Goal: Task Accomplishment & Management: Manage account settings

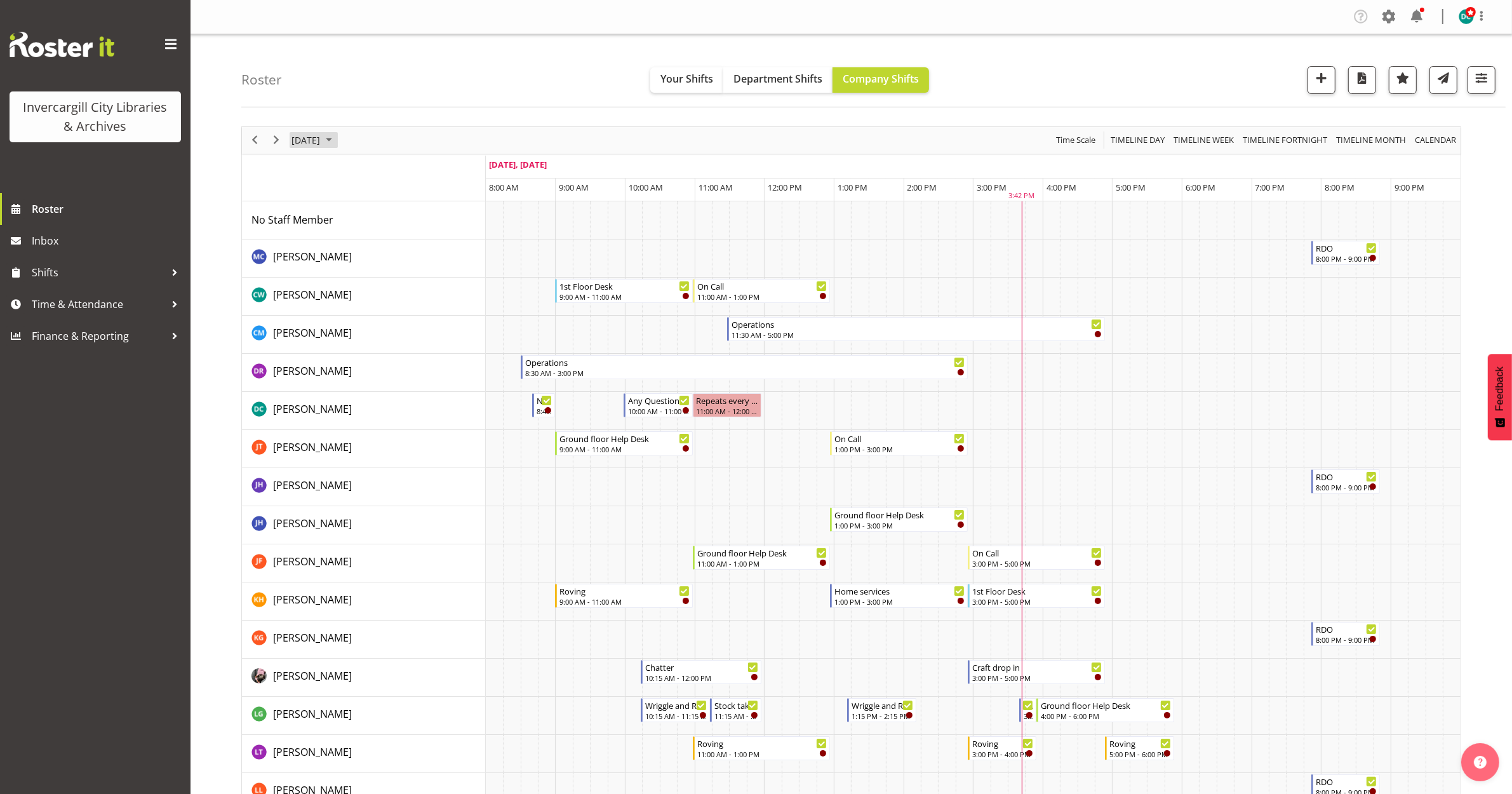
click at [301, 145] on span "October 6, 2025" at bounding box center [305, 139] width 31 height 16
click at [423, 172] on span "next month" at bounding box center [425, 172] width 22 height 23
click at [362, 242] on span "5" at bounding box center [366, 237] width 19 height 19
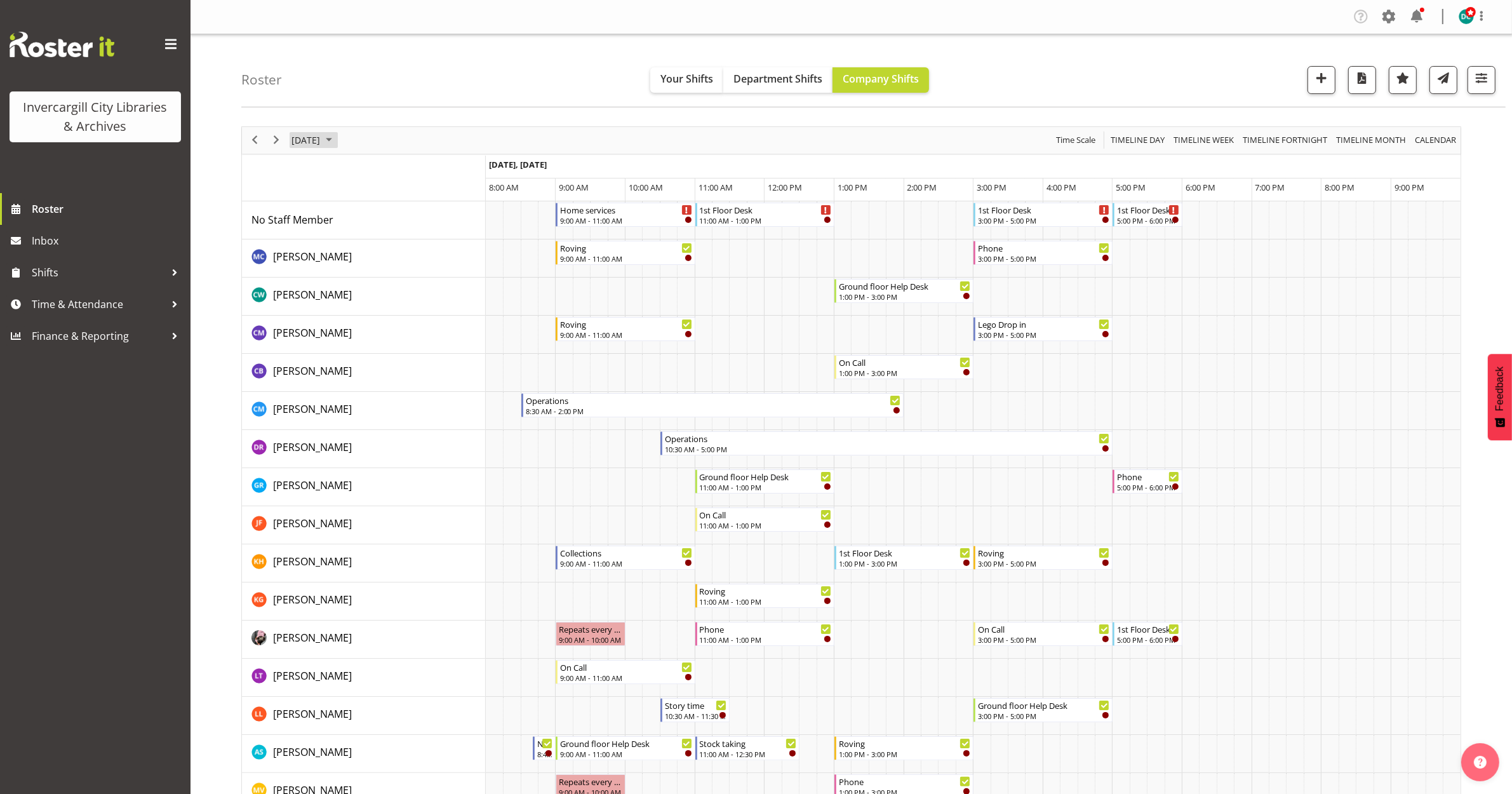
click at [321, 147] on span "November 5, 2025" at bounding box center [305, 139] width 31 height 16
click at [406, 351] on button "Today" at bounding box center [415, 350] width 43 height 18
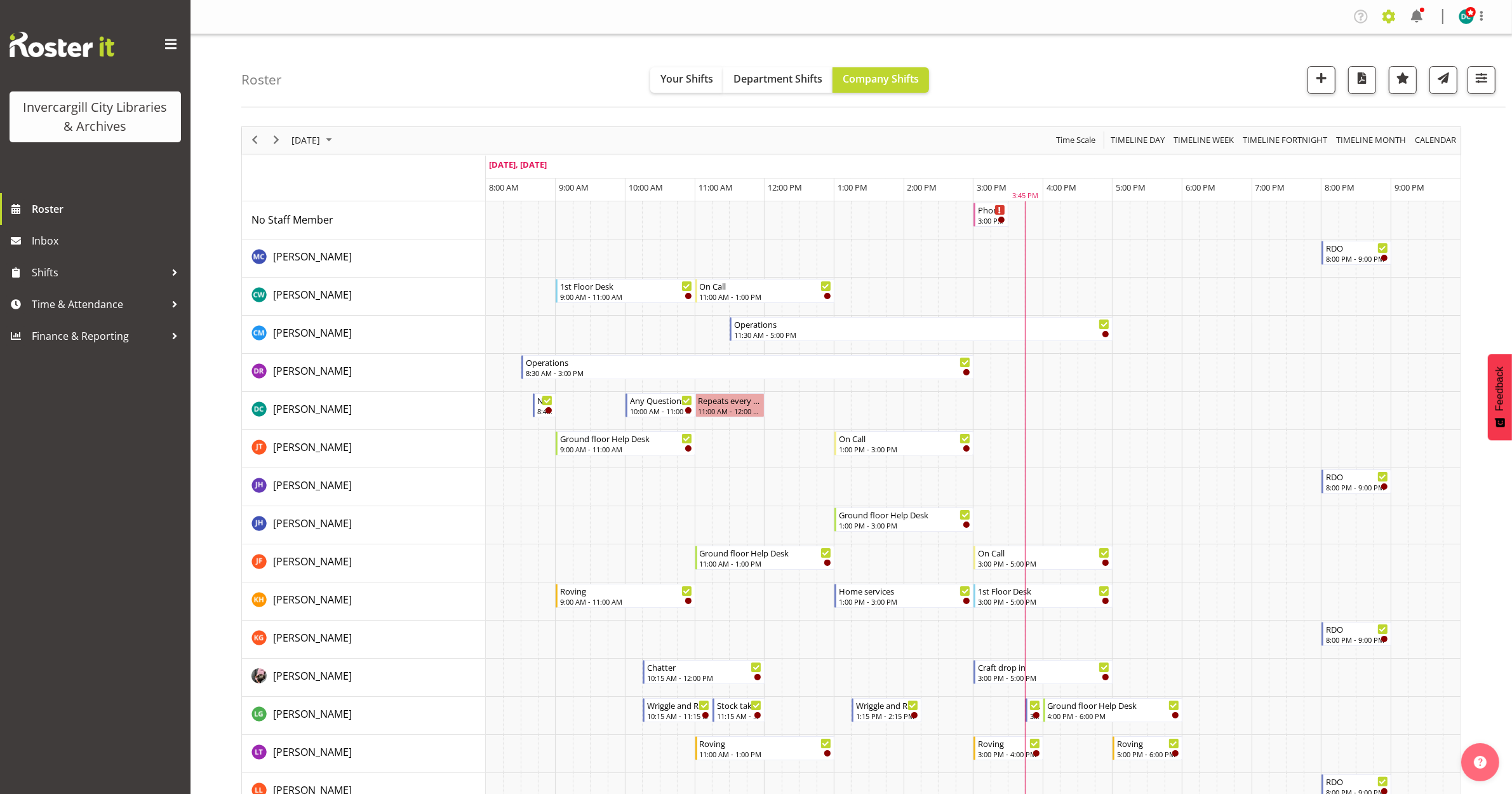
click at [1393, 14] on span at bounding box center [1389, 16] width 21 height 21
click at [1281, 141] on link "Employees" at bounding box center [1311, 137] width 176 height 23
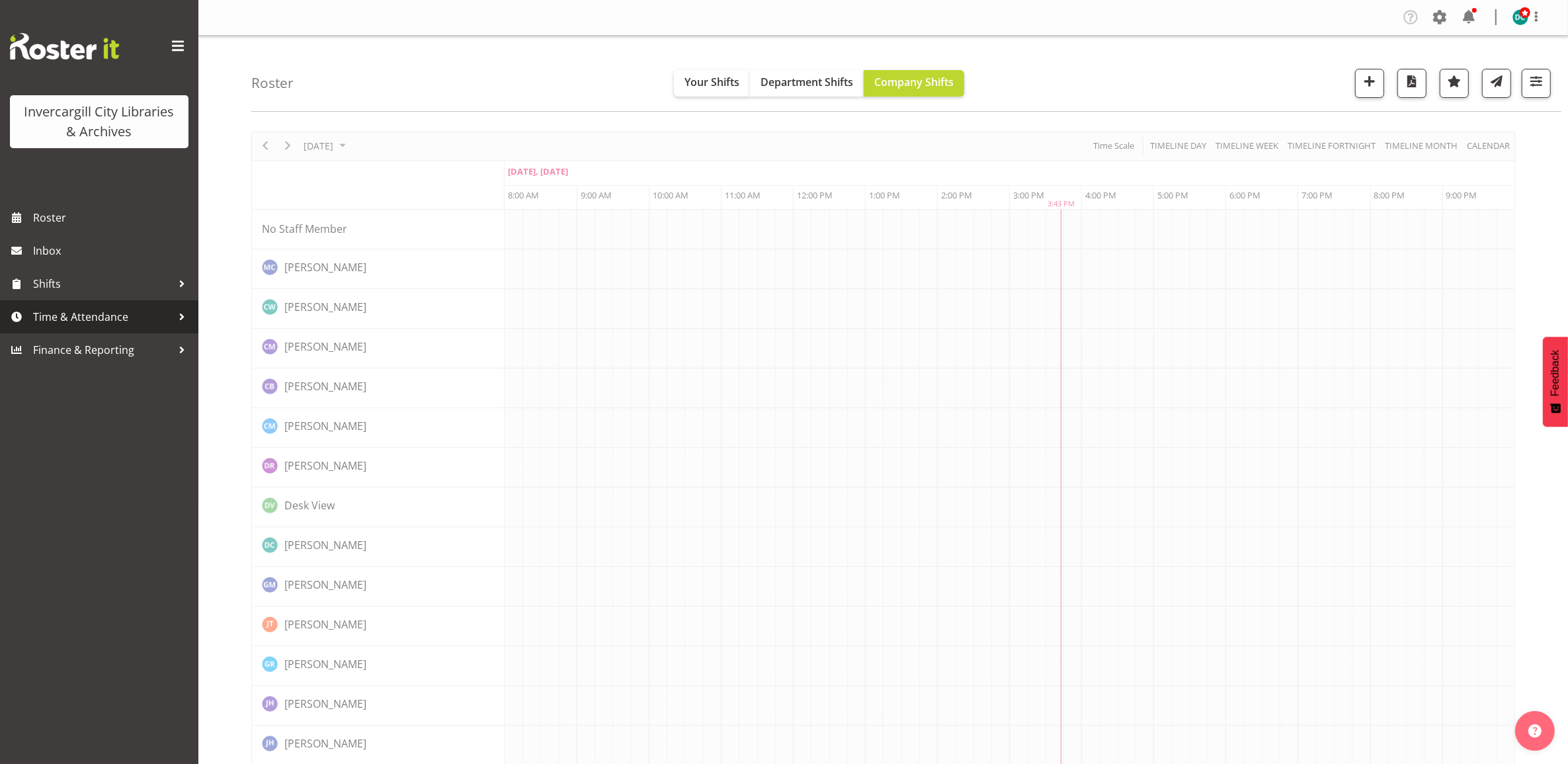
click at [99, 314] on span "Time & Attendance" at bounding box center [102, 317] width 139 height 20
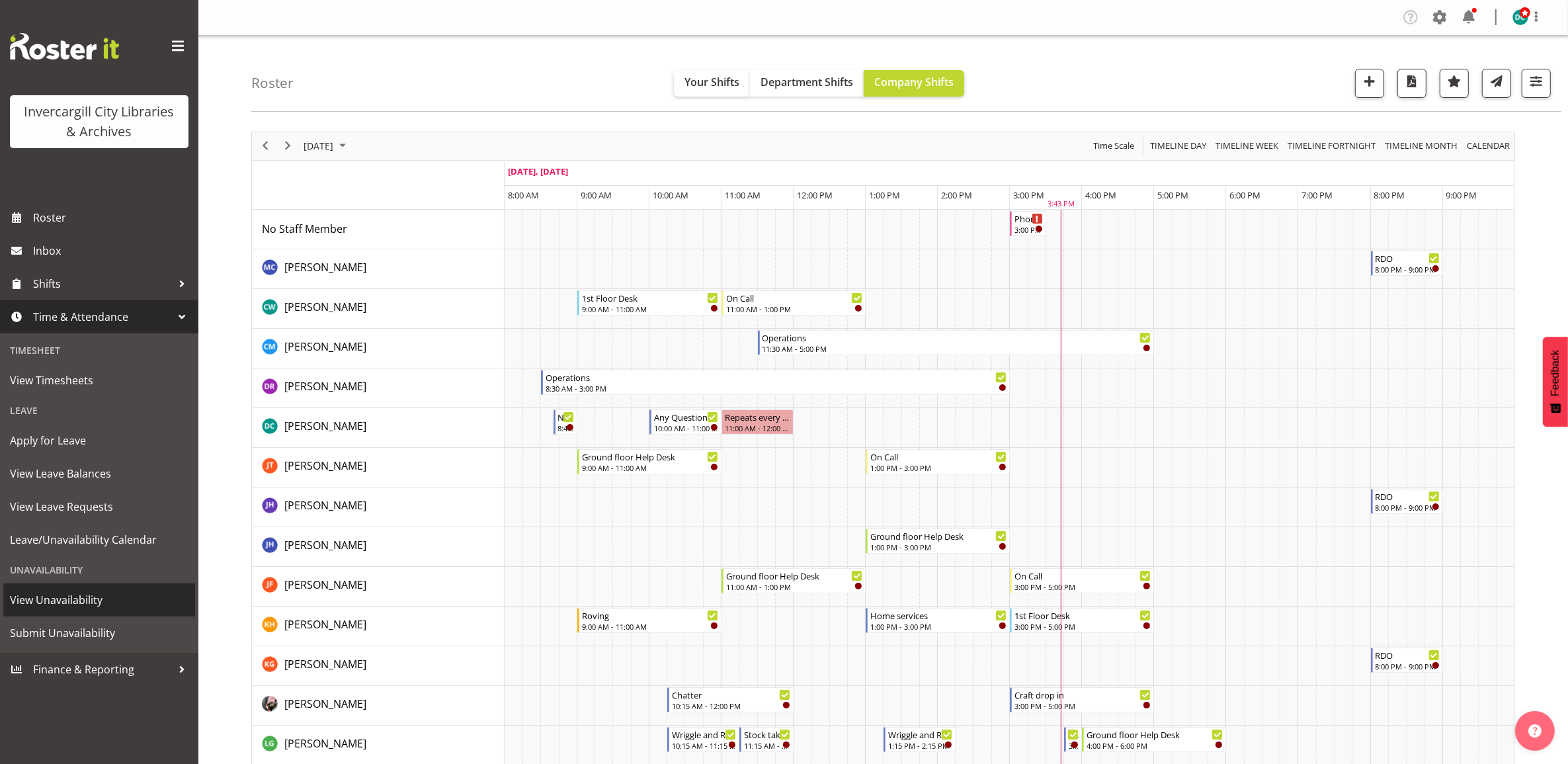
click at [61, 597] on span "View Unavailability" at bounding box center [99, 600] width 179 height 20
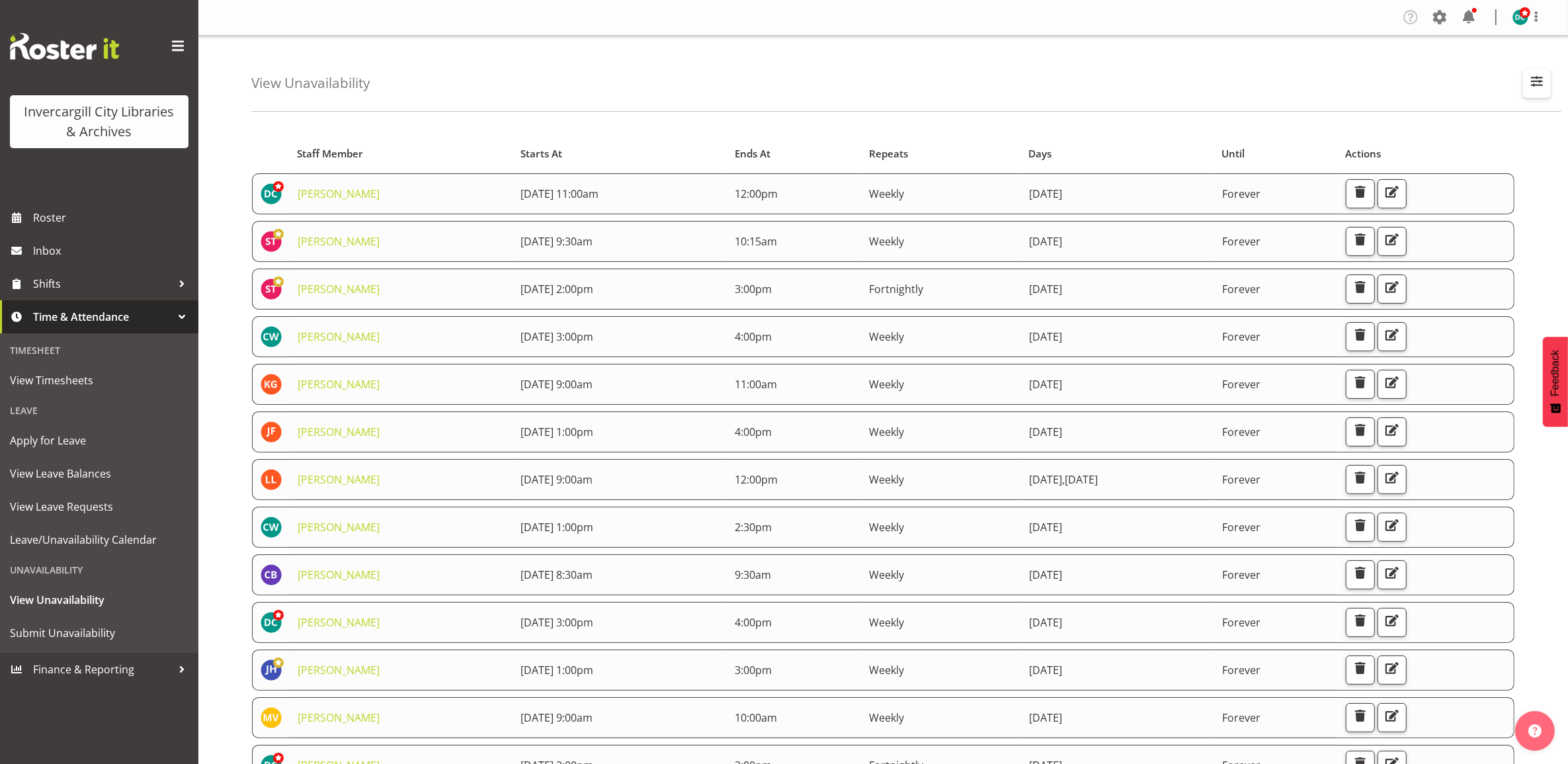
click at [1532, 83] on span "button" at bounding box center [1537, 81] width 17 height 17
click at [1429, 131] on input "text" at bounding box center [1452, 144] width 177 height 26
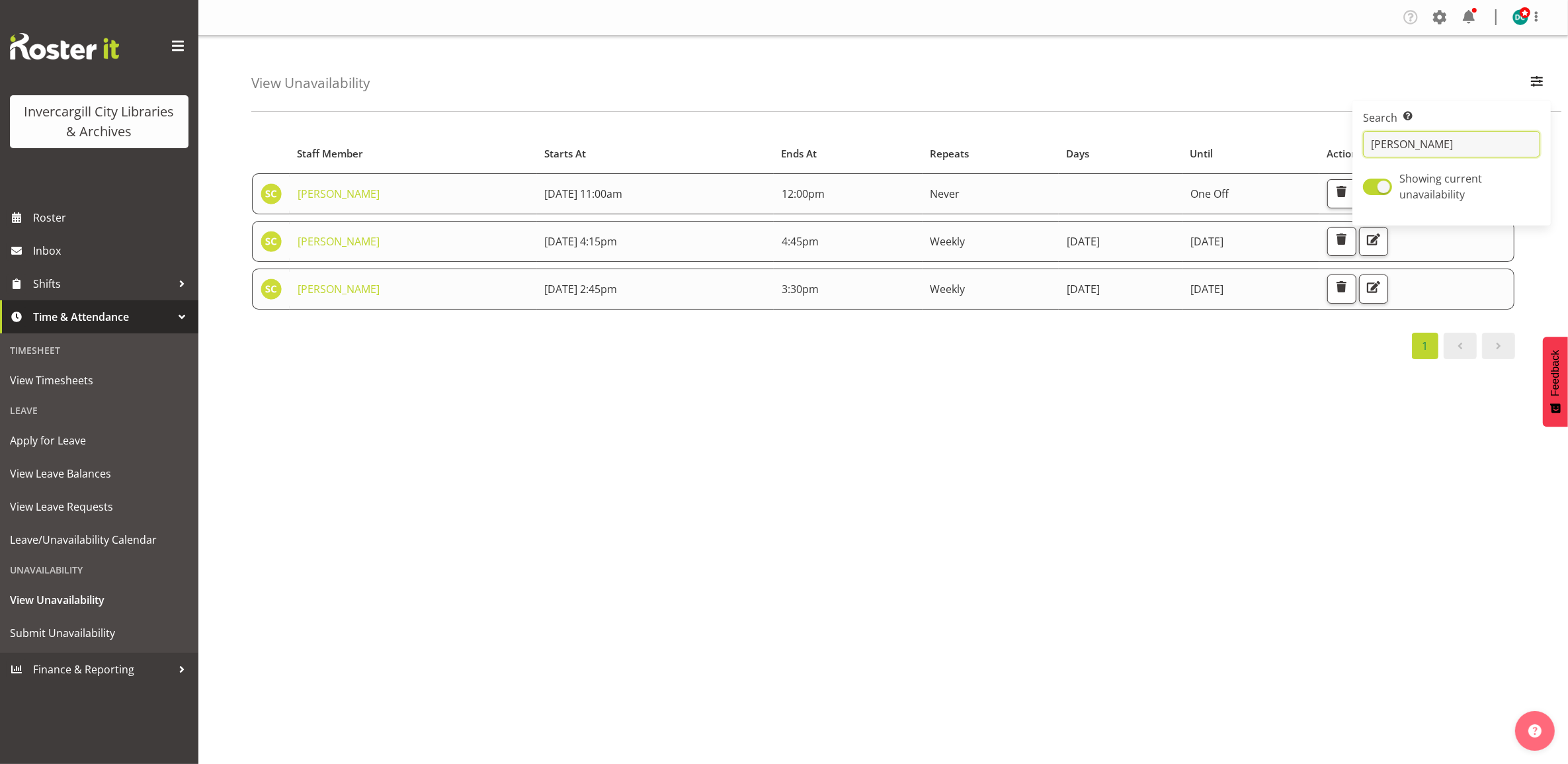
type input "sam"
click at [866, 35] on div "Company Settings Roles & Skills Tasks Jobs Employees Locations & Departments Ac…" at bounding box center [883, 382] width 1369 height 764
click at [657, 442] on div "Starts At Staff Member Starts At Ends At Repeats Days Until Actions Samuel Cart…" at bounding box center [910, 386] width 1316 height 529
click at [1388, 299] on button "button" at bounding box center [1373, 289] width 29 height 29
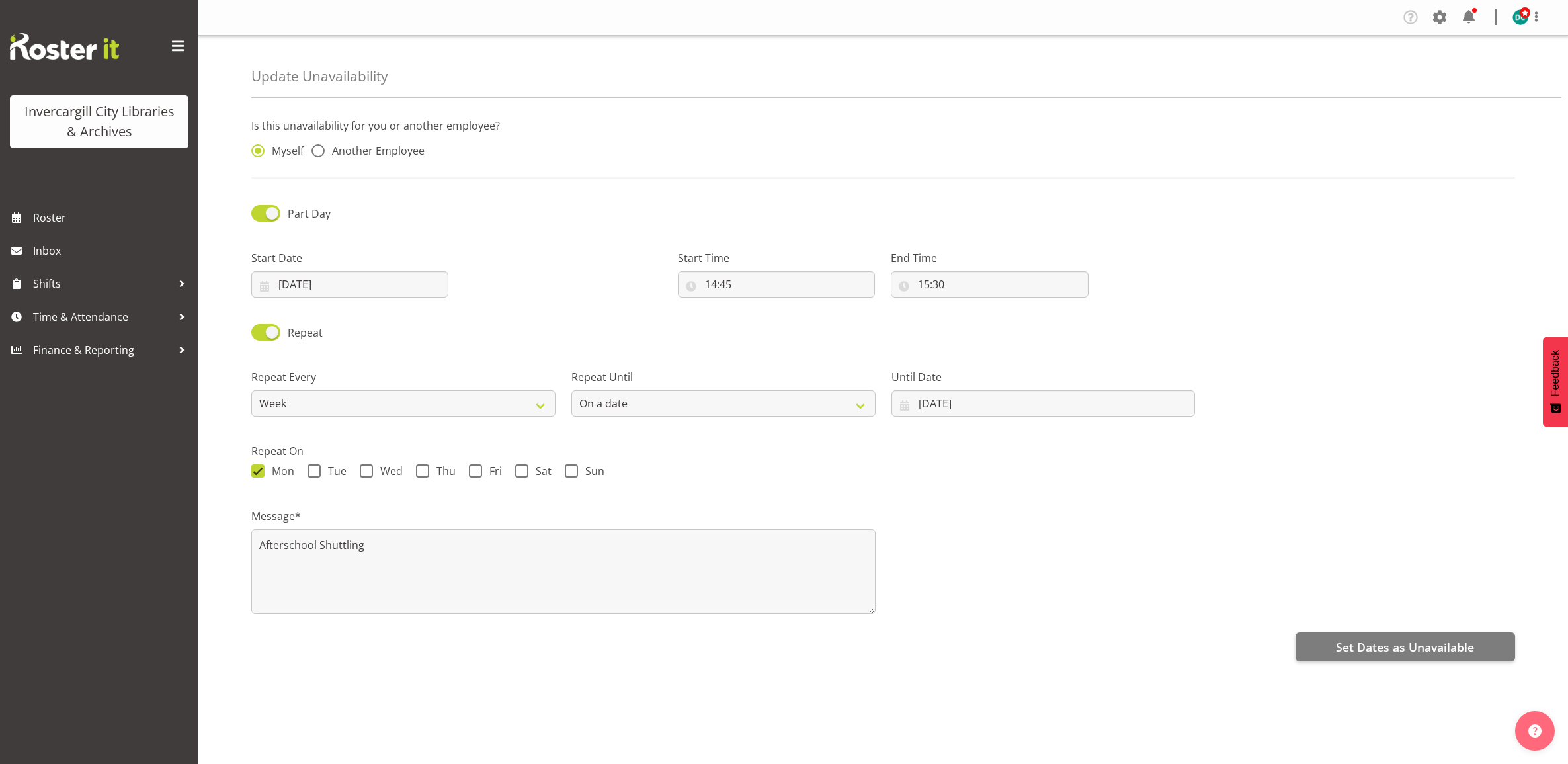
select select "date"
radio input "false"
radio input "true"
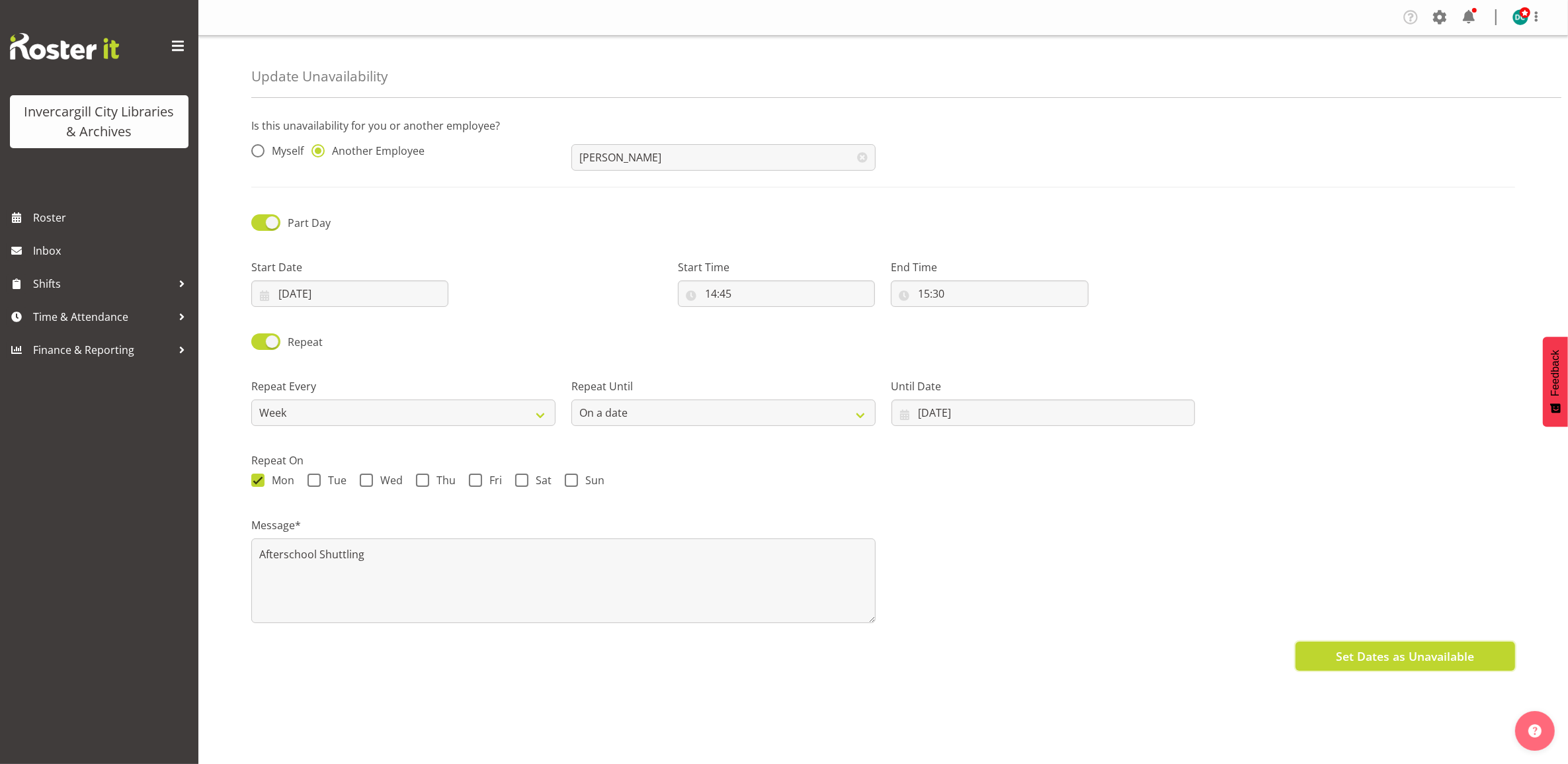
click at [1457, 650] on span "Set Dates as Unavailable" at bounding box center [1404, 656] width 138 height 17
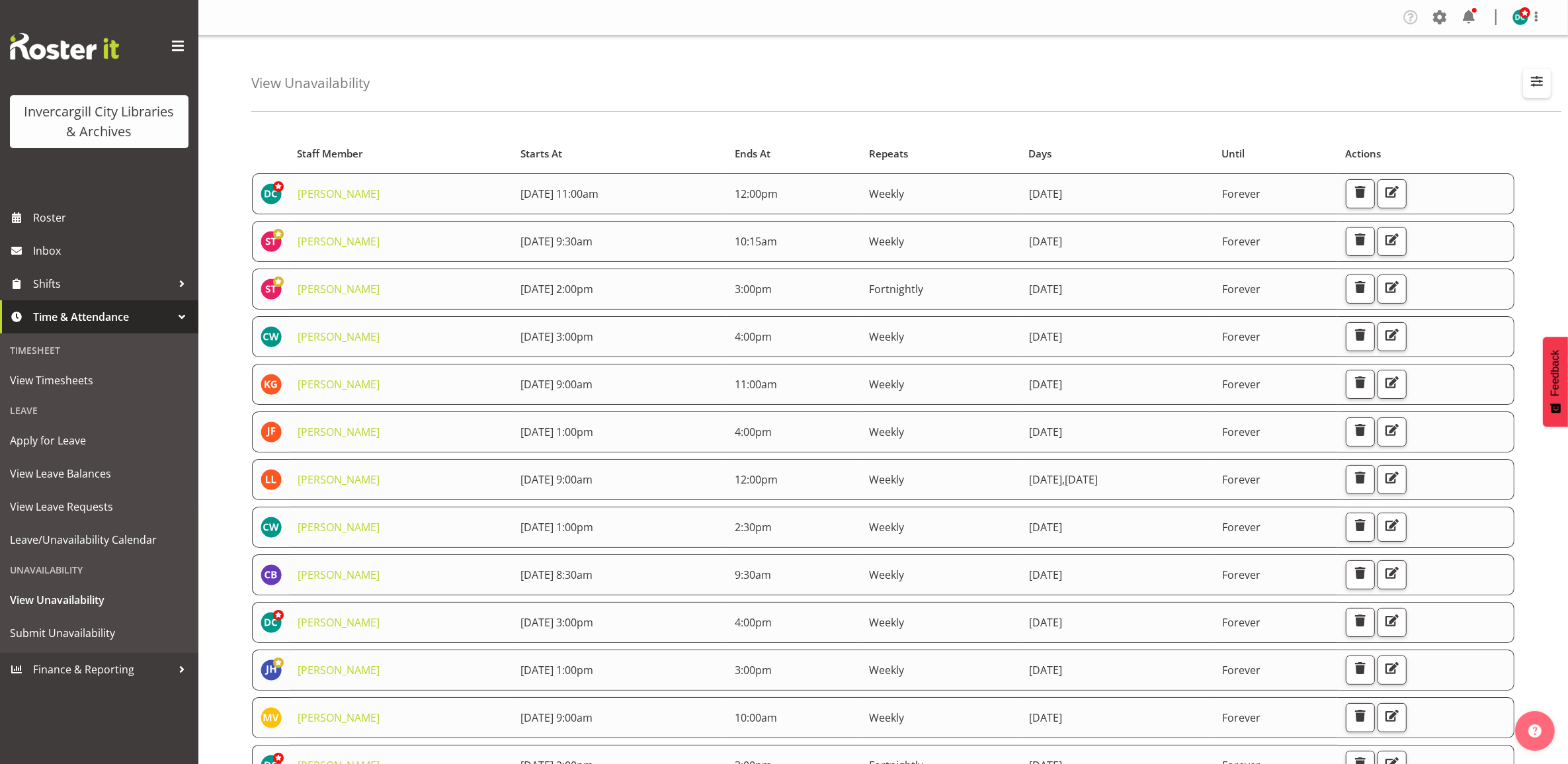
click at [1549, 76] on button "button" at bounding box center [1537, 83] width 28 height 29
click at [1374, 147] on input "text" at bounding box center [1452, 144] width 177 height 26
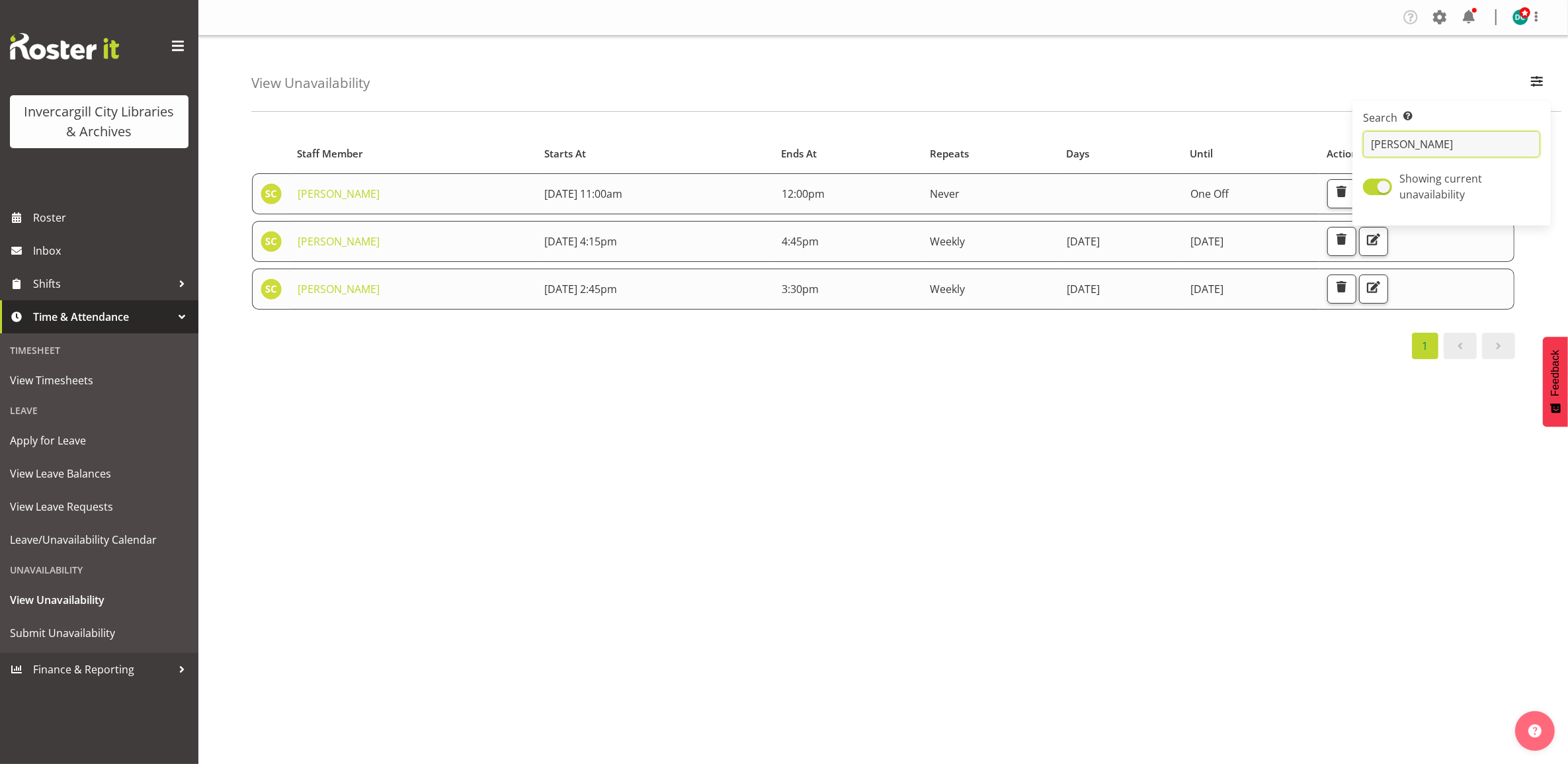
type input "sam"
click at [713, 462] on div "Starts At Staff Member Starts At Ends At Repeats Days Until Actions Samuel Cart…" at bounding box center [910, 386] width 1316 height 529
click at [1382, 288] on span "button" at bounding box center [1374, 287] width 17 height 17
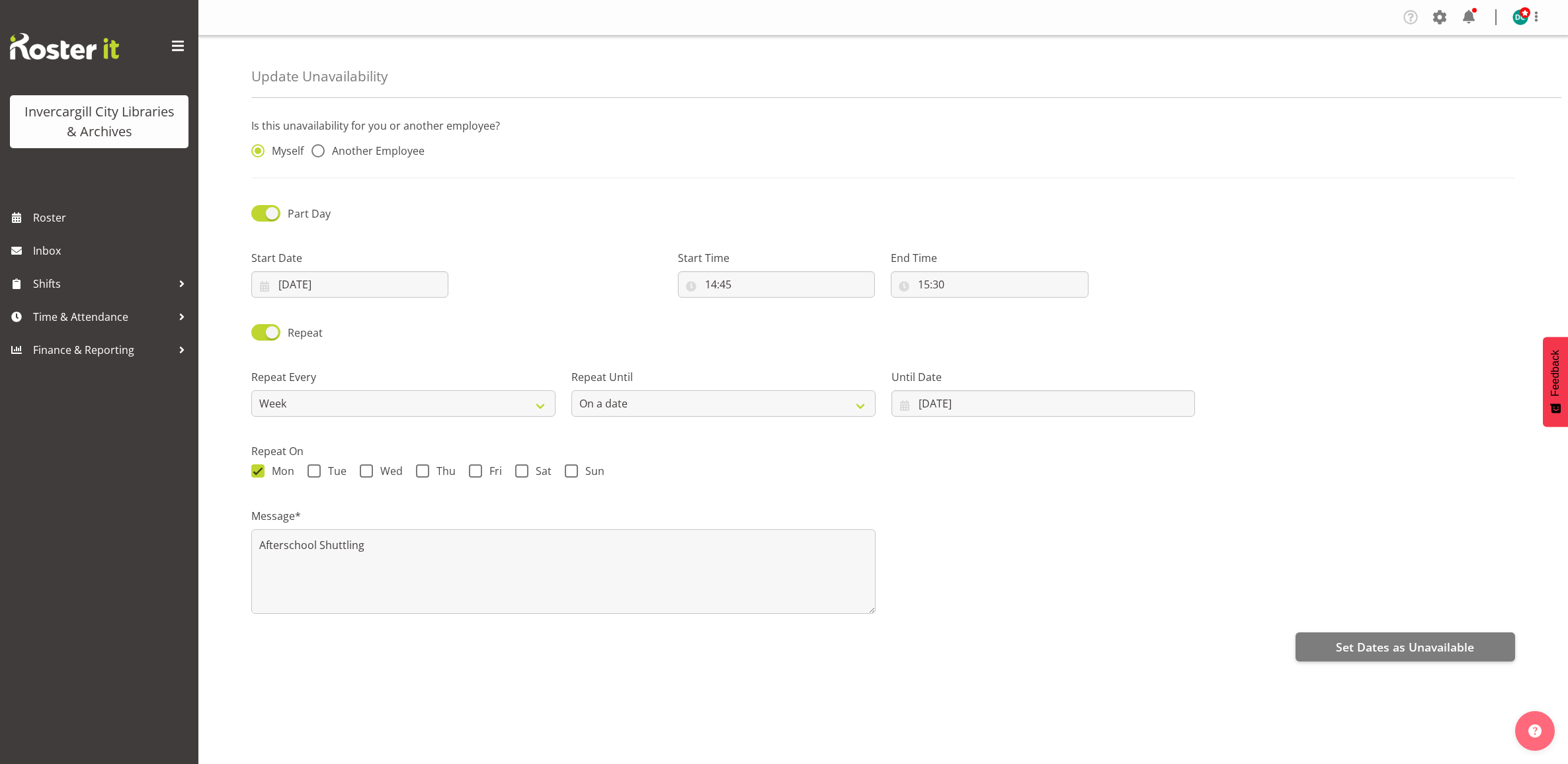
select select "date"
radio input "false"
radio input "true"
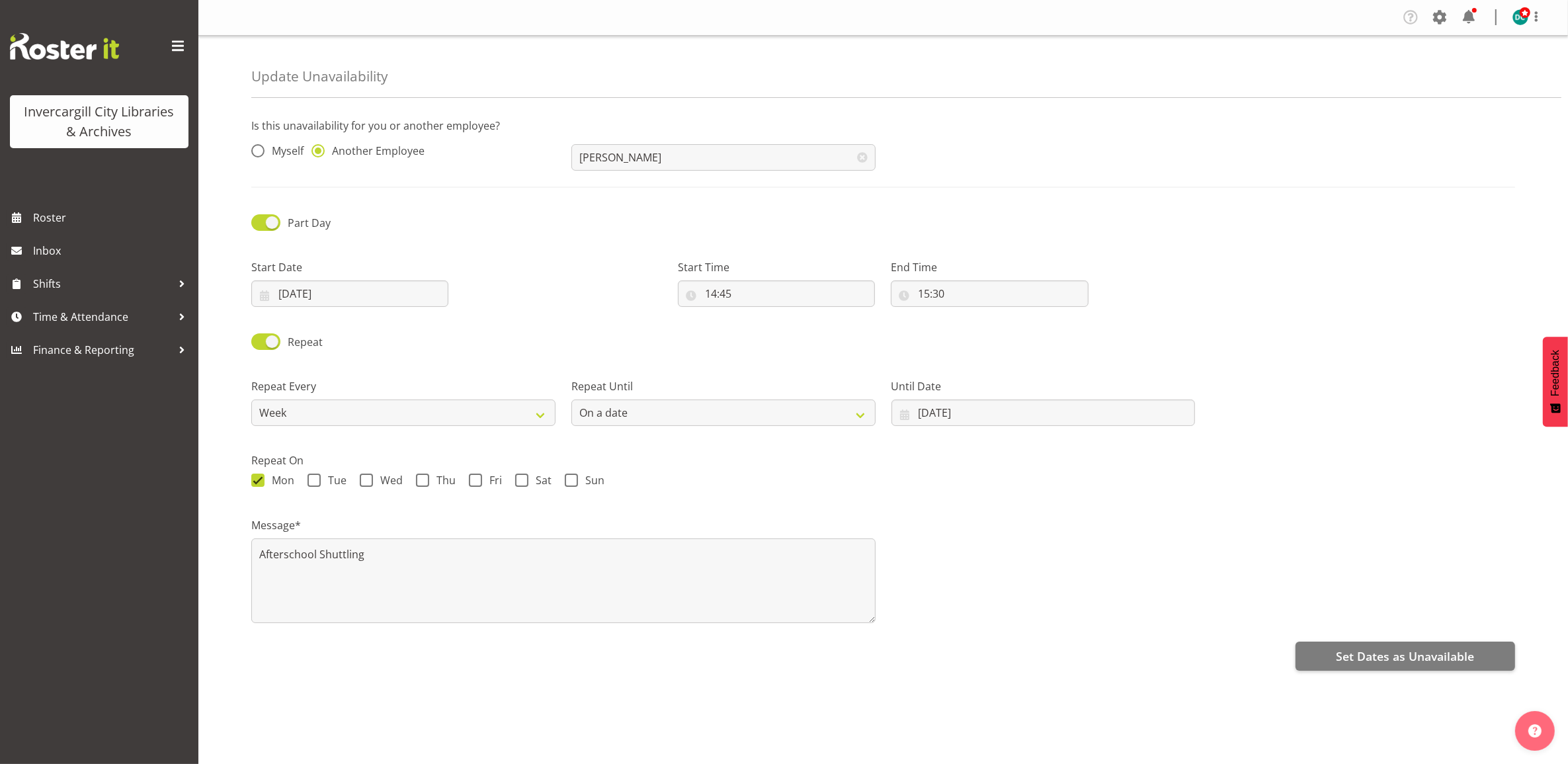
click at [1422, 225] on div "Part Day" at bounding box center [883, 218] width 1279 height 45
click at [1369, 653] on span "Set Dates as Unavailable" at bounding box center [1404, 656] width 138 height 17
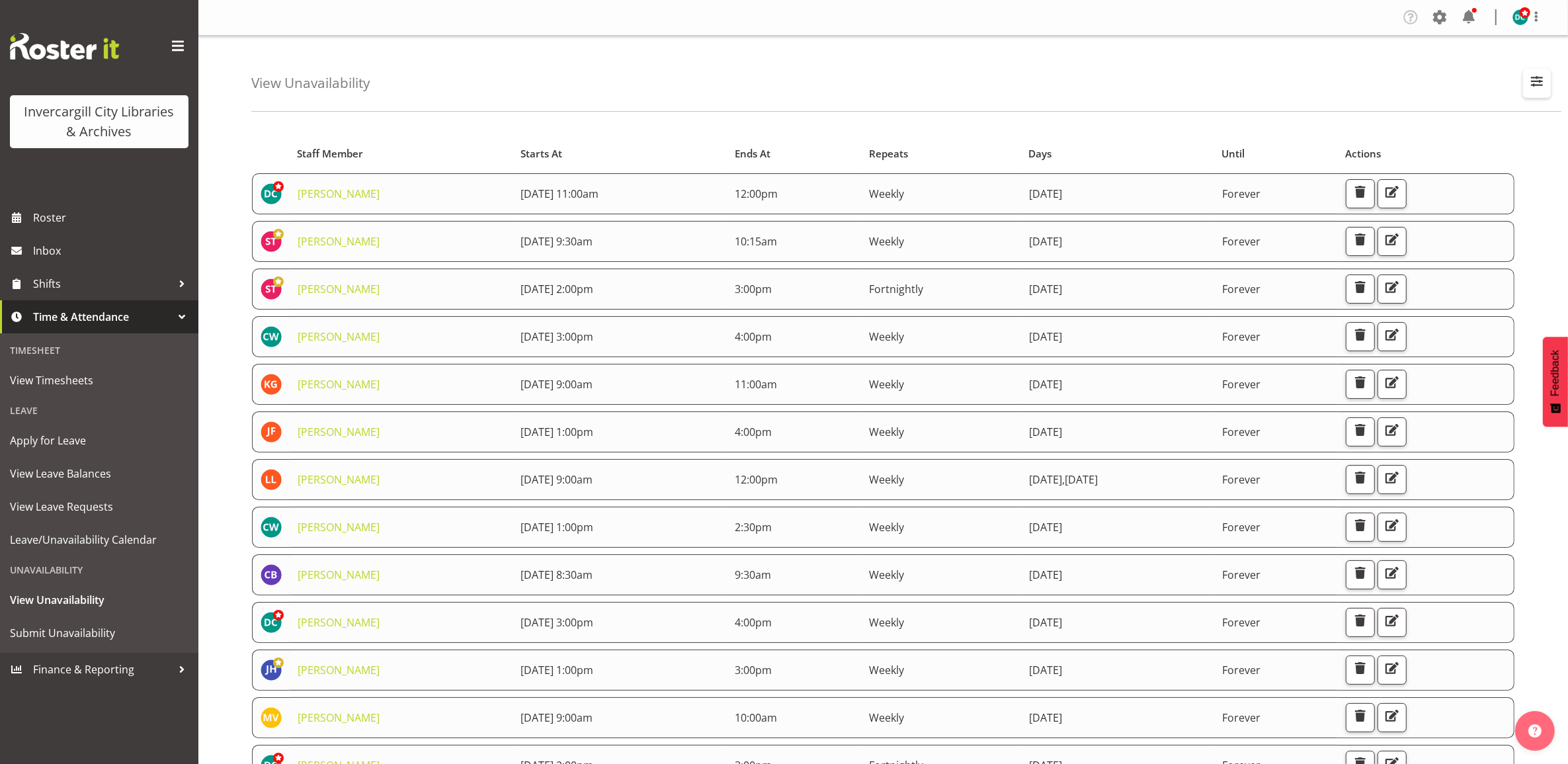
click at [1534, 80] on span "button" at bounding box center [1537, 81] width 17 height 17
click at [1429, 149] on input "text" at bounding box center [1452, 144] width 177 height 26
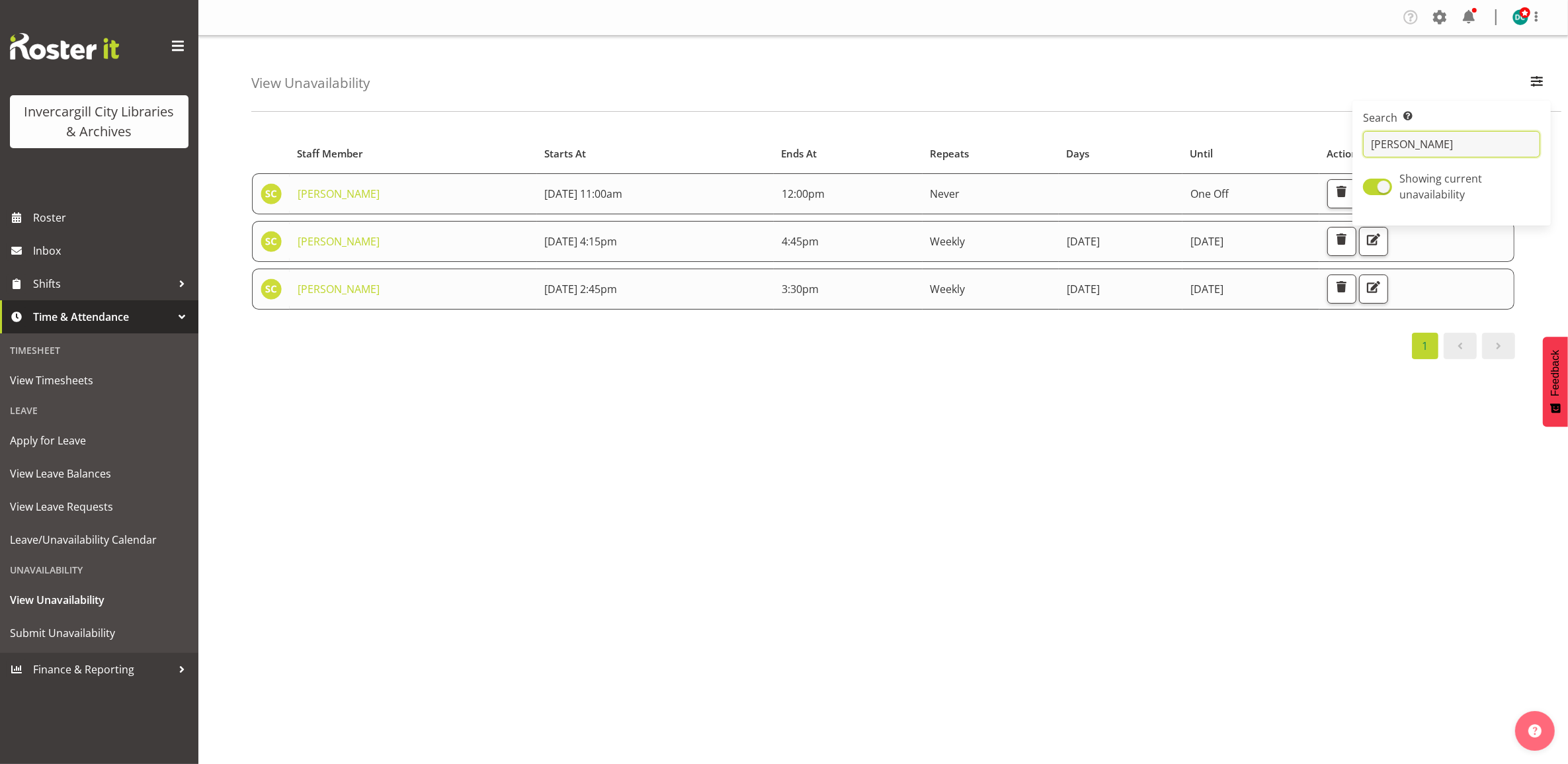
type input "[PERSON_NAME]"
click at [921, 456] on div "Starts At Staff Member Starts At Ends At Repeats Days Until Actions [PERSON_NAM…" at bounding box center [910, 386] width 1316 height 529
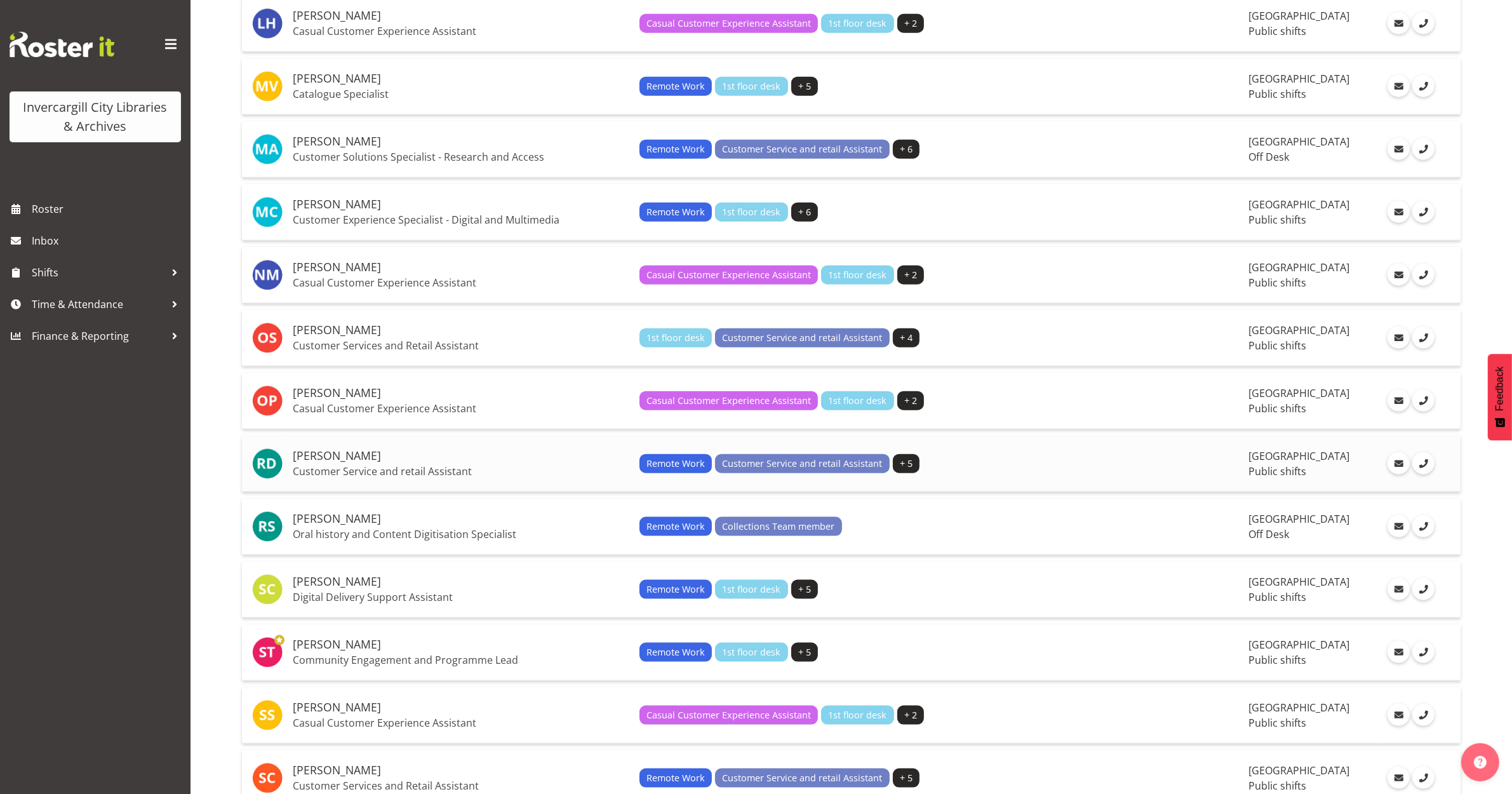
scroll to position [1979, 0]
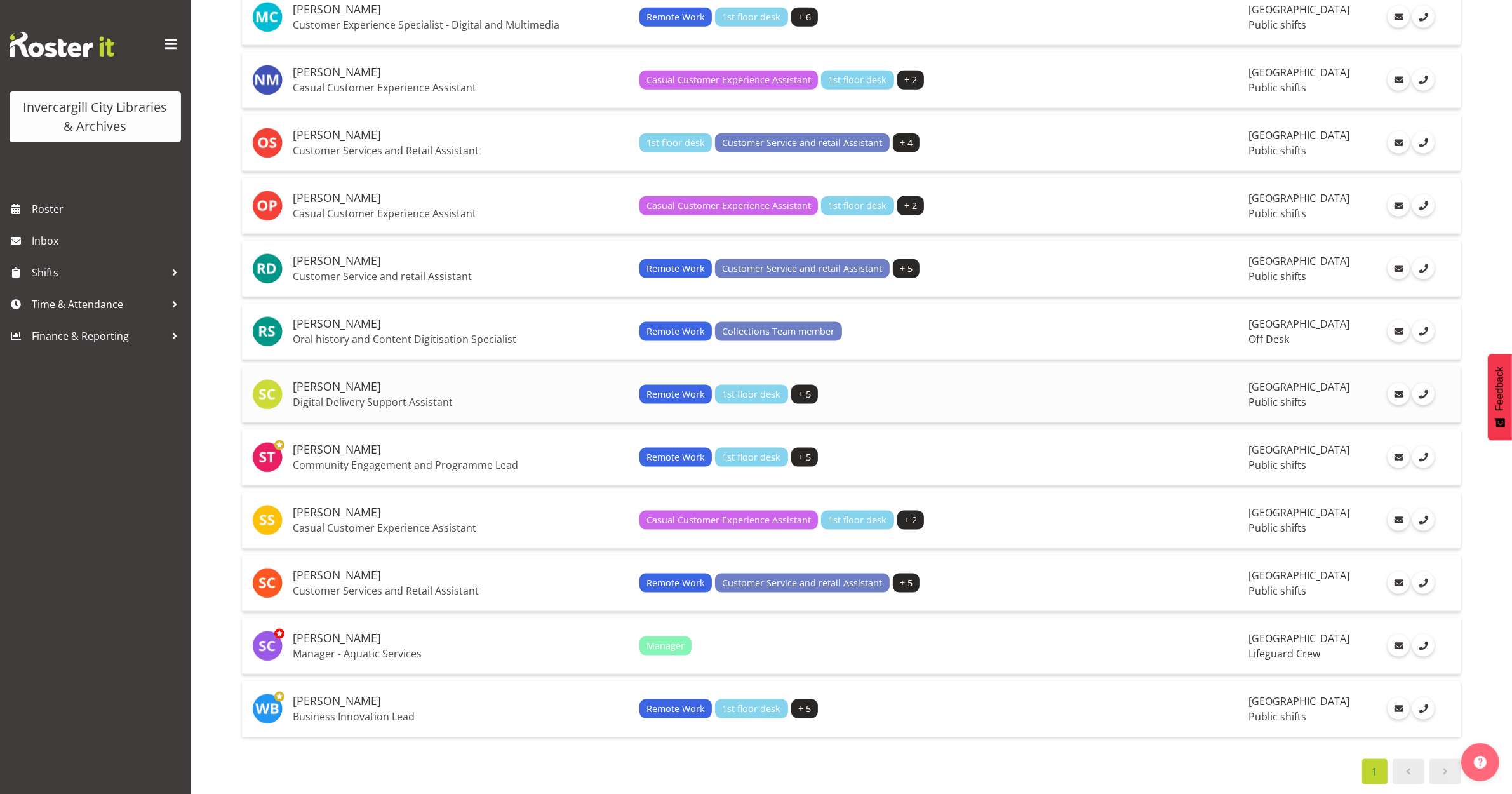
click at [311, 380] on h5 "[PERSON_NAME]" at bounding box center [461, 386] width 336 height 13
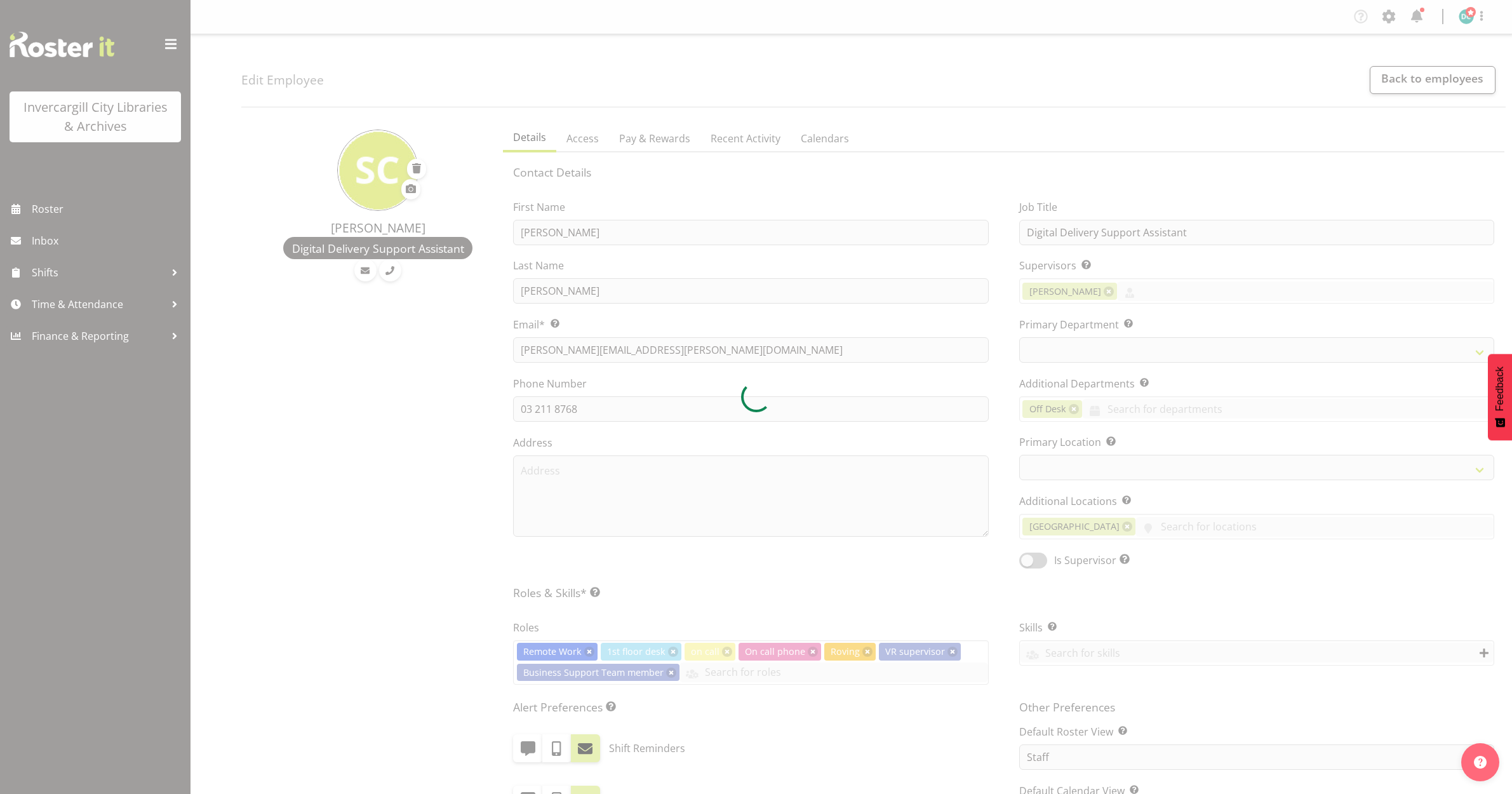
select select "TimelineDay"
select select
select select "921"
select select "1276"
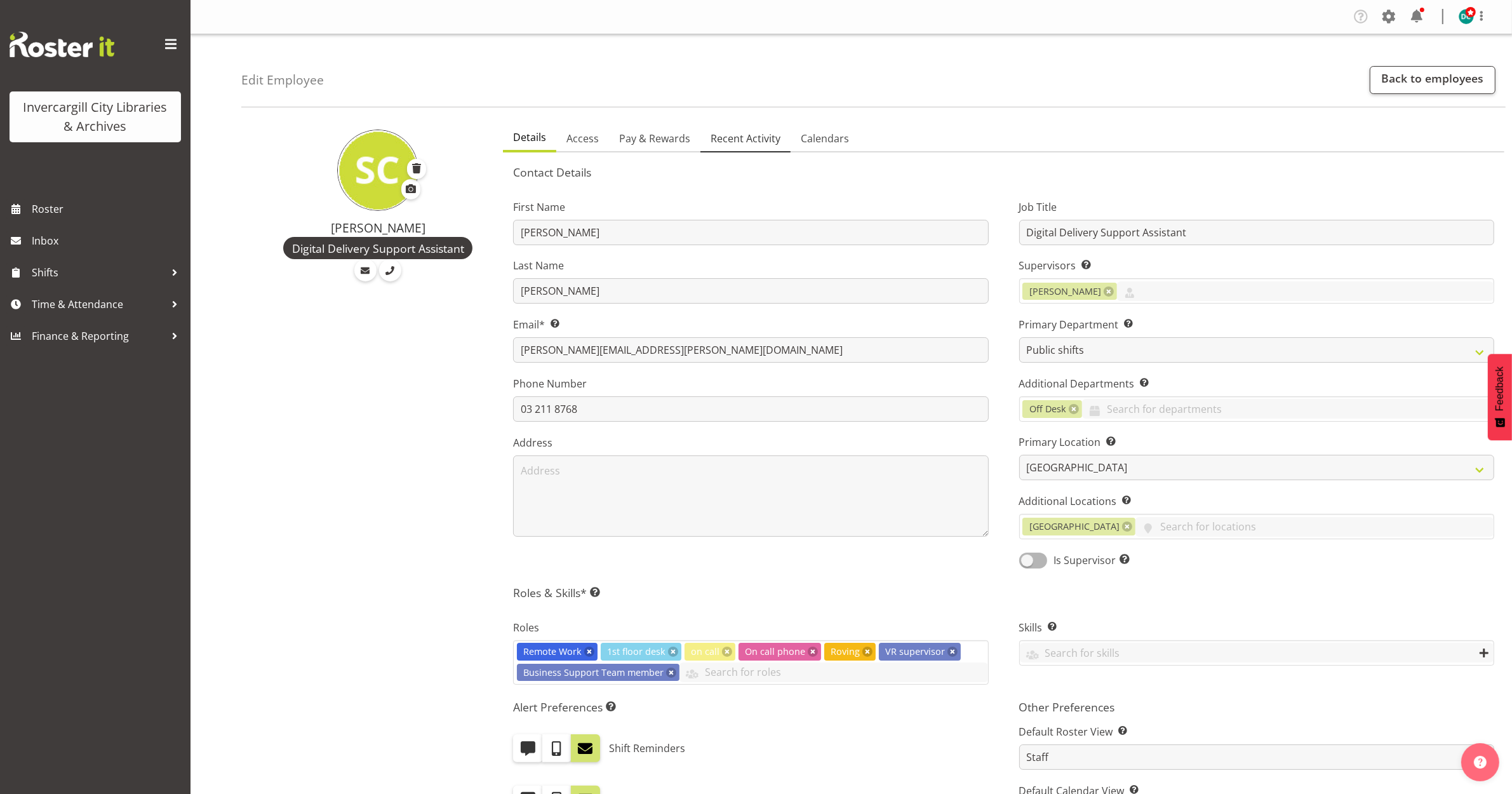
click at [766, 140] on span "Recent Activity" at bounding box center [745, 139] width 70 height 15
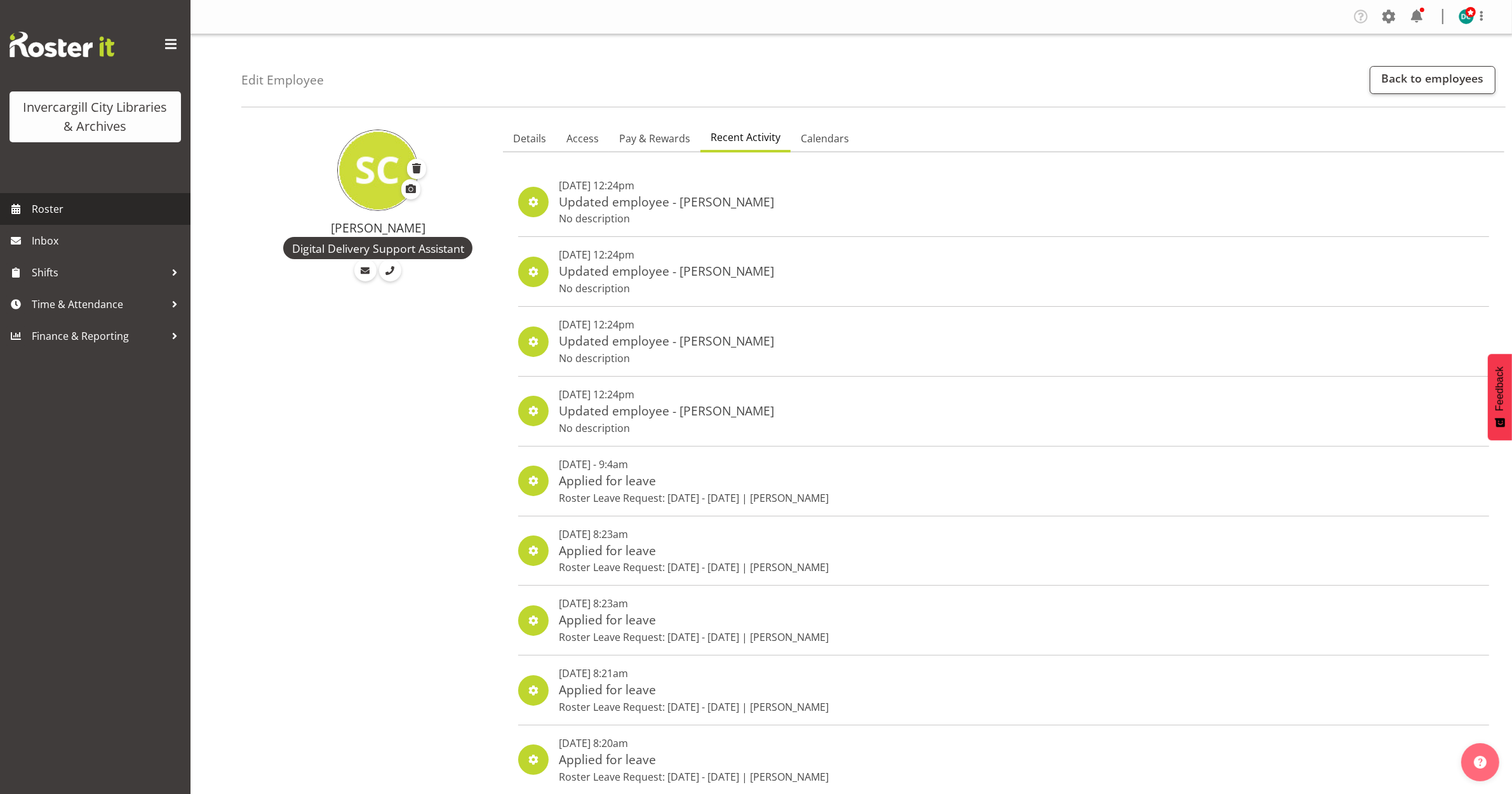
click at [78, 207] on span "Roster" at bounding box center [108, 209] width 152 height 19
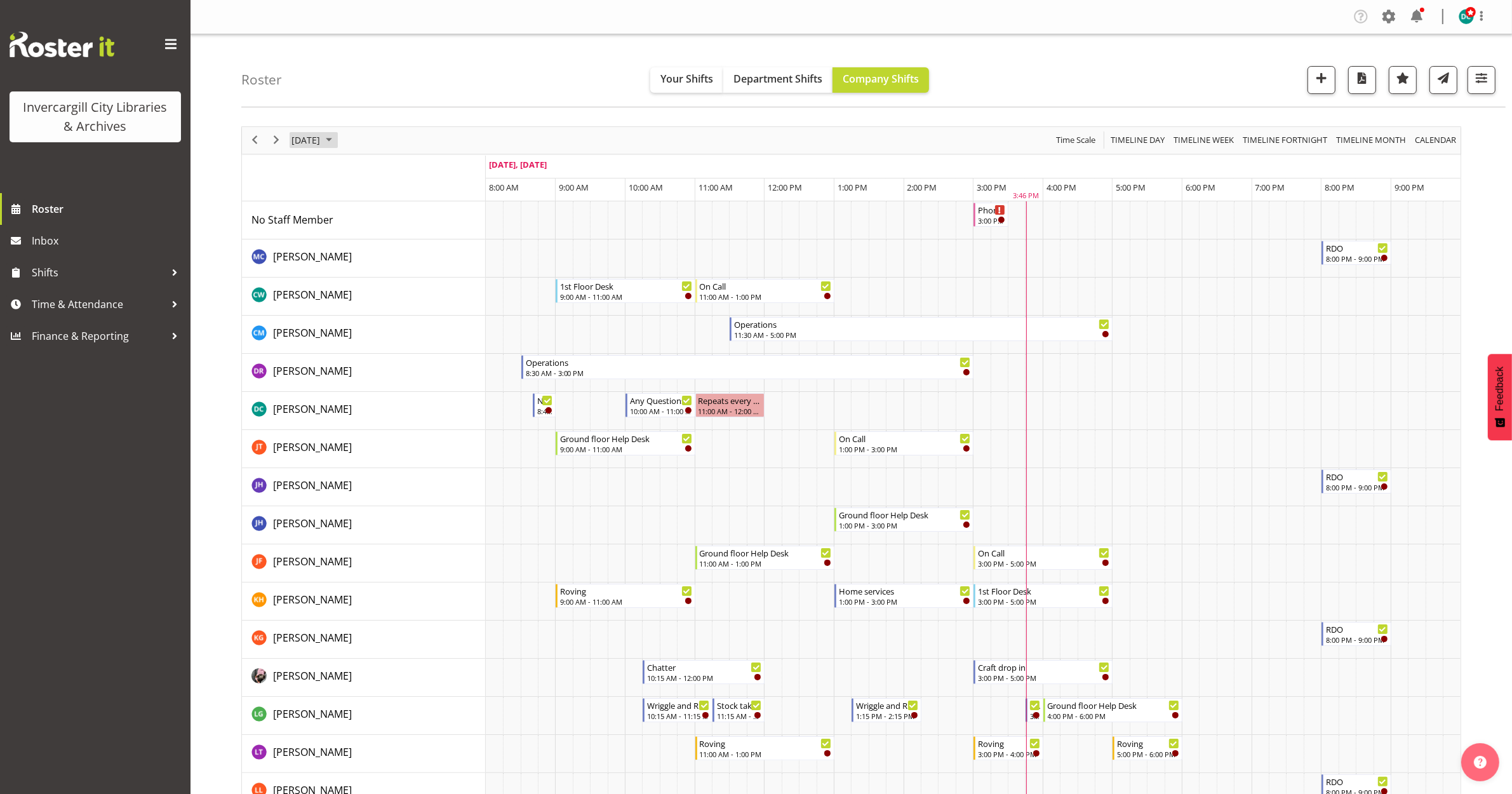
click at [321, 132] on span "[DATE]" at bounding box center [305, 139] width 31 height 16
click at [383, 243] on span "9" at bounding box center [386, 237] width 19 height 19
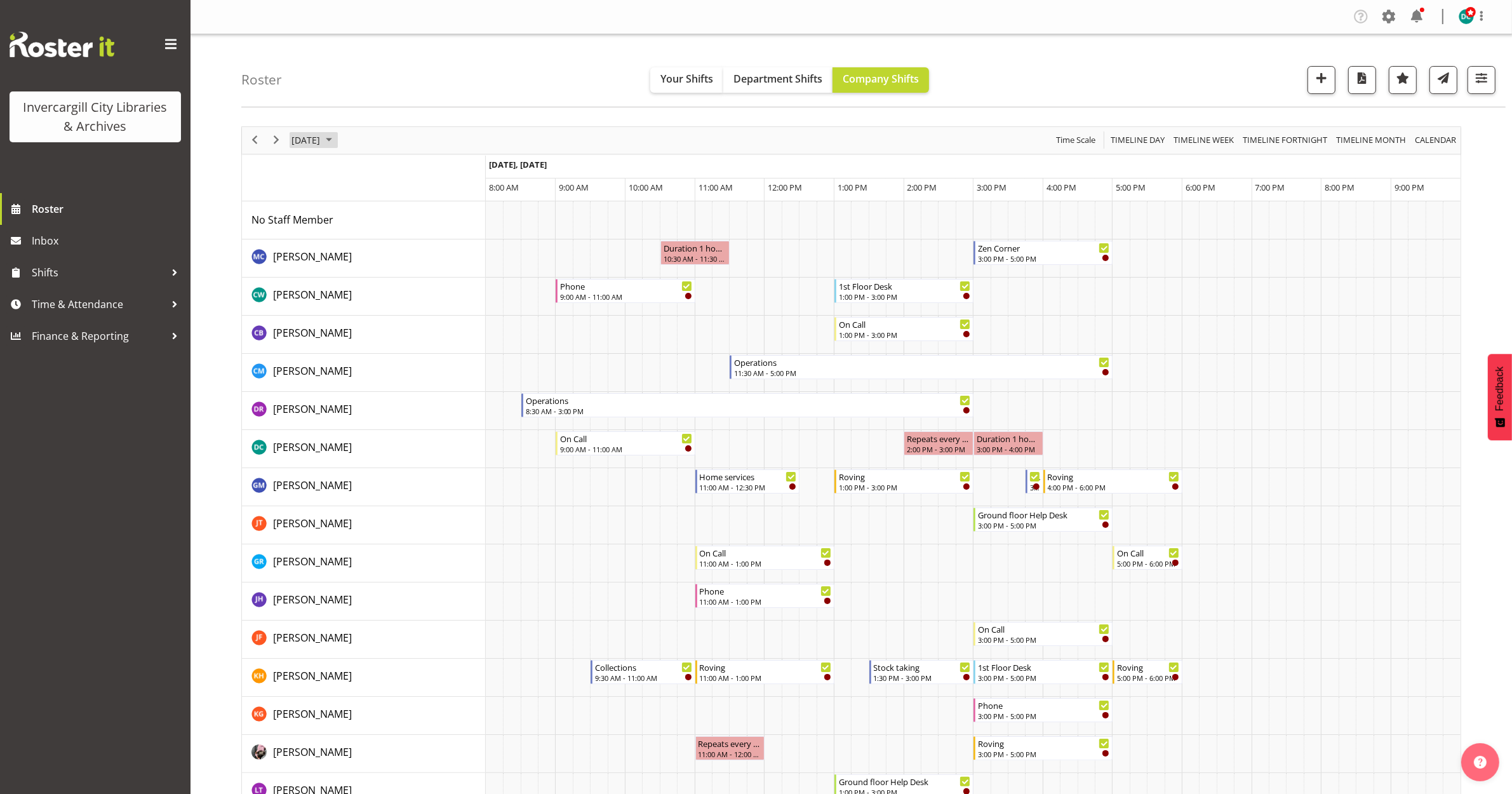
click at [336, 139] on span "October 2025" at bounding box center [329, 139] width 15 height 16
click at [421, 331] on button "[DATE]" at bounding box center [415, 328] width 43 height 18
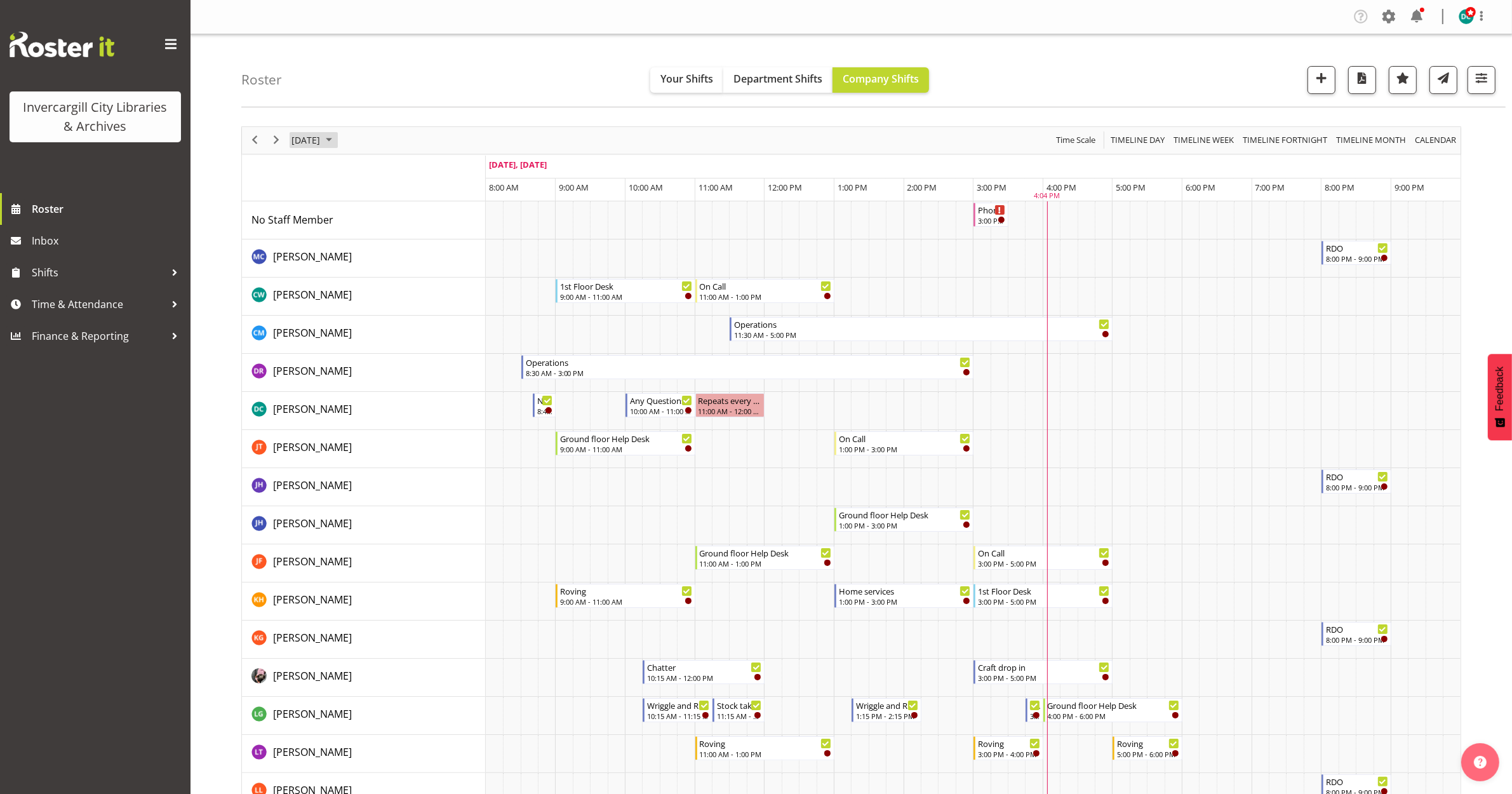
click at [321, 140] on span "[DATE]" at bounding box center [305, 139] width 31 height 16
drag, startPoint x: 515, startPoint y: 81, endPoint x: 498, endPoint y: 86, distance: 17.7
click at [514, 81] on div "Roster Your Shifts Department Shifts Company Shifts All Locations Clear Bluff L…" at bounding box center [874, 71] width 1264 height 73
click at [310, 139] on span "[DATE]" at bounding box center [305, 139] width 31 height 16
click at [327, 257] on span "13" at bounding box center [325, 259] width 19 height 19
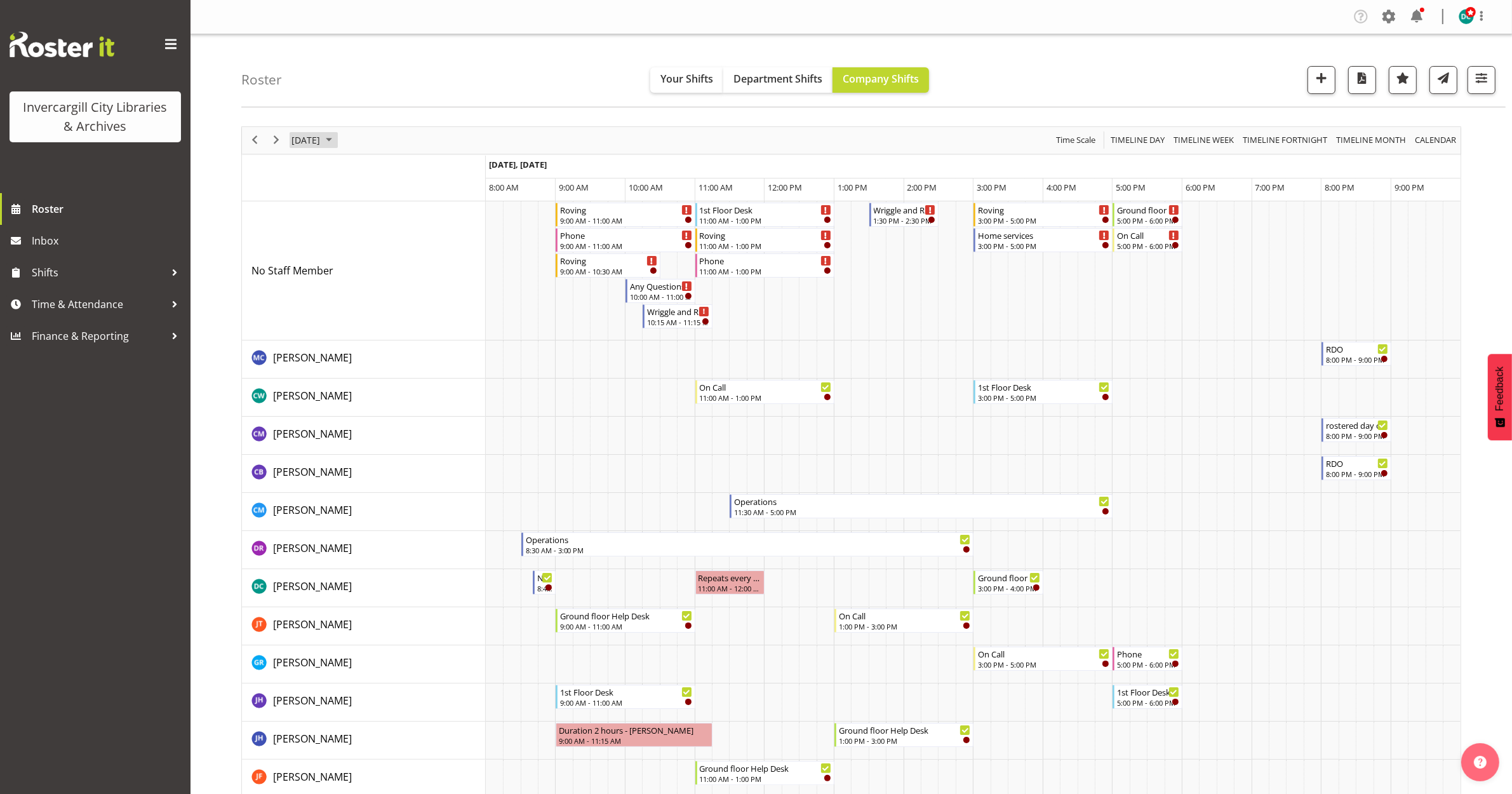
click at [312, 132] on span "October 13, 2025" at bounding box center [305, 139] width 31 height 16
drag, startPoint x: 404, startPoint y: 327, endPoint x: 30, endPoint y: 229, distance: 386.6
click at [404, 327] on button "[DATE]" at bounding box center [415, 328] width 43 height 18
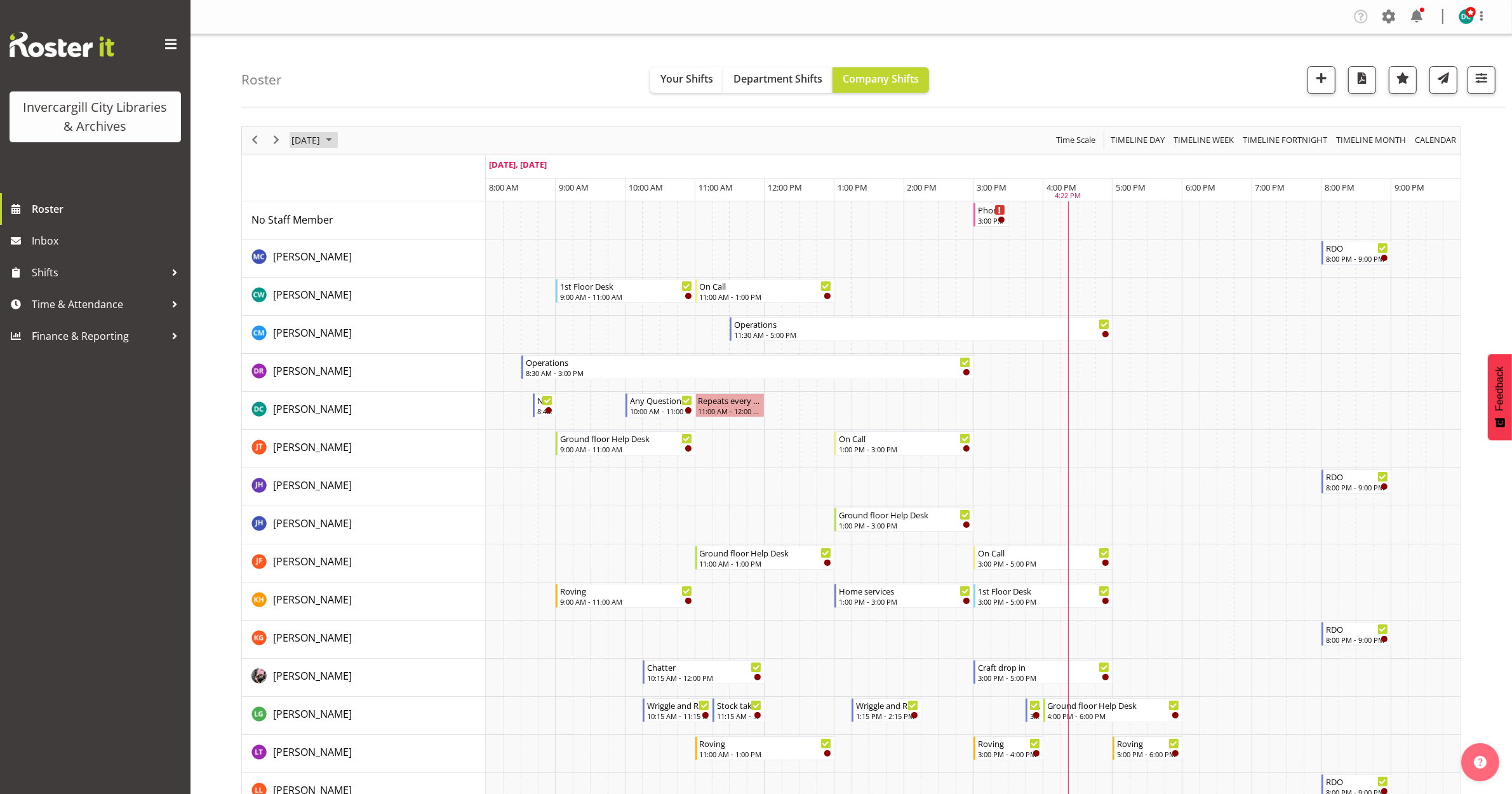
click at [321, 133] on span "[DATE]" at bounding box center [305, 139] width 31 height 16
click at [386, 244] on span "9" at bounding box center [386, 237] width 19 height 19
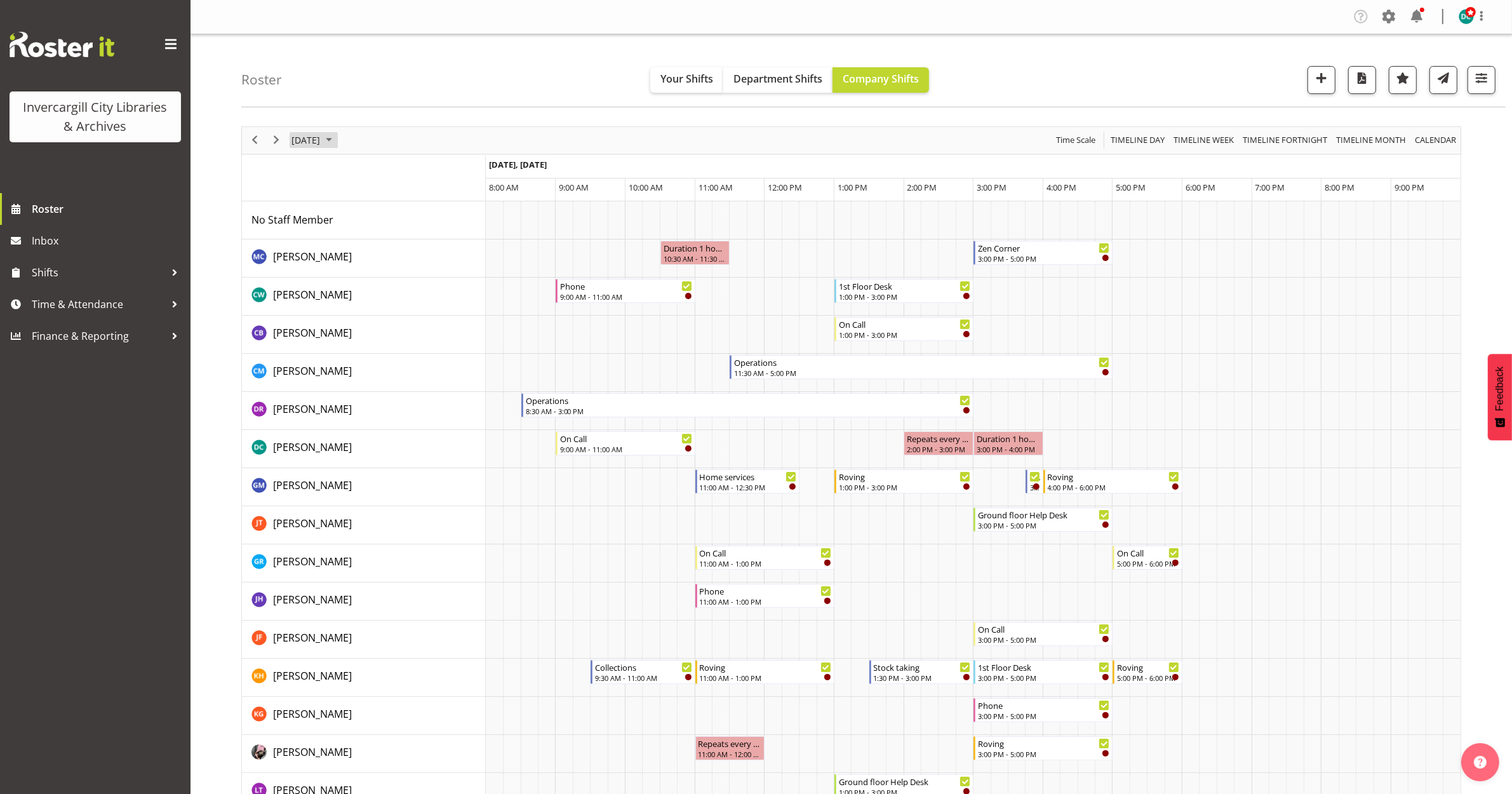
click at [306, 137] on span "October 9, 2025" at bounding box center [305, 139] width 31 height 16
click at [400, 331] on button "[DATE]" at bounding box center [415, 328] width 43 height 18
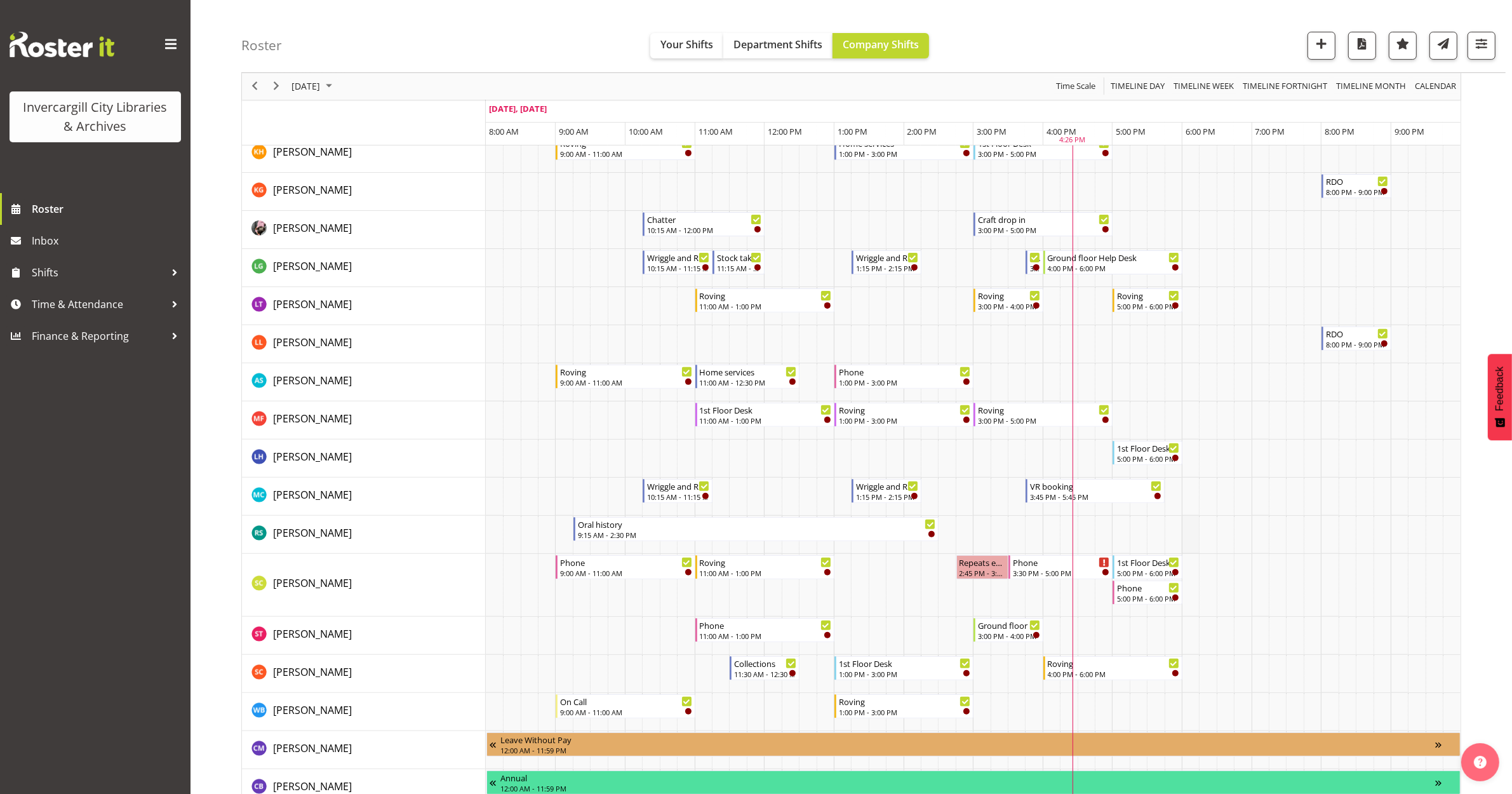
scroll to position [476, 0]
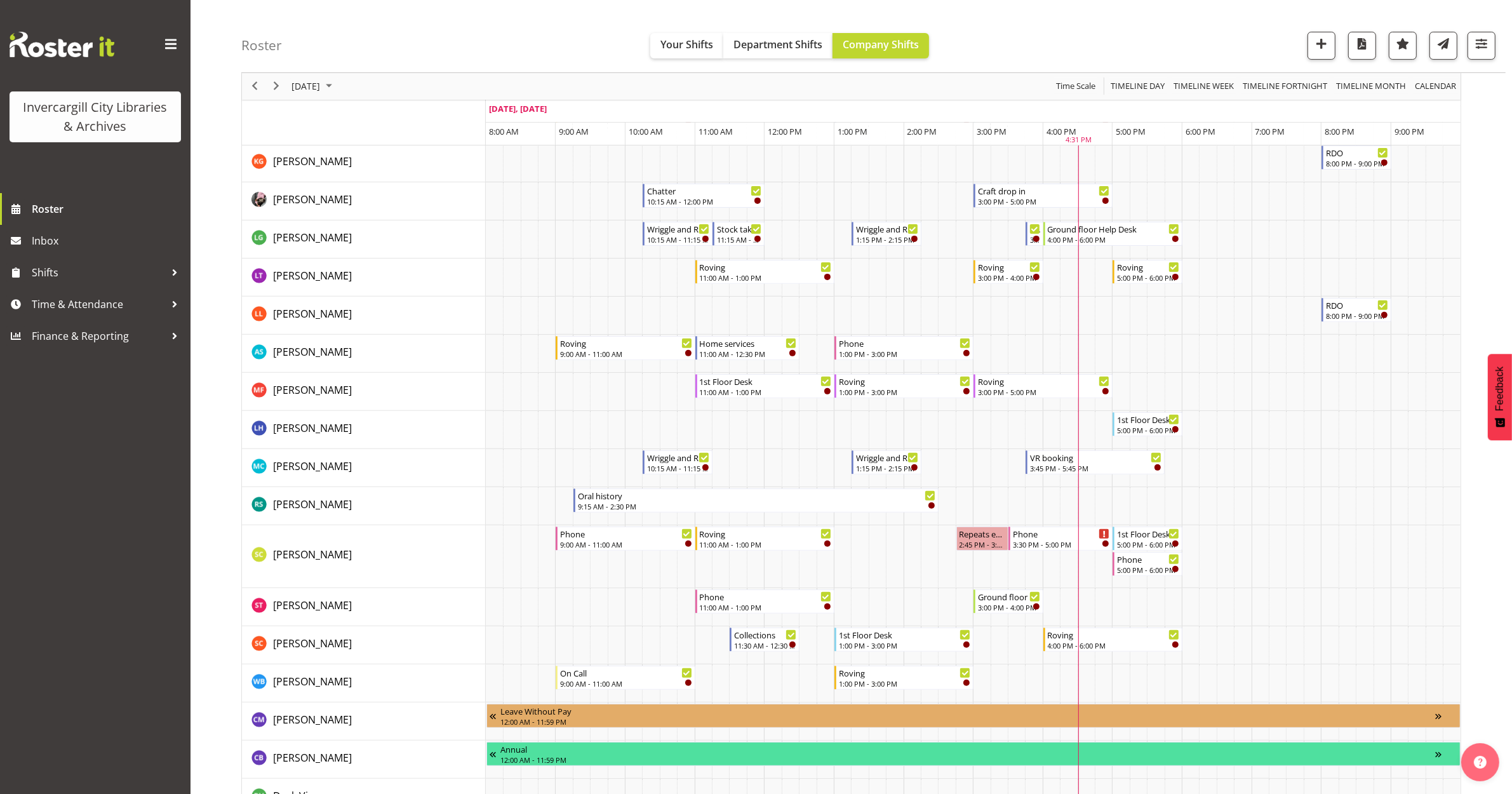
click at [74, 459] on div "Invercargill City Libraries & Archives Roster Inbox Shifts Time & Attendance Fi…" at bounding box center [95, 397] width 191 height 794
click at [278, 83] on span "Next" at bounding box center [276, 86] width 15 height 16
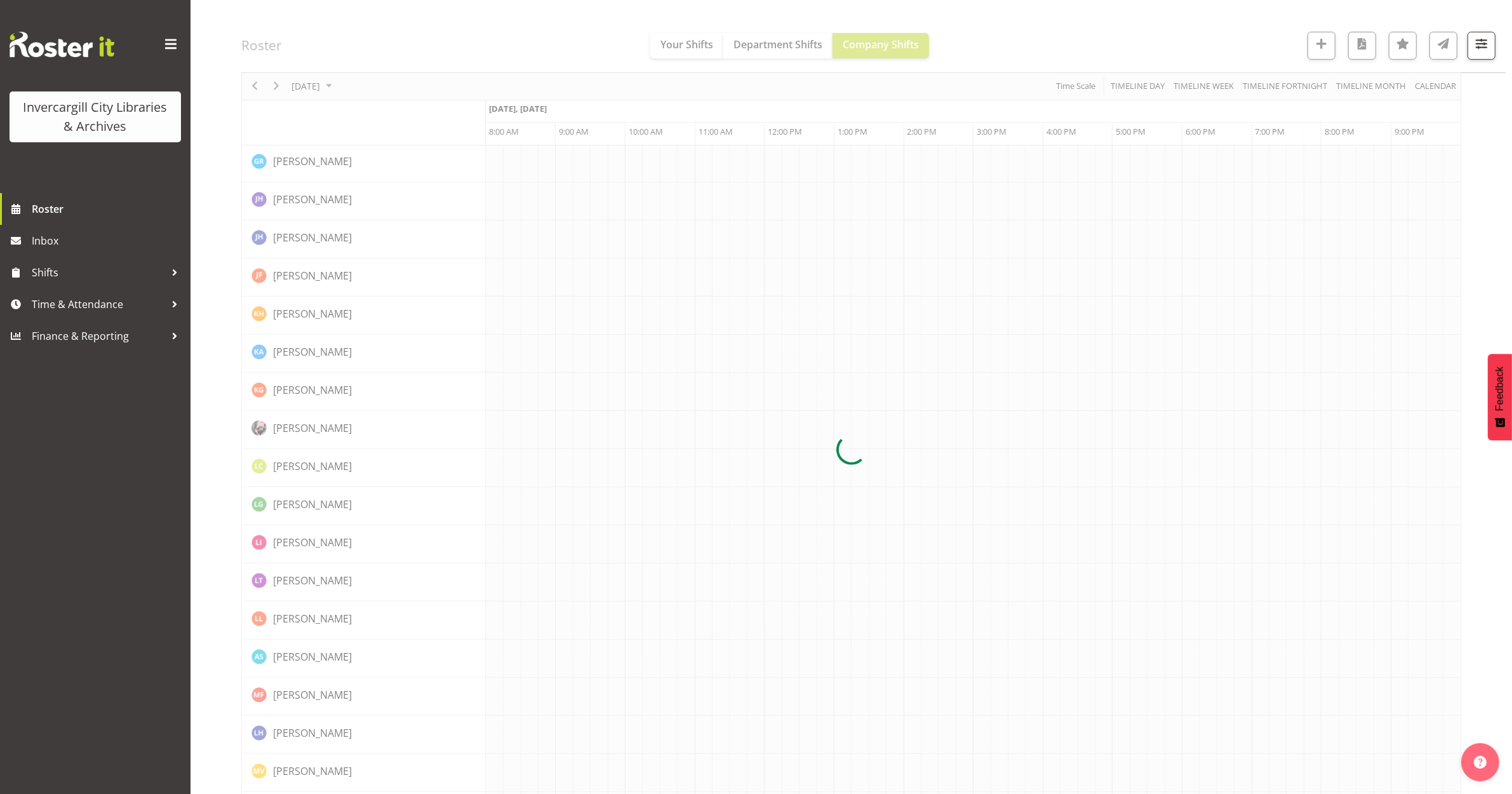
scroll to position [0, 0]
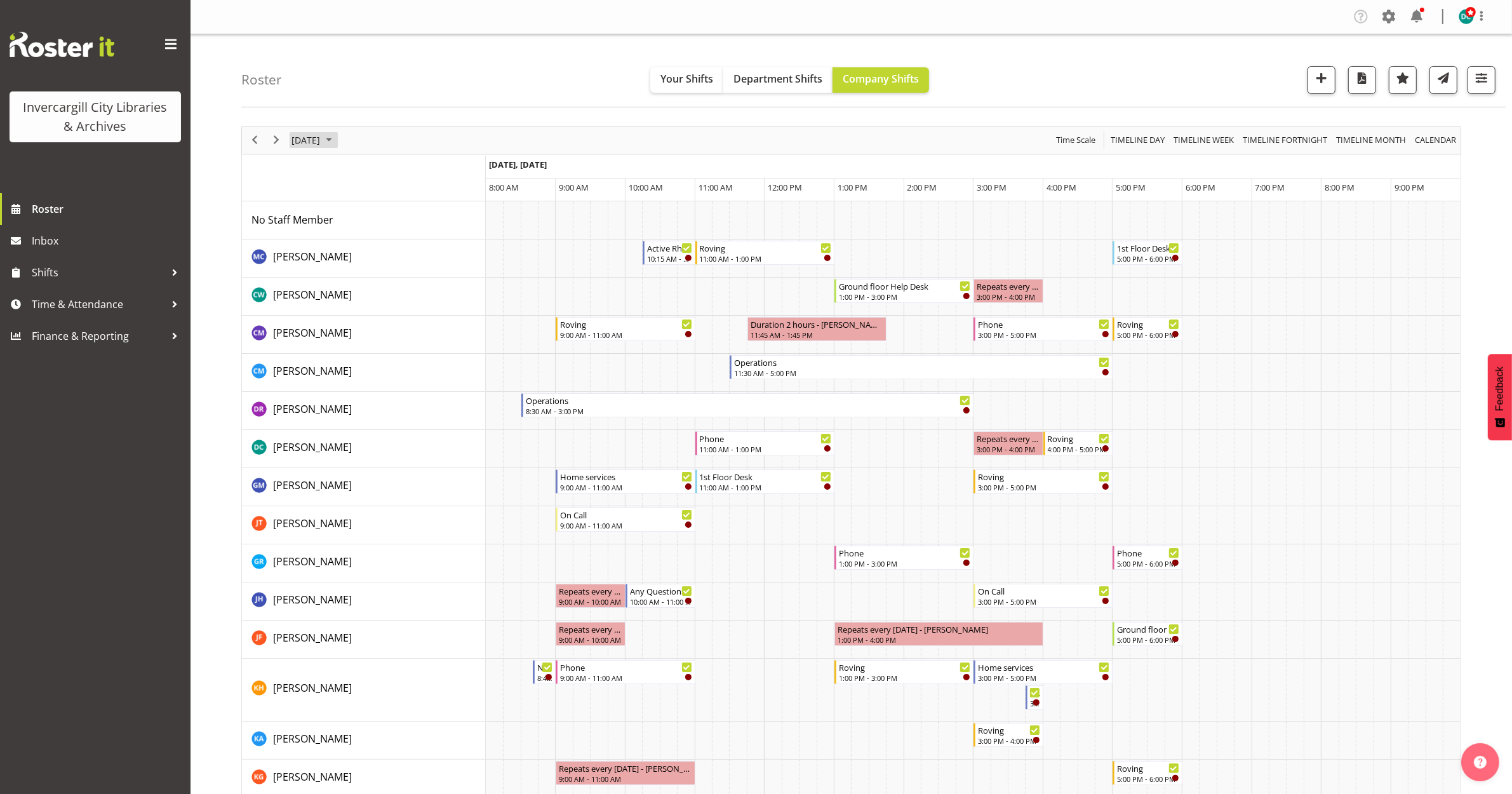
click at [318, 138] on span "October 7, 2025" at bounding box center [305, 139] width 31 height 16
click at [419, 326] on button "[DATE]" at bounding box center [415, 328] width 43 height 18
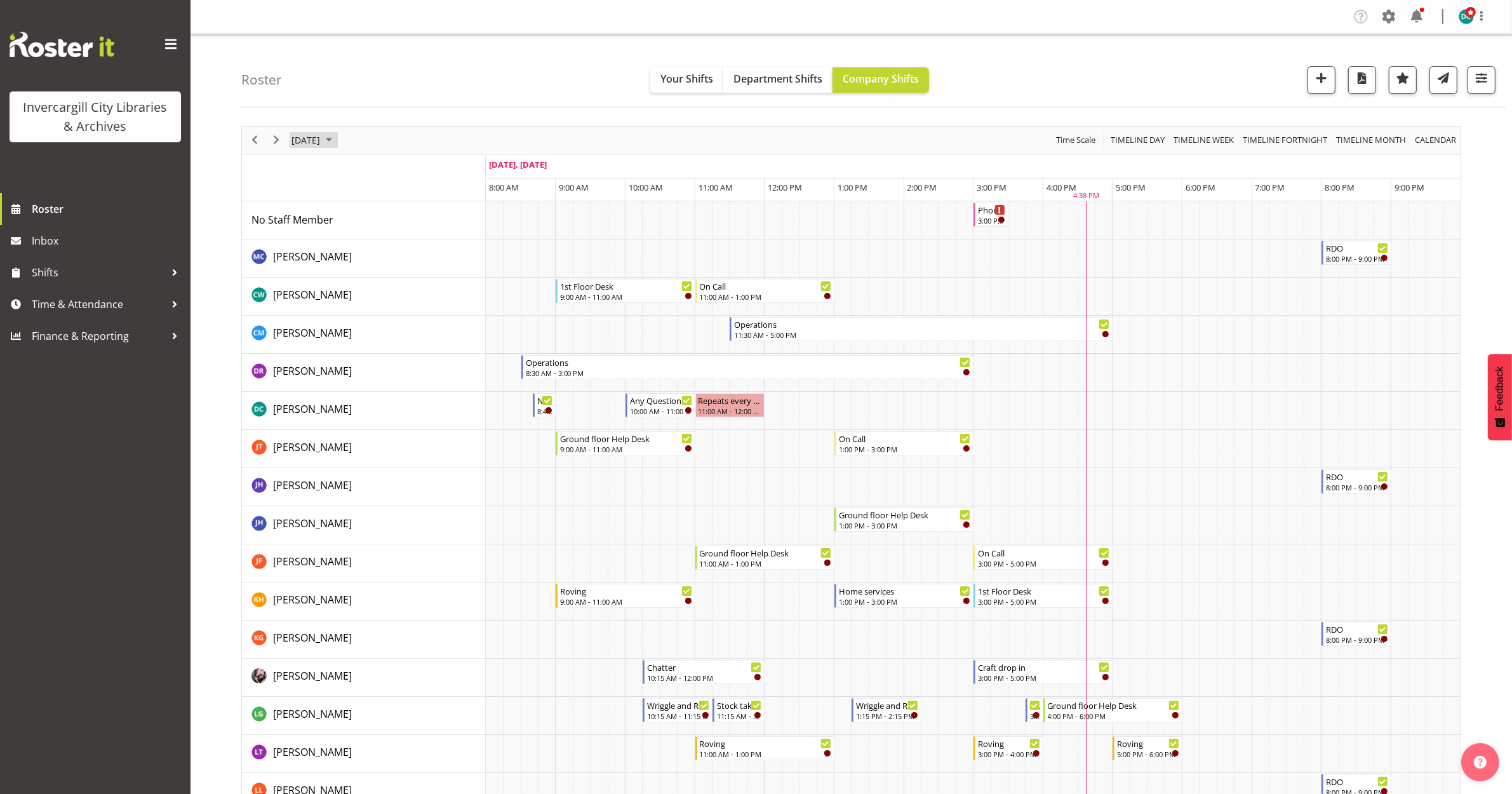
click at [296, 139] on span "[DATE]" at bounding box center [305, 139] width 31 height 16
click at [1207, 139] on span "Timeline Week" at bounding box center [1204, 139] width 63 height 16
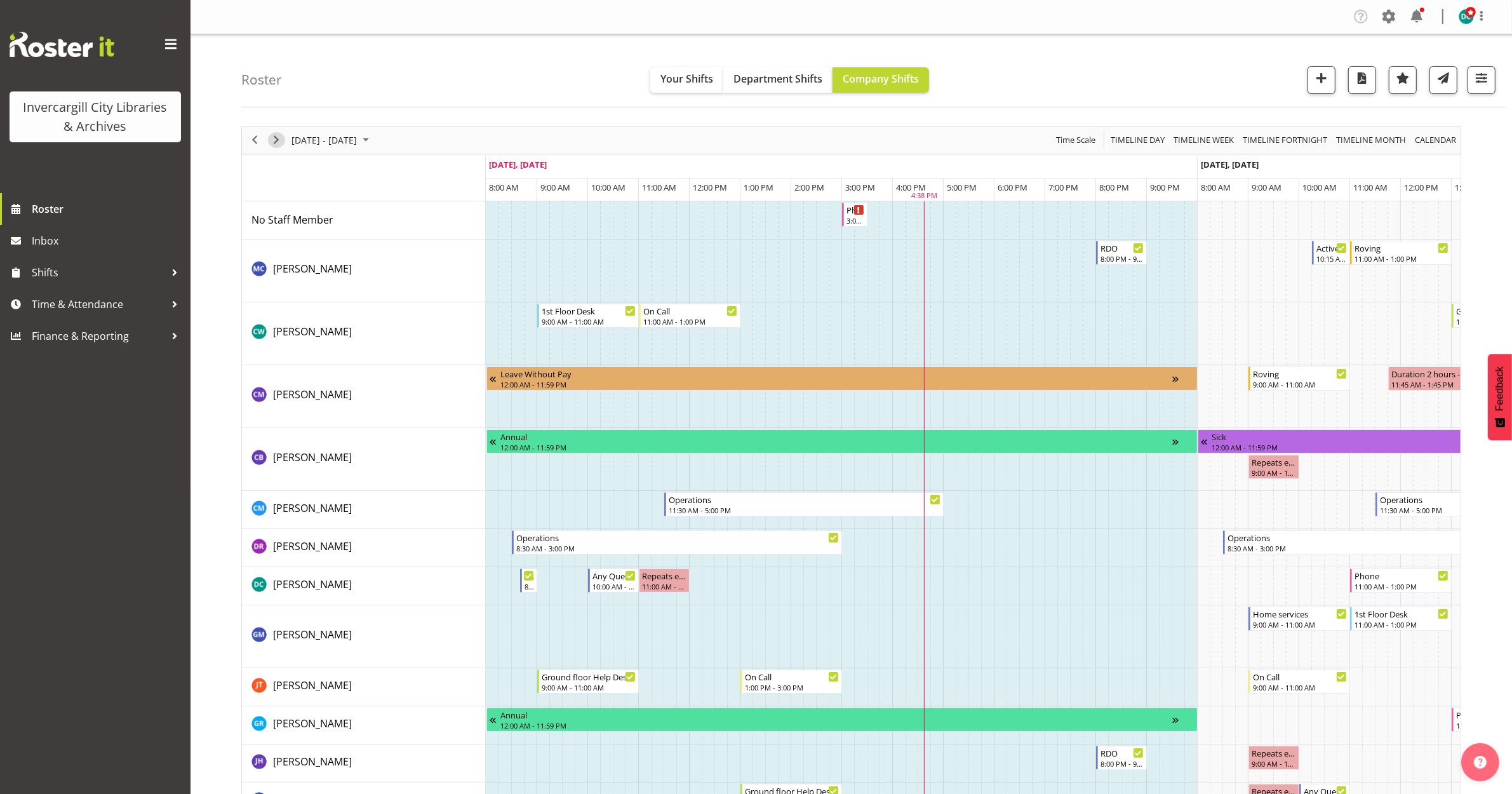
click at [275, 141] on span "Next" at bounding box center [276, 139] width 15 height 16
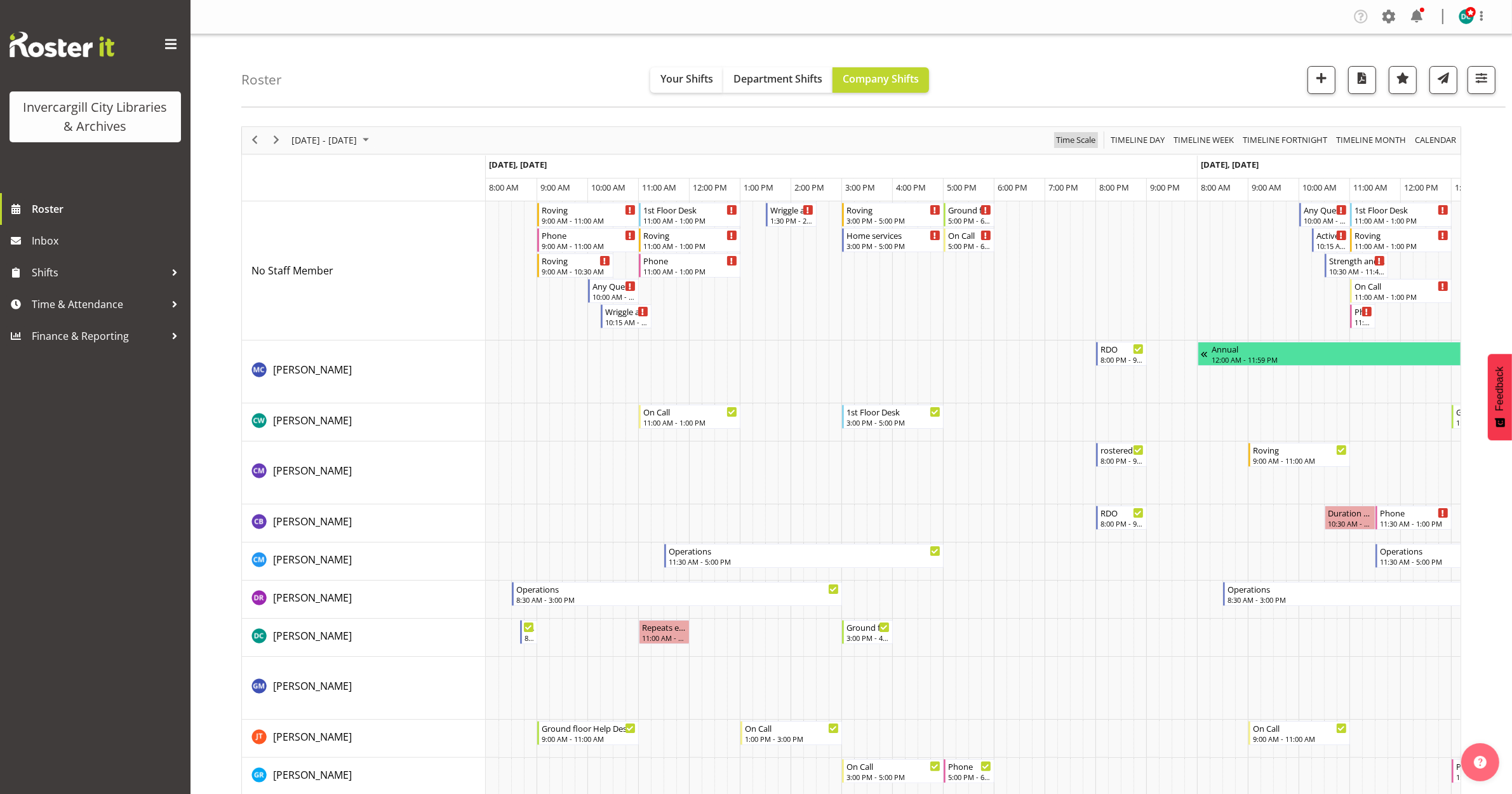
click at [1081, 141] on span "Time Scale" at bounding box center [1075, 139] width 42 height 16
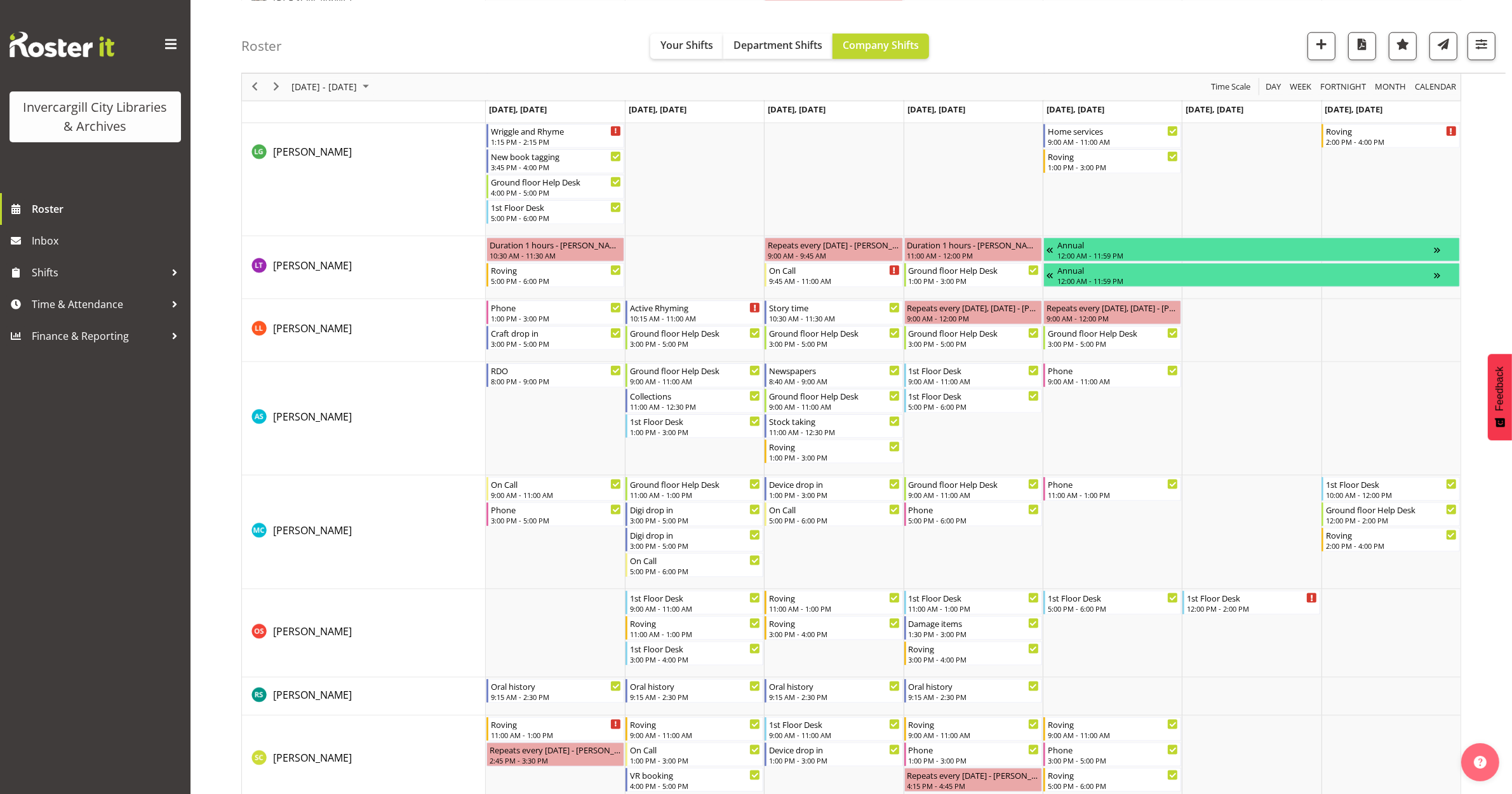
scroll to position [1587, 0]
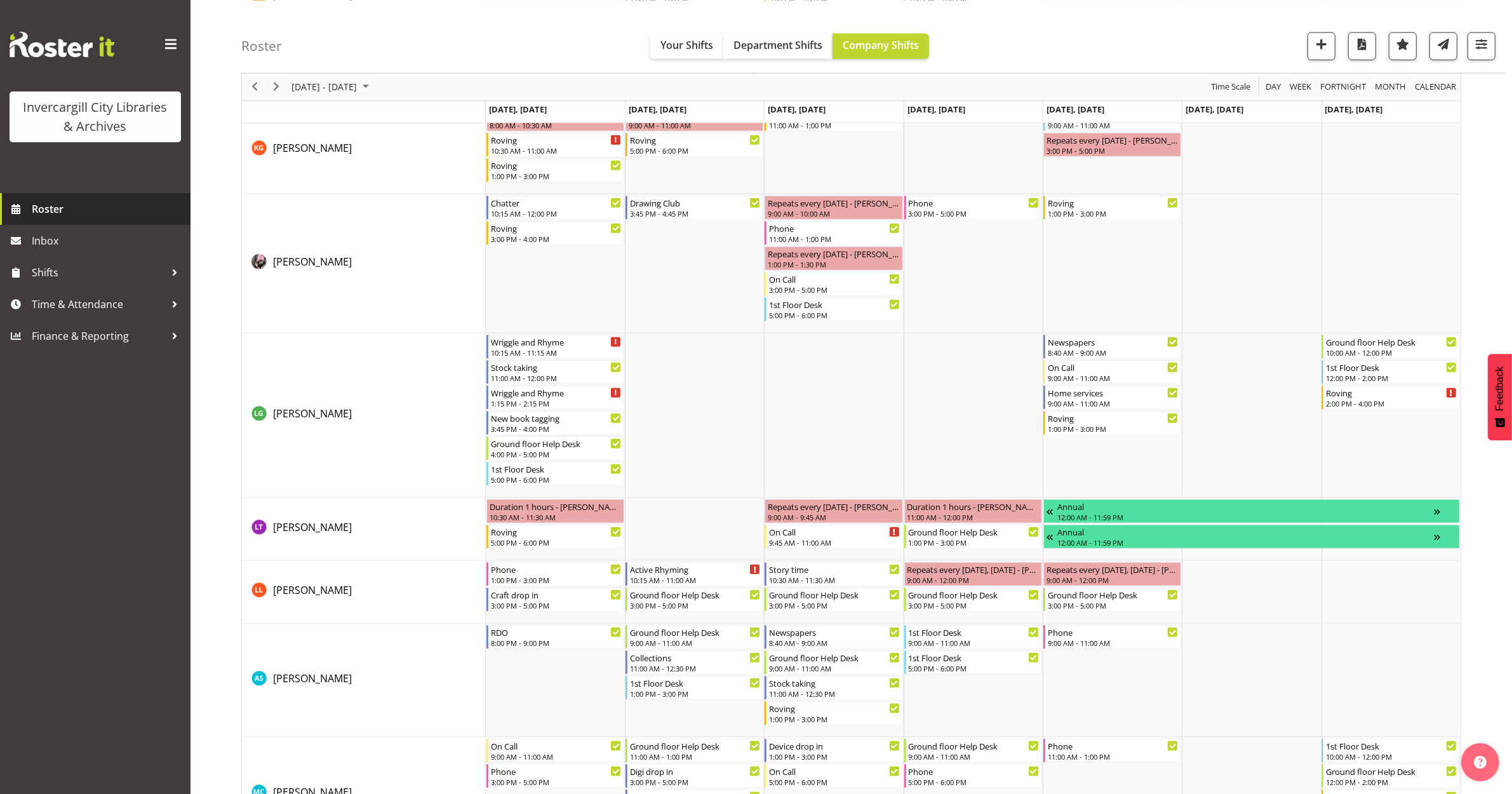
click at [49, 211] on span "Roster" at bounding box center [108, 209] width 152 height 19
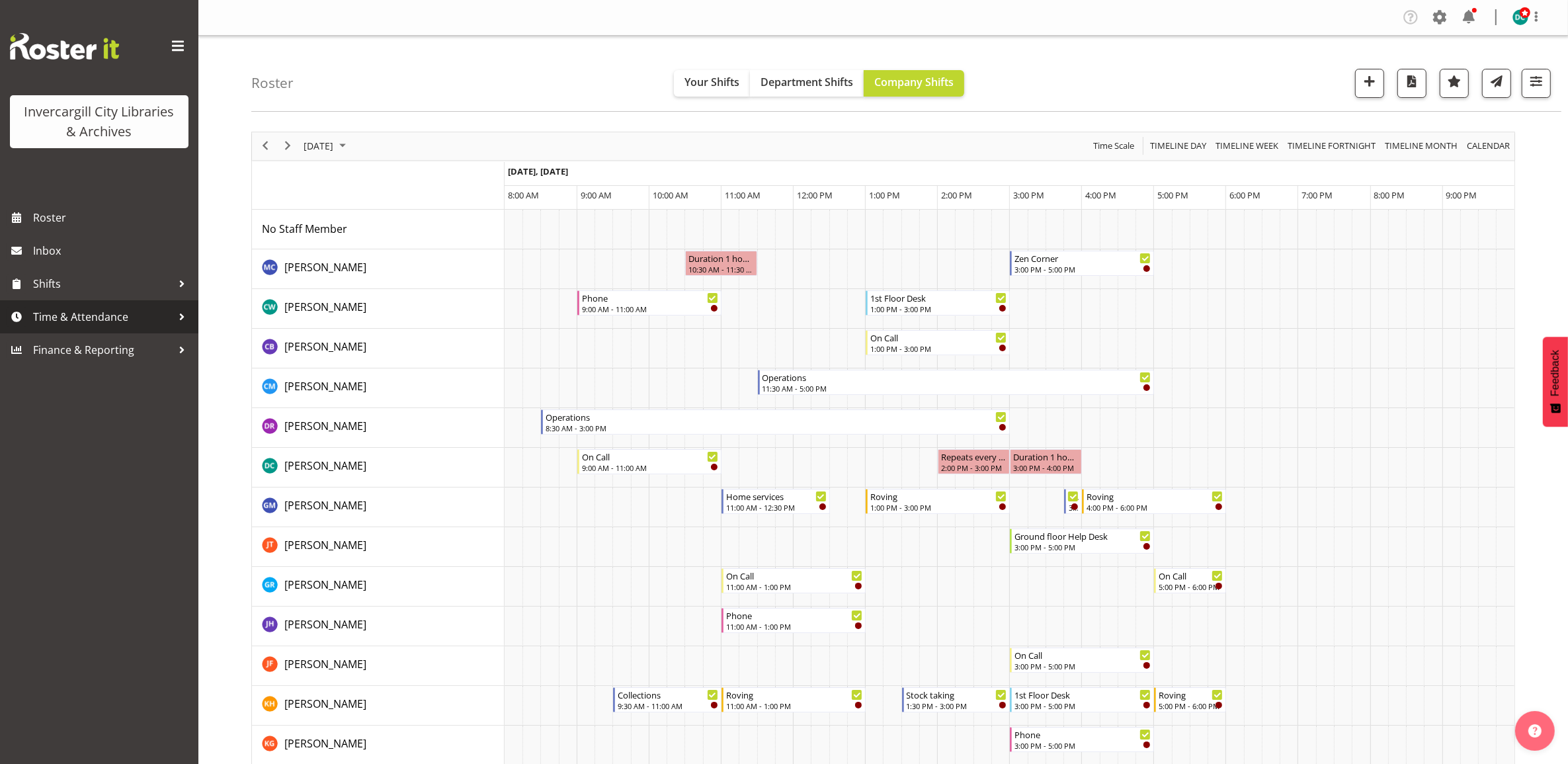
click at [124, 308] on span "Time & Attendance" at bounding box center [102, 317] width 139 height 20
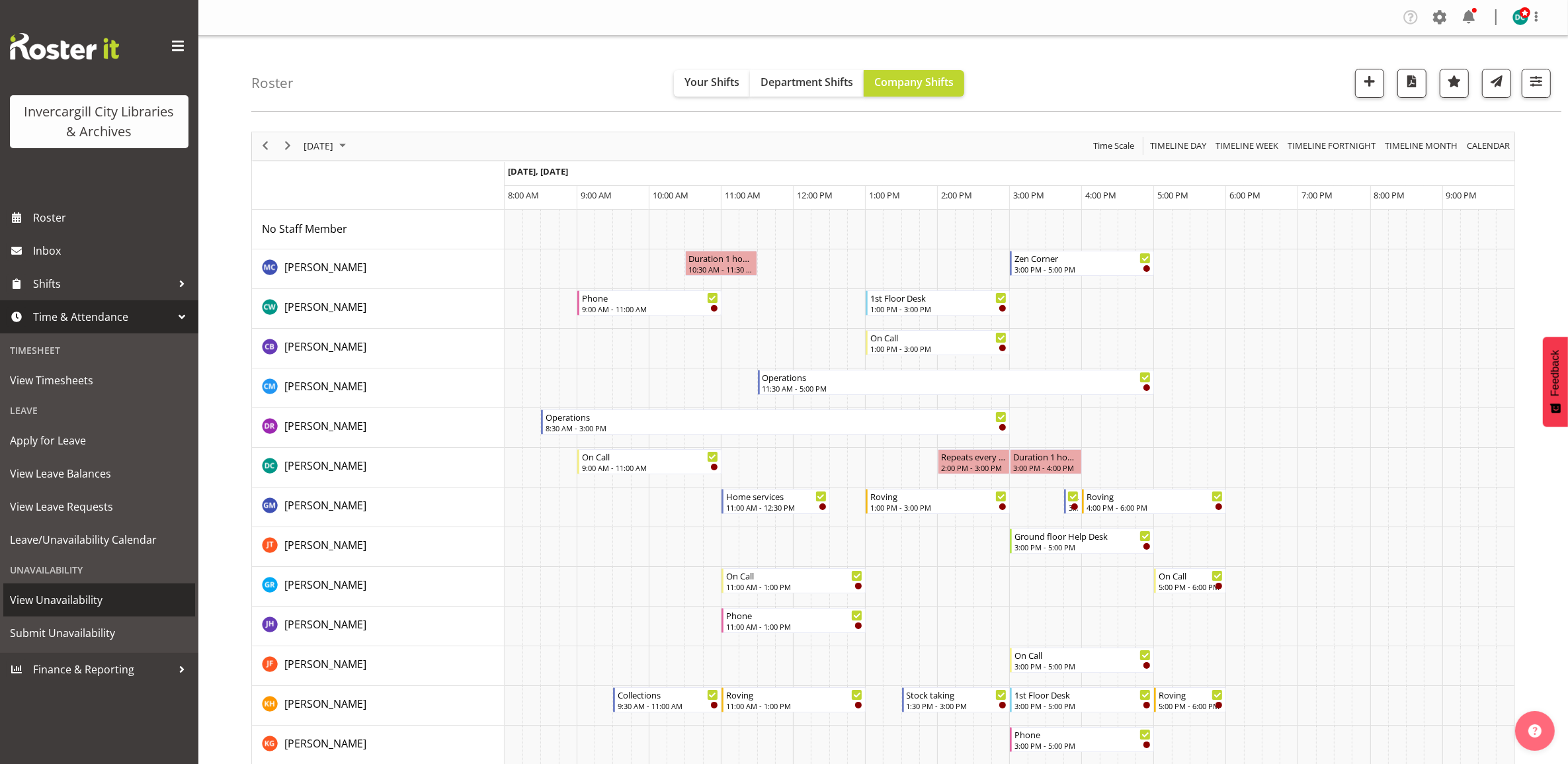
click at [58, 600] on span "View Unavailability" at bounding box center [99, 600] width 179 height 20
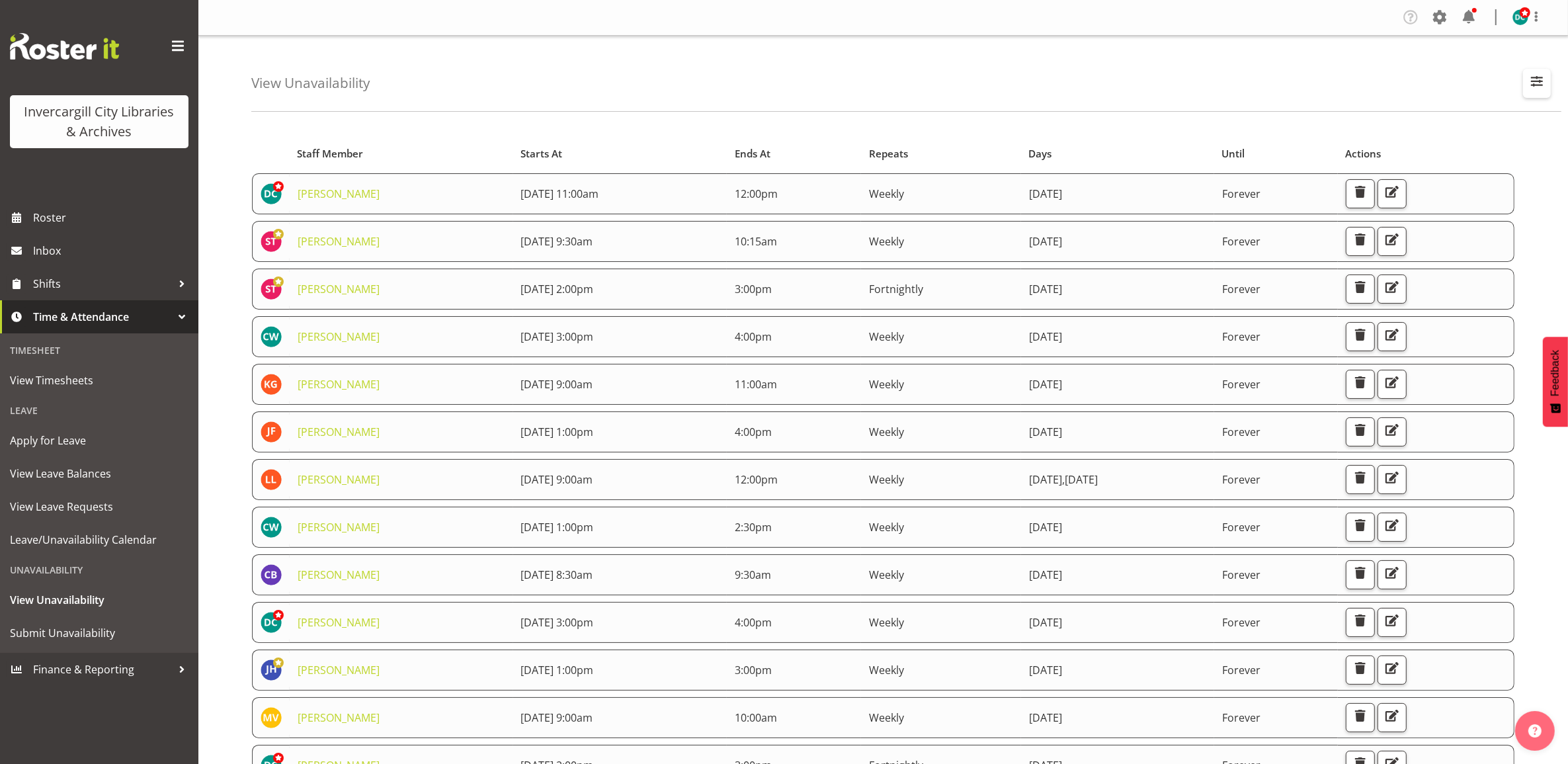
click at [1531, 78] on span "button" at bounding box center [1537, 81] width 17 height 17
click at [1386, 141] on input "text" at bounding box center [1452, 144] width 177 height 26
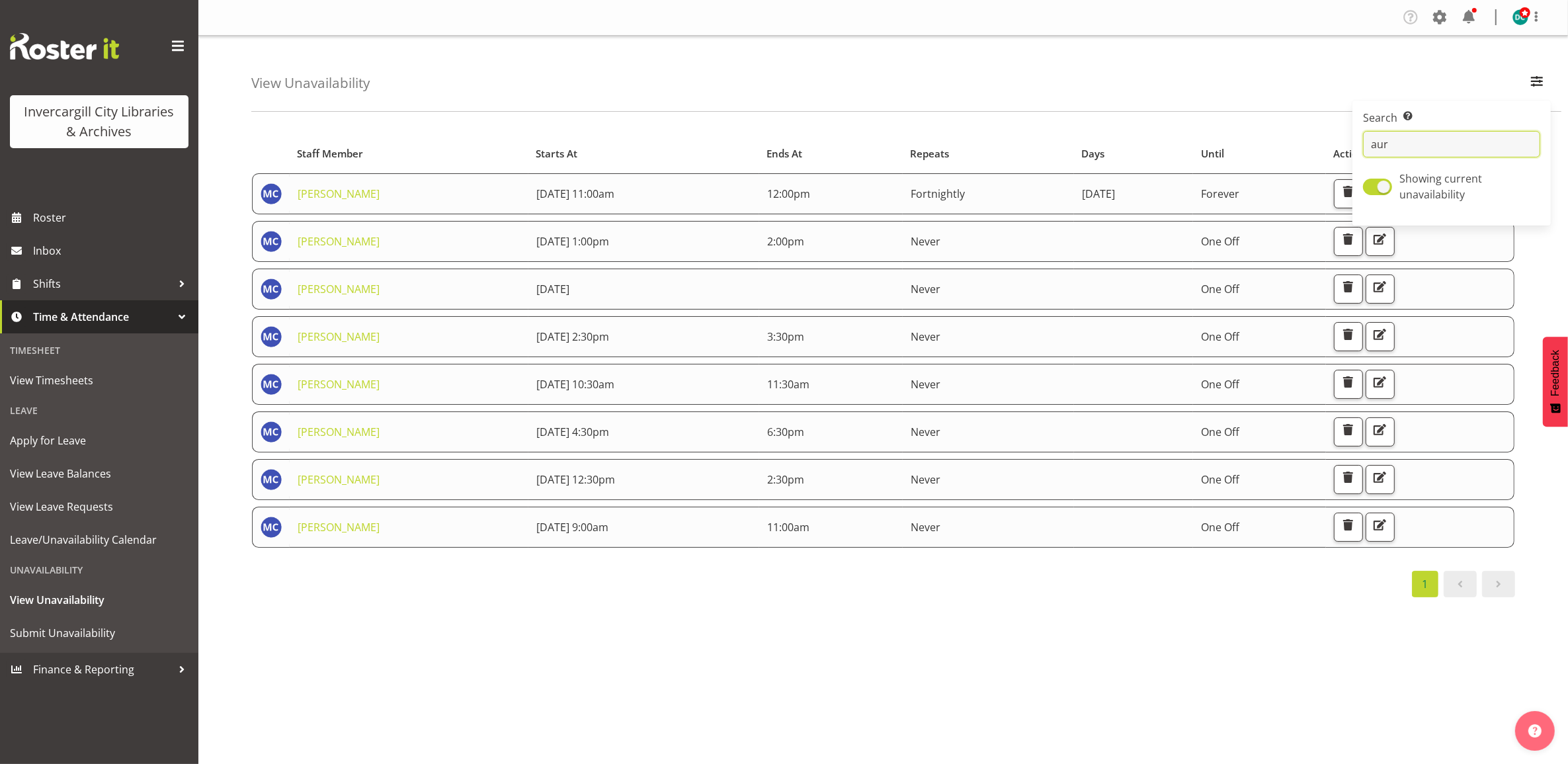
type input "aur"
click at [453, 106] on div "View Unavailability Search Search for a particular employee aur Showing current…" at bounding box center [906, 74] width 1310 height 76
click at [1388, 382] on span "button" at bounding box center [1379, 382] width 17 height 17
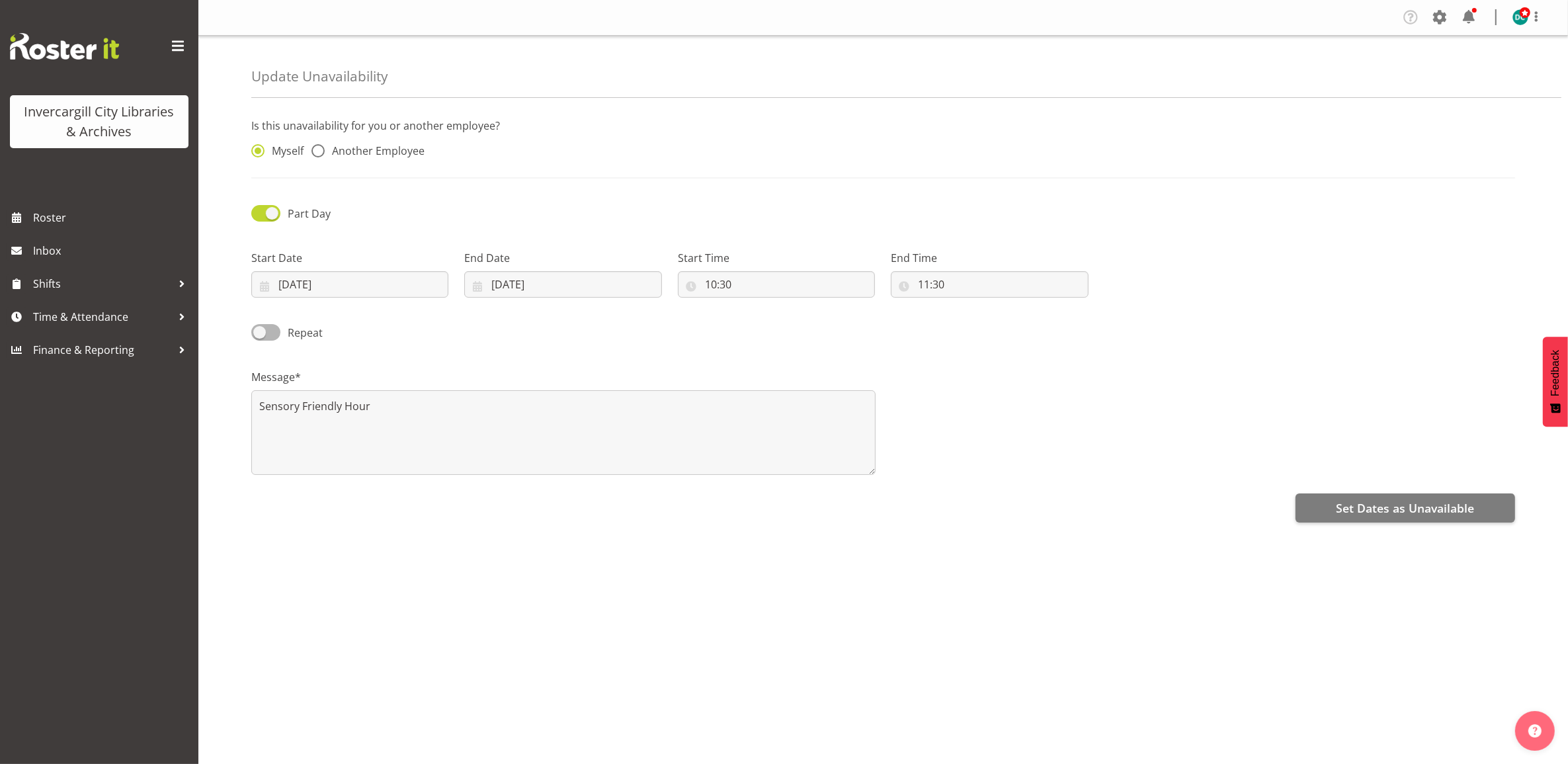
radio input "false"
radio input "true"
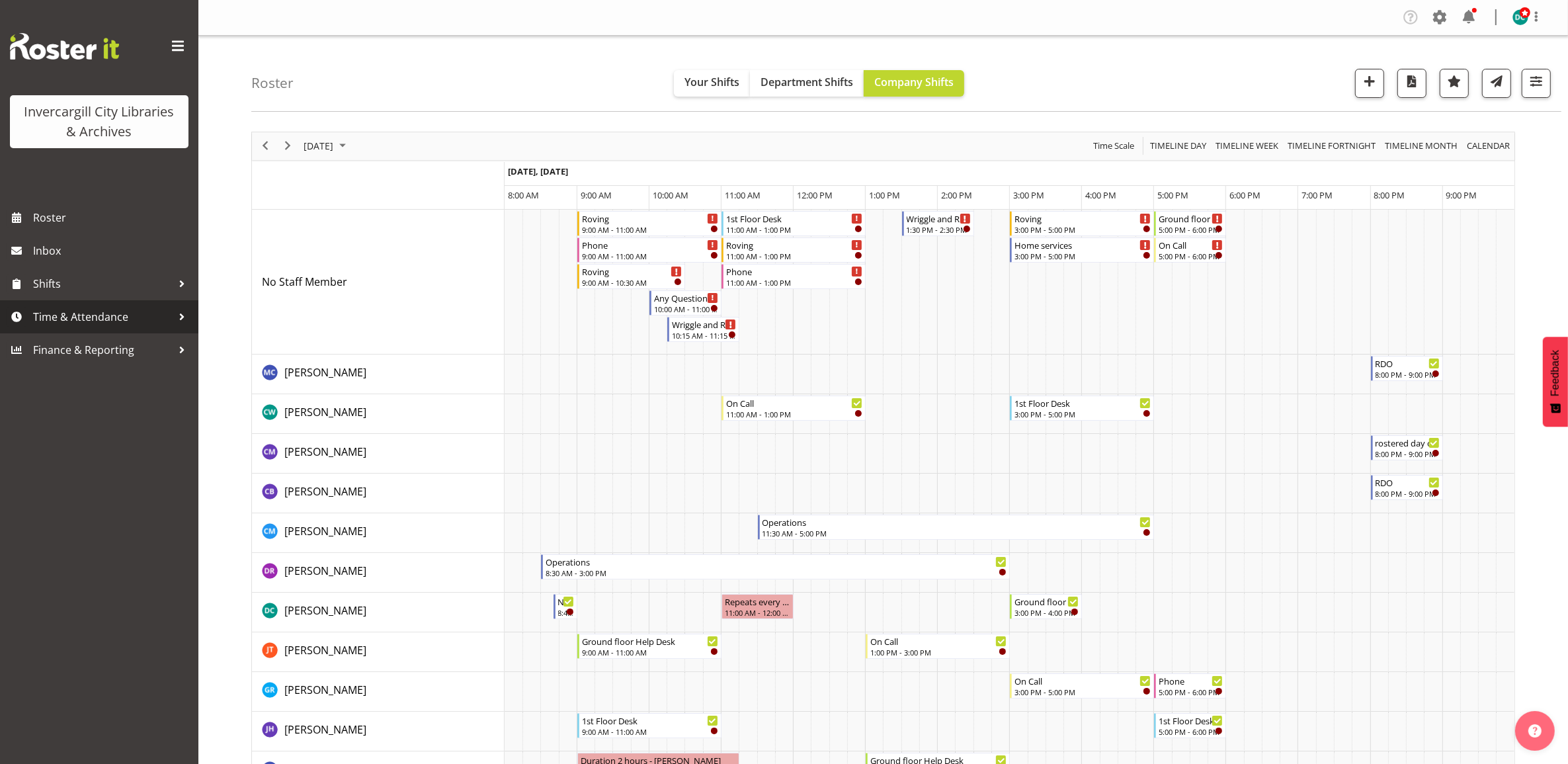
click at [176, 317] on div at bounding box center [182, 317] width 20 height 20
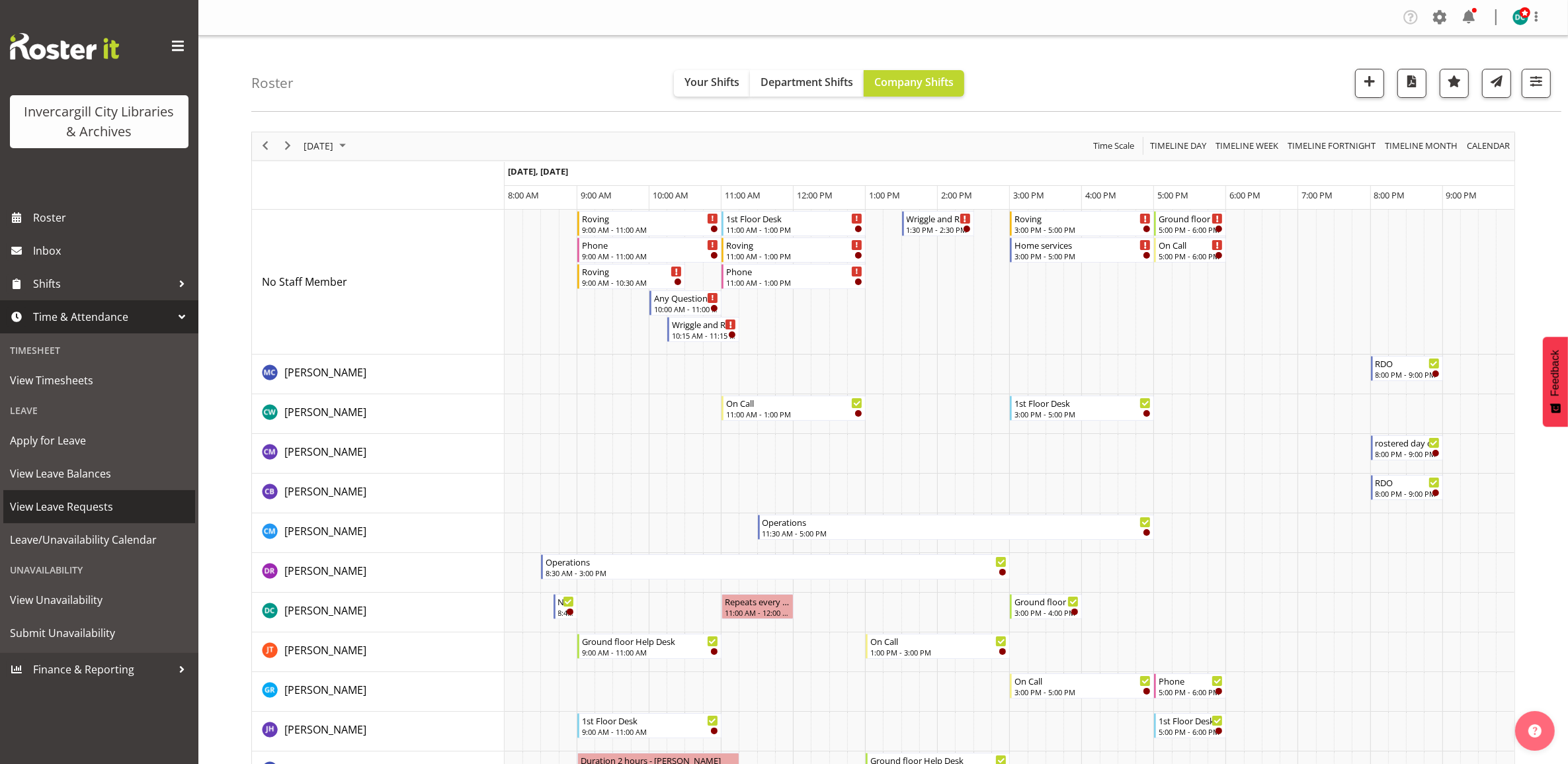
click at [74, 501] on span "View Leave Requests" at bounding box center [99, 507] width 179 height 20
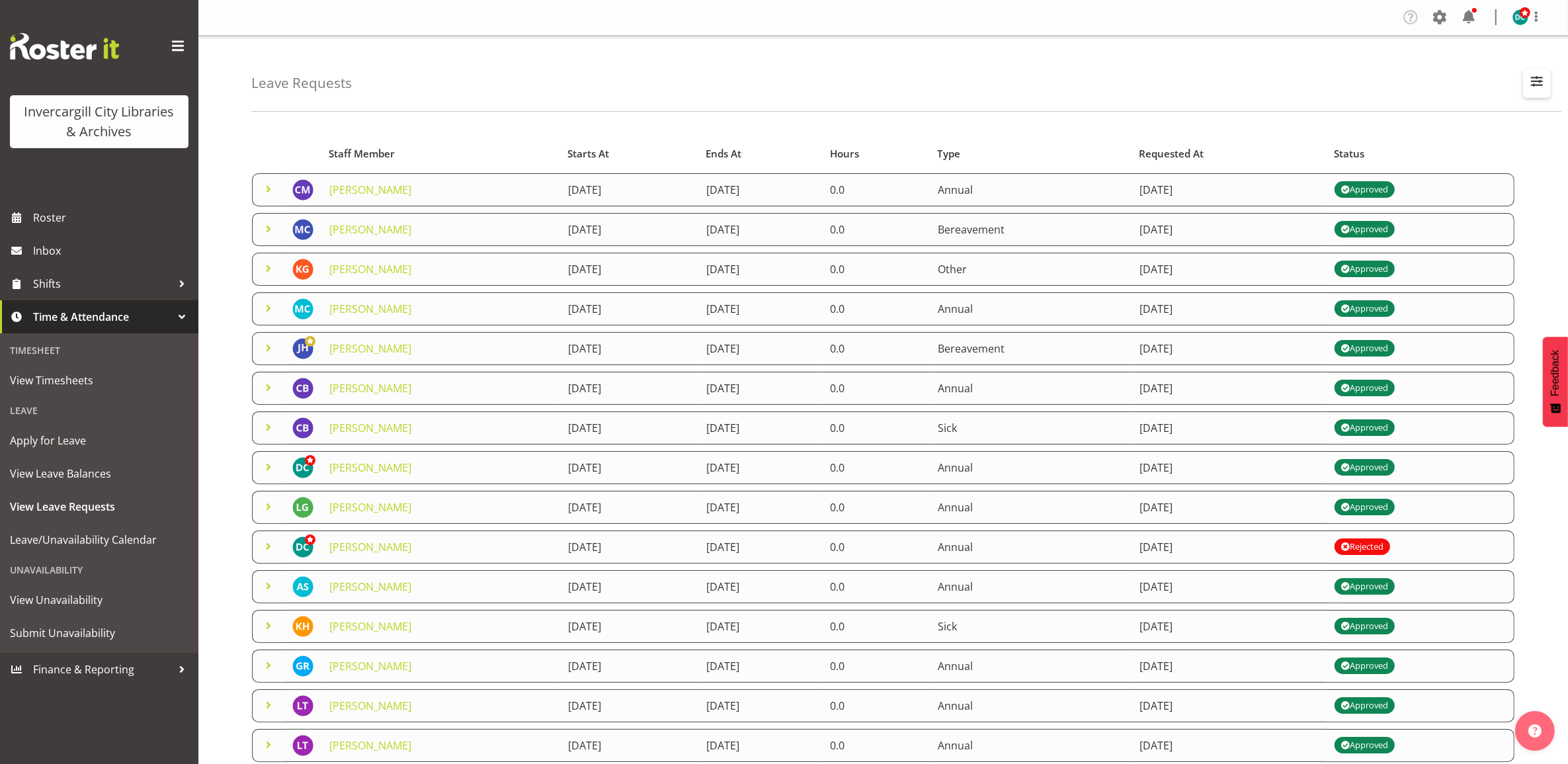
click at [1534, 81] on span "button" at bounding box center [1537, 81] width 17 height 17
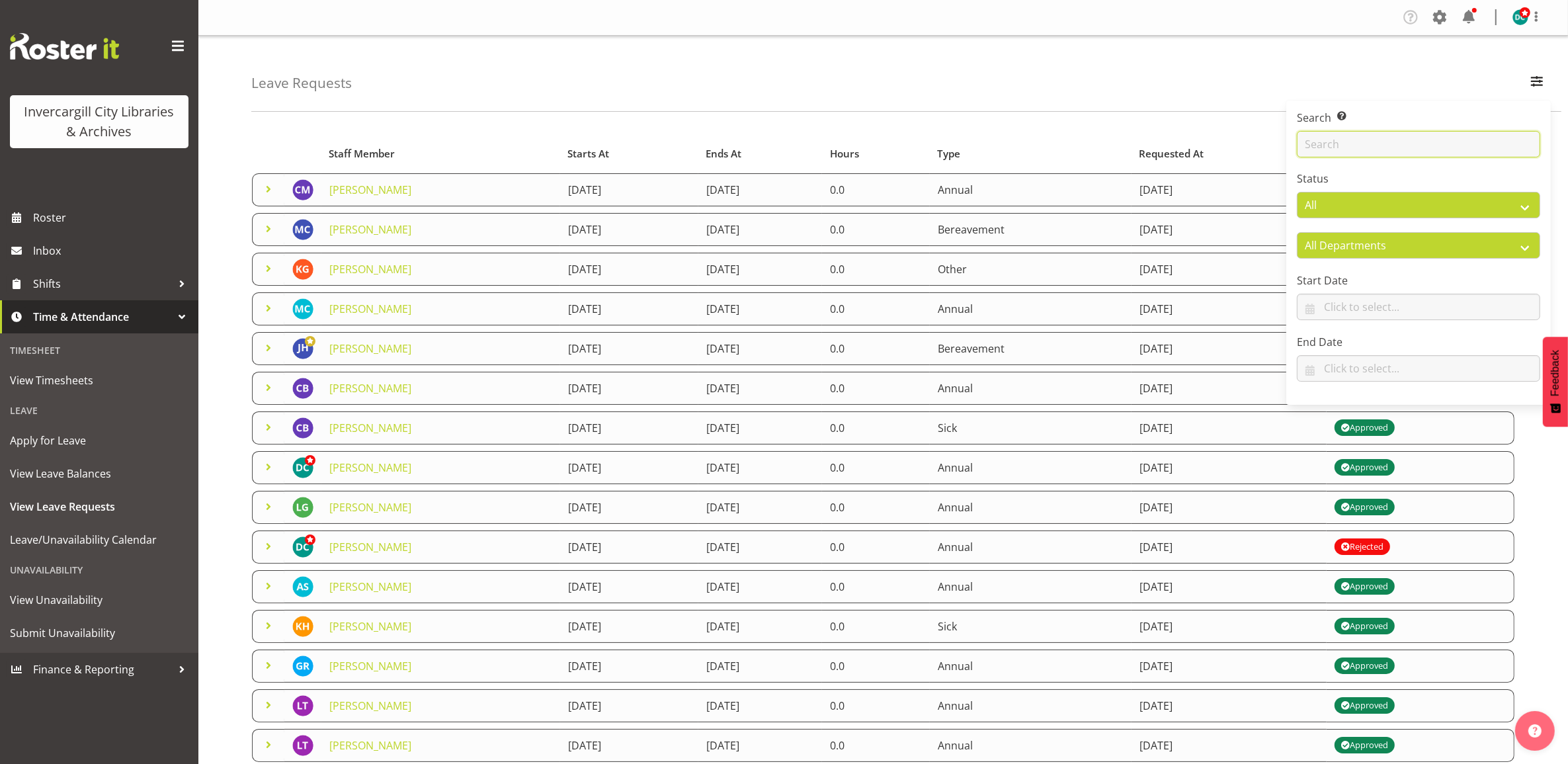
click at [1357, 152] on input "text" at bounding box center [1418, 144] width 243 height 26
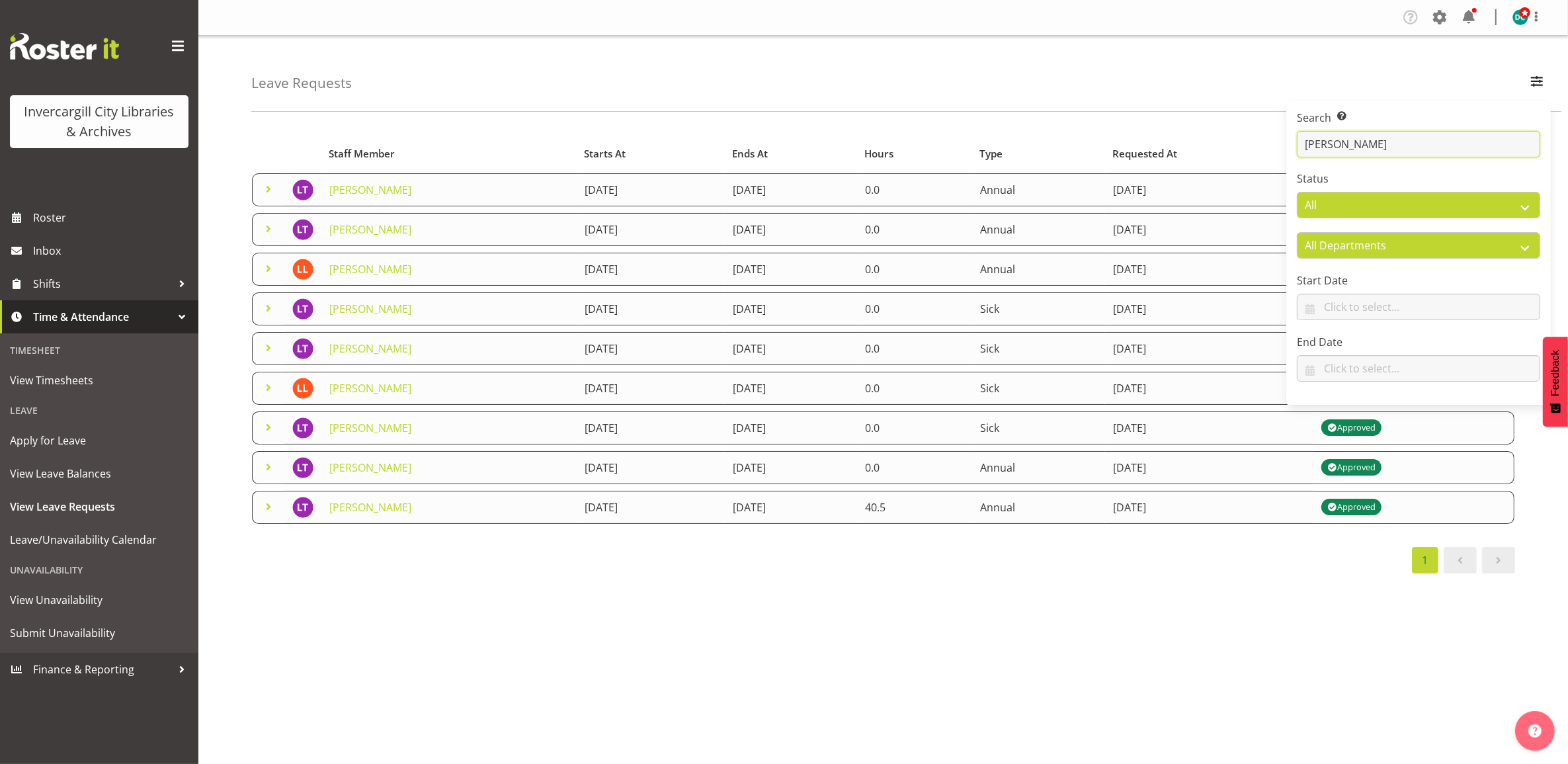
type input "[PERSON_NAME]"
click at [629, 639] on div "Starts At Type Requested At Status Staff Member Starts At Ends At Hours Type Re…" at bounding box center [910, 386] width 1316 height 529
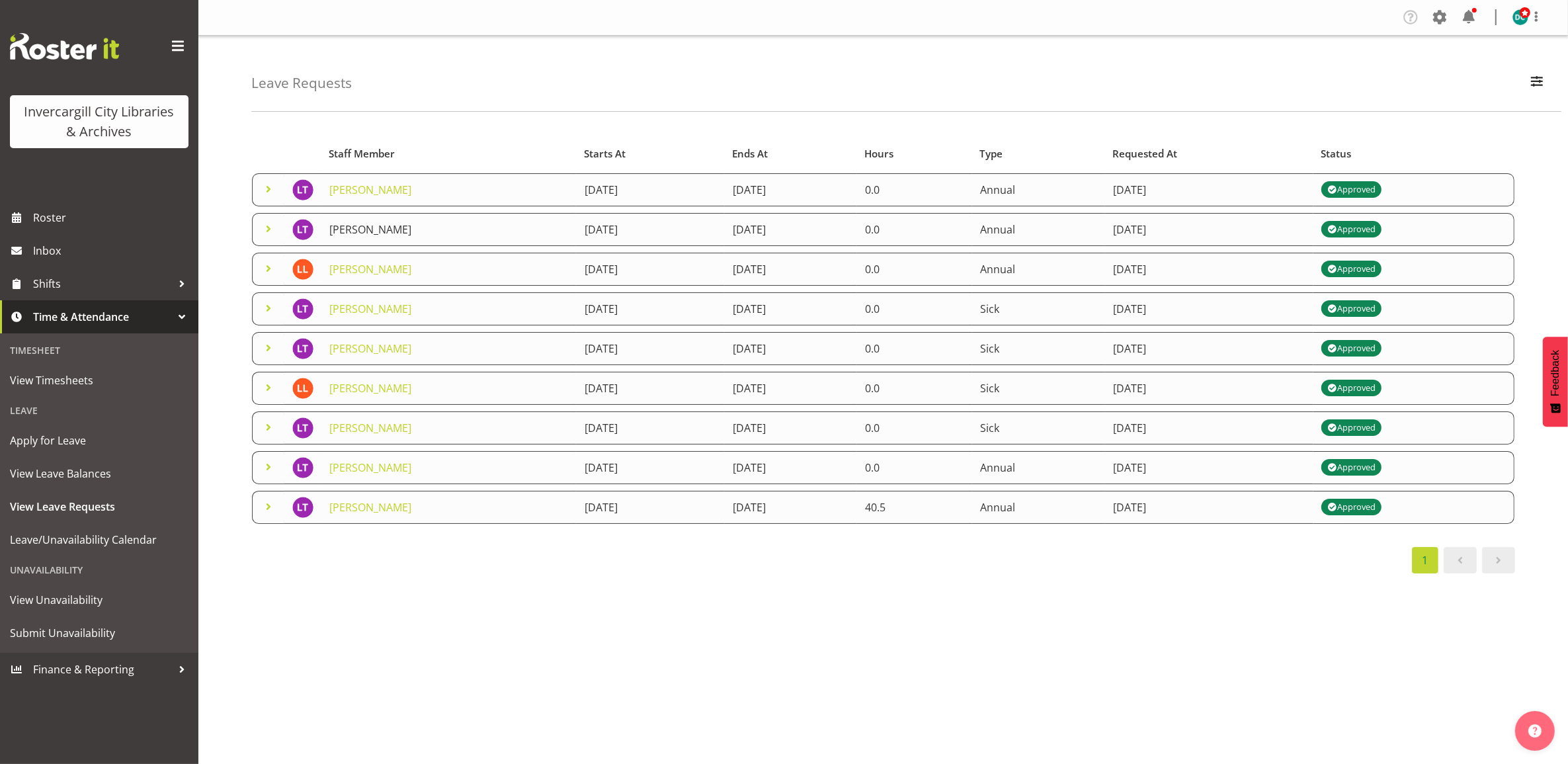
click at [382, 229] on link "[PERSON_NAME]" at bounding box center [370, 229] width 82 height 14
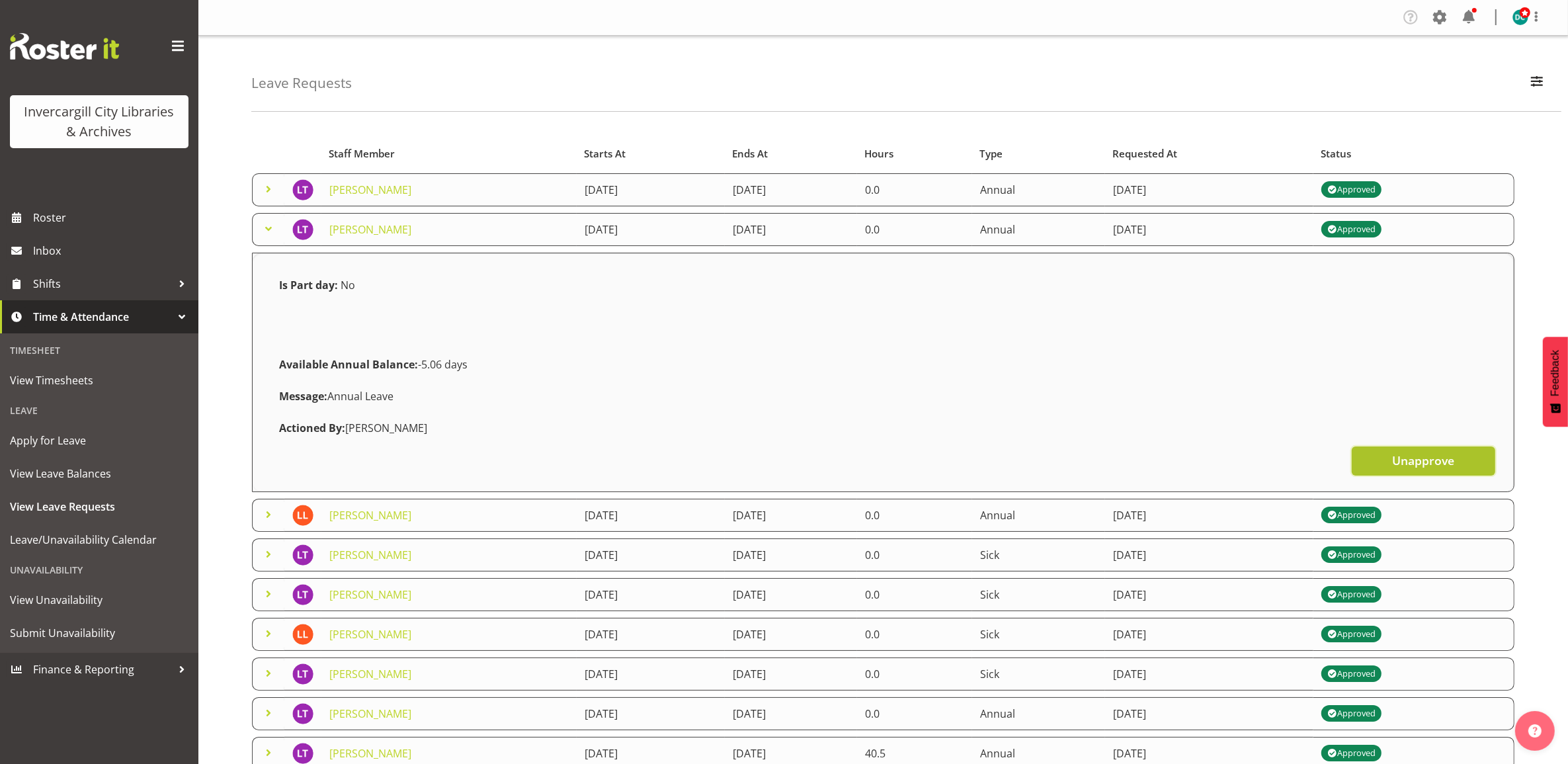
click at [1393, 458] on span "Unapprove" at bounding box center [1423, 460] width 62 height 17
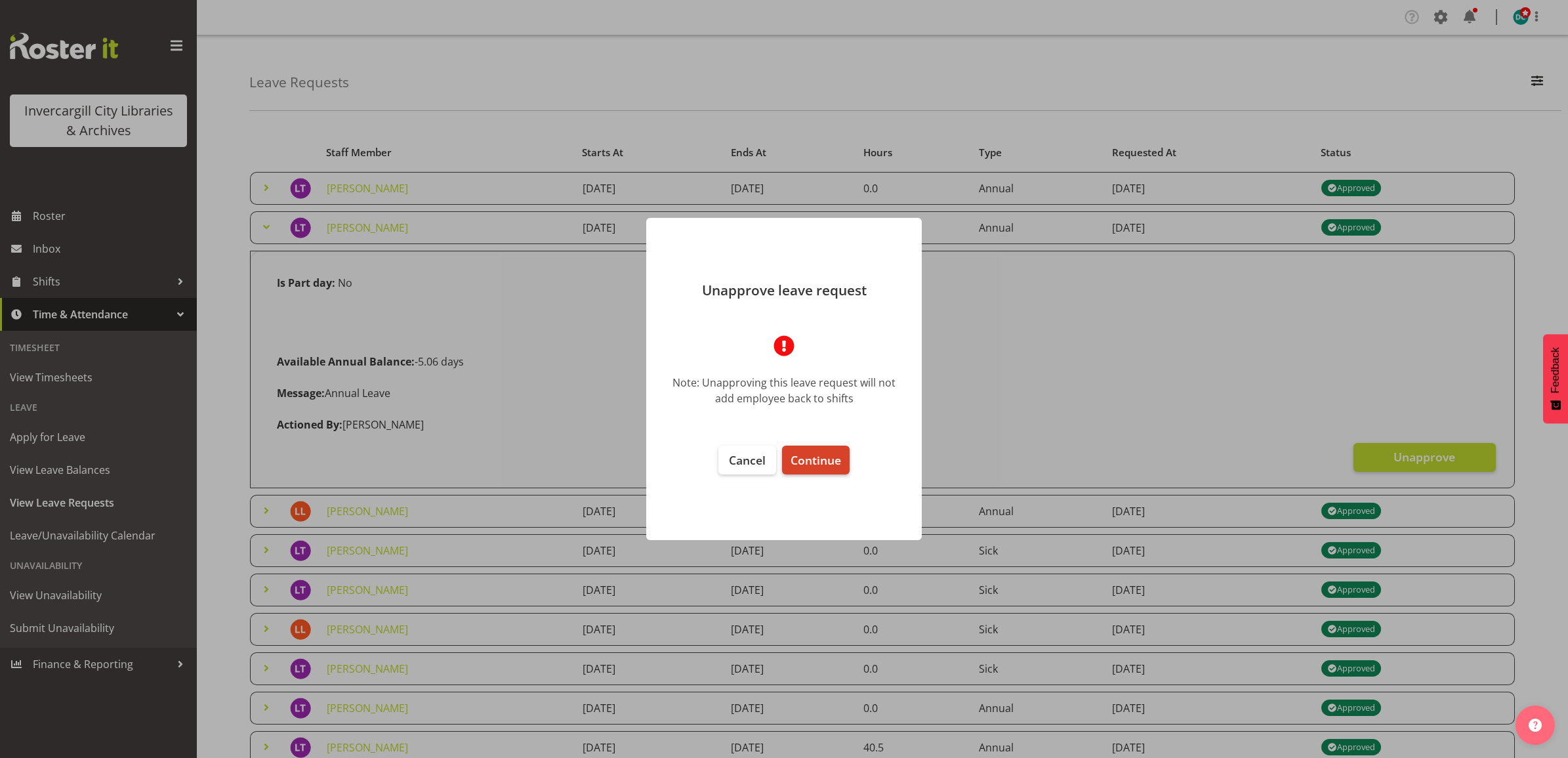
click at [801, 463] on span "Continue" at bounding box center [816, 459] width 50 height 16
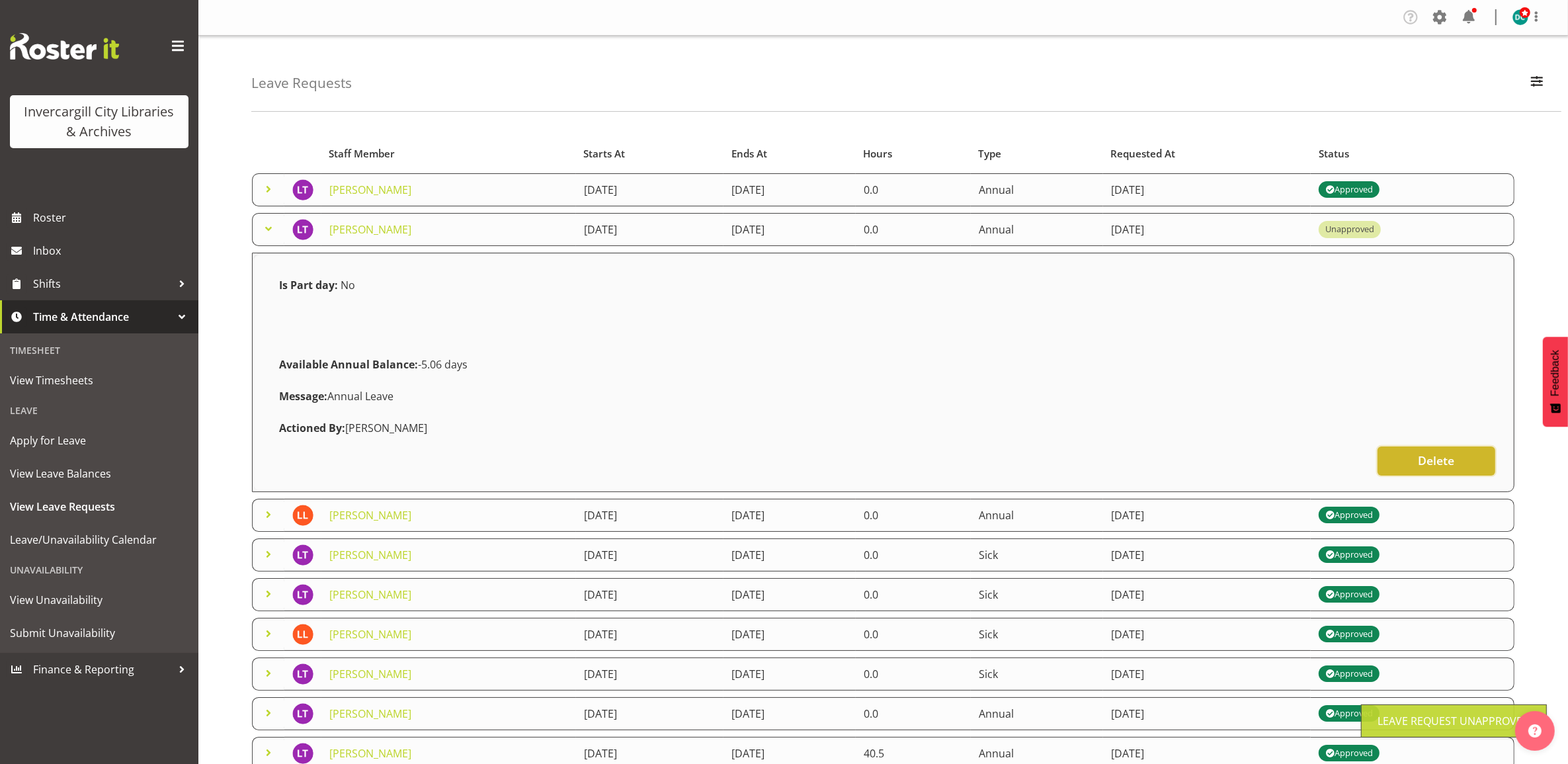
click at [1429, 466] on span "Delete" at bounding box center [1436, 460] width 36 height 17
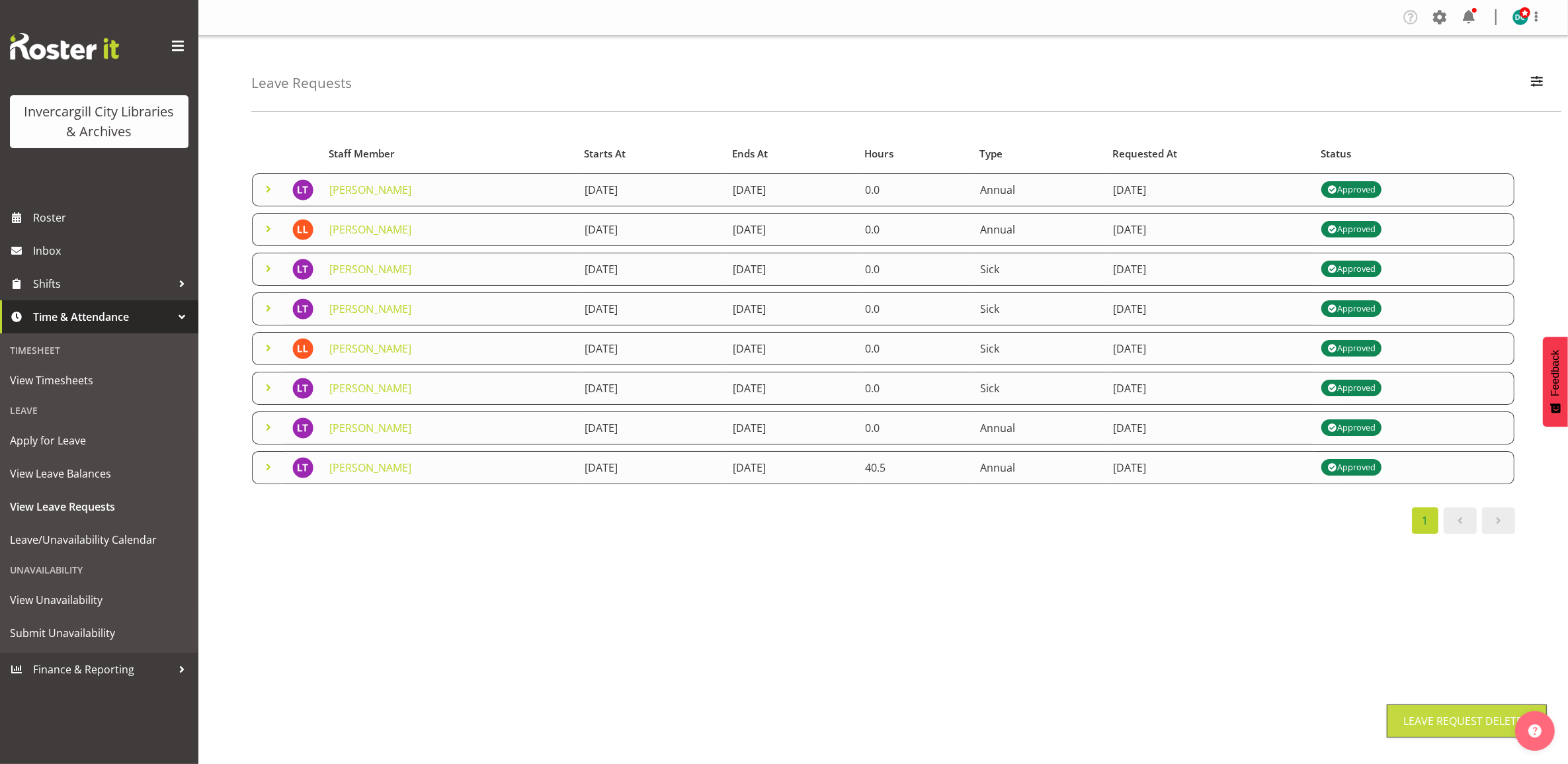
drag, startPoint x: 998, startPoint y: 623, endPoint x: 919, endPoint y: 655, distance: 85.2
click at [986, 636] on div "Starts At Type Requested At Status Staff Member Starts At Ends At Hours Type Re…" at bounding box center [910, 386] width 1316 height 529
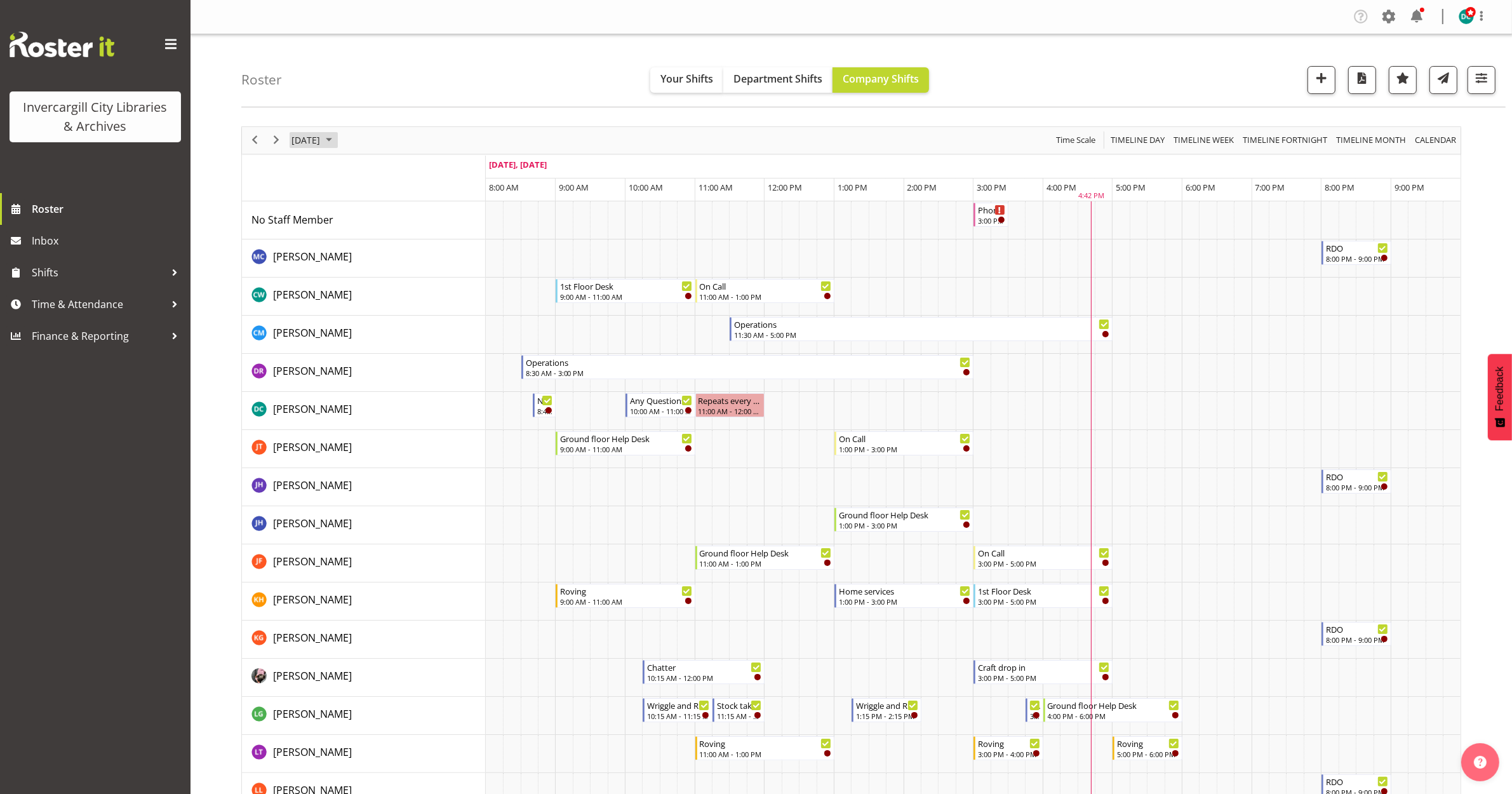
click at [321, 140] on span "[DATE]" at bounding box center [305, 139] width 31 height 16
click at [1194, 144] on span "Timeline Week" at bounding box center [1204, 139] width 63 height 16
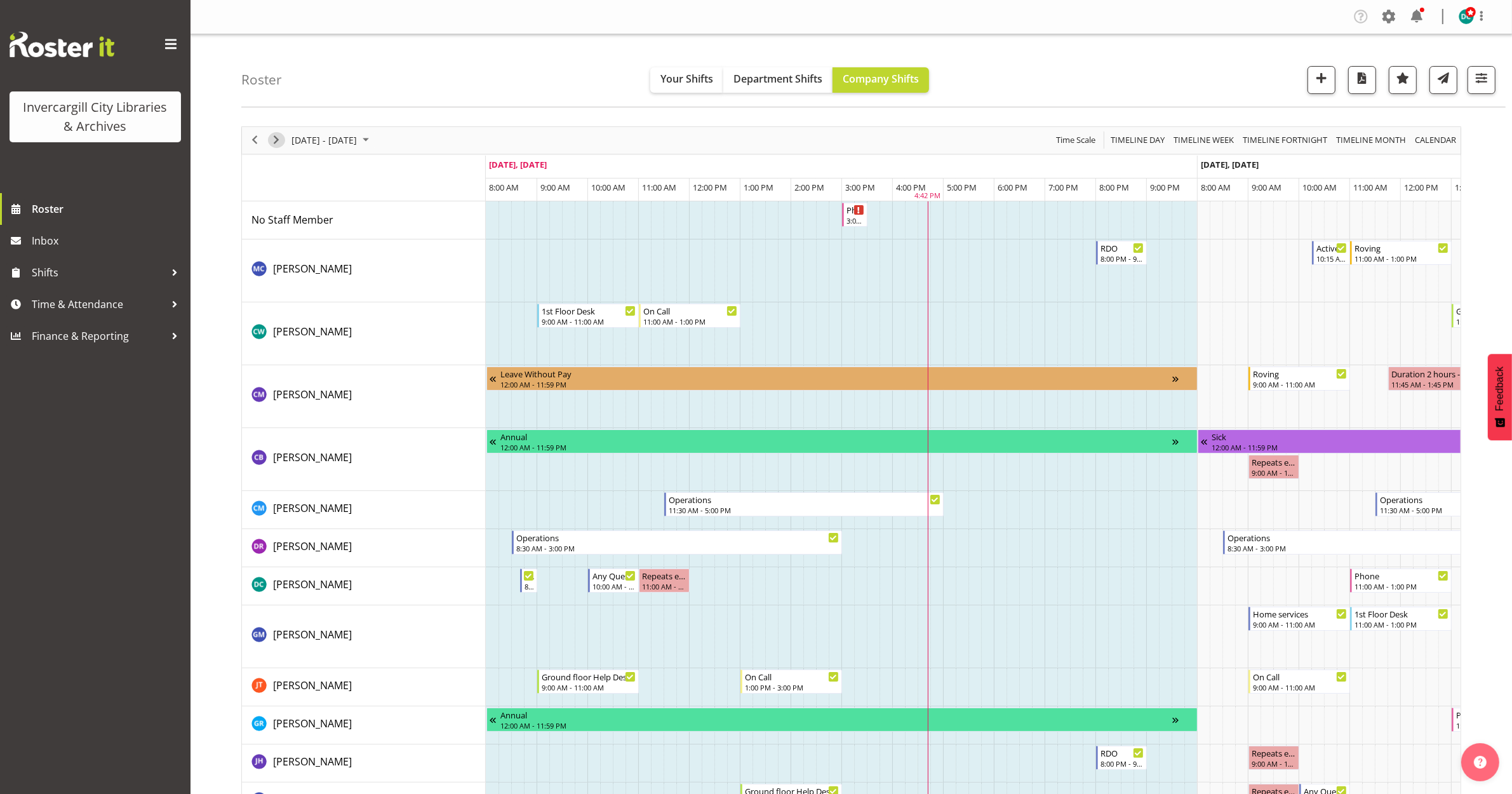
click at [276, 141] on span "Next" at bounding box center [276, 139] width 15 height 16
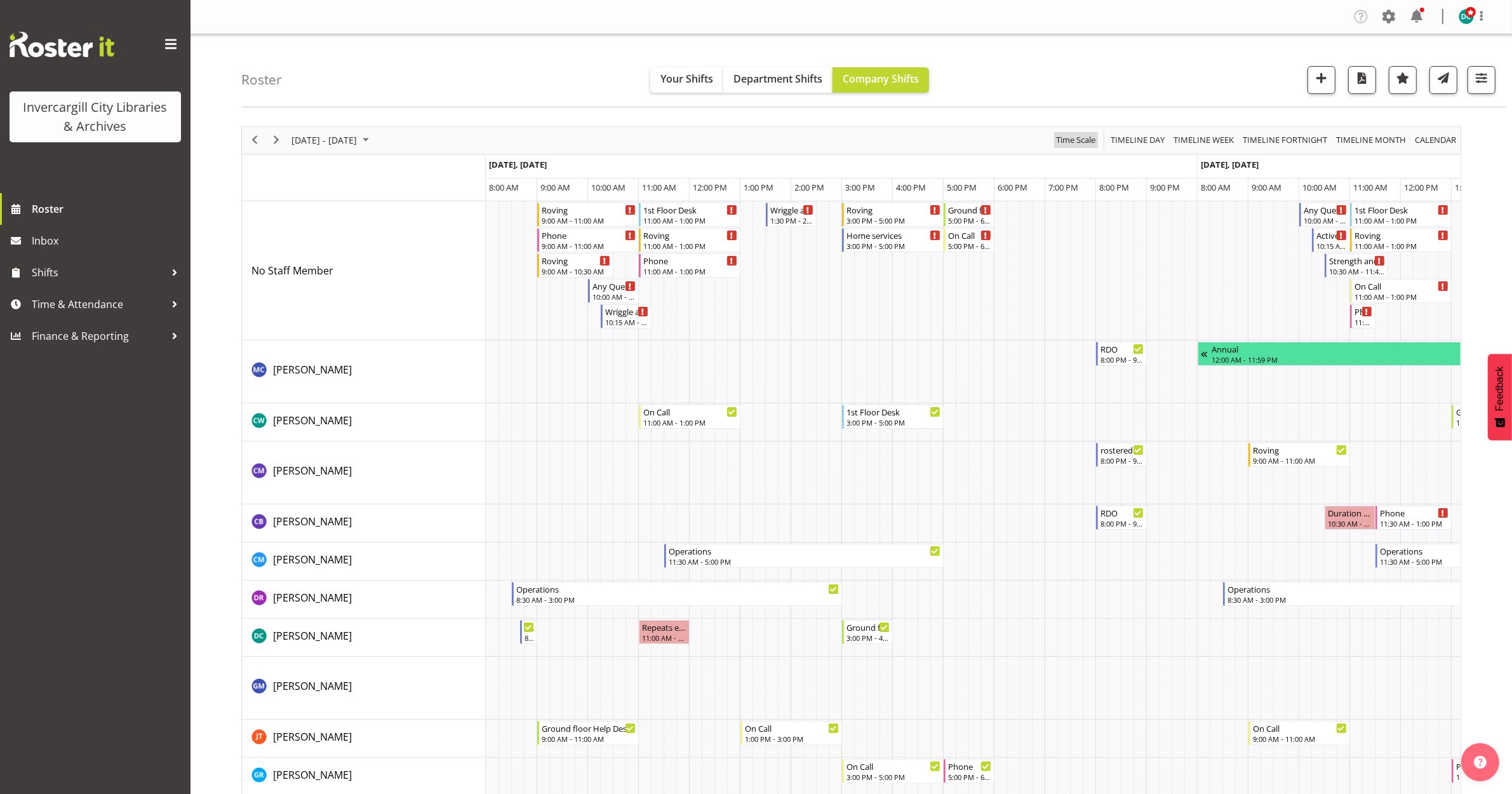
click at [1071, 143] on span "Time Scale" at bounding box center [1075, 139] width 42 height 16
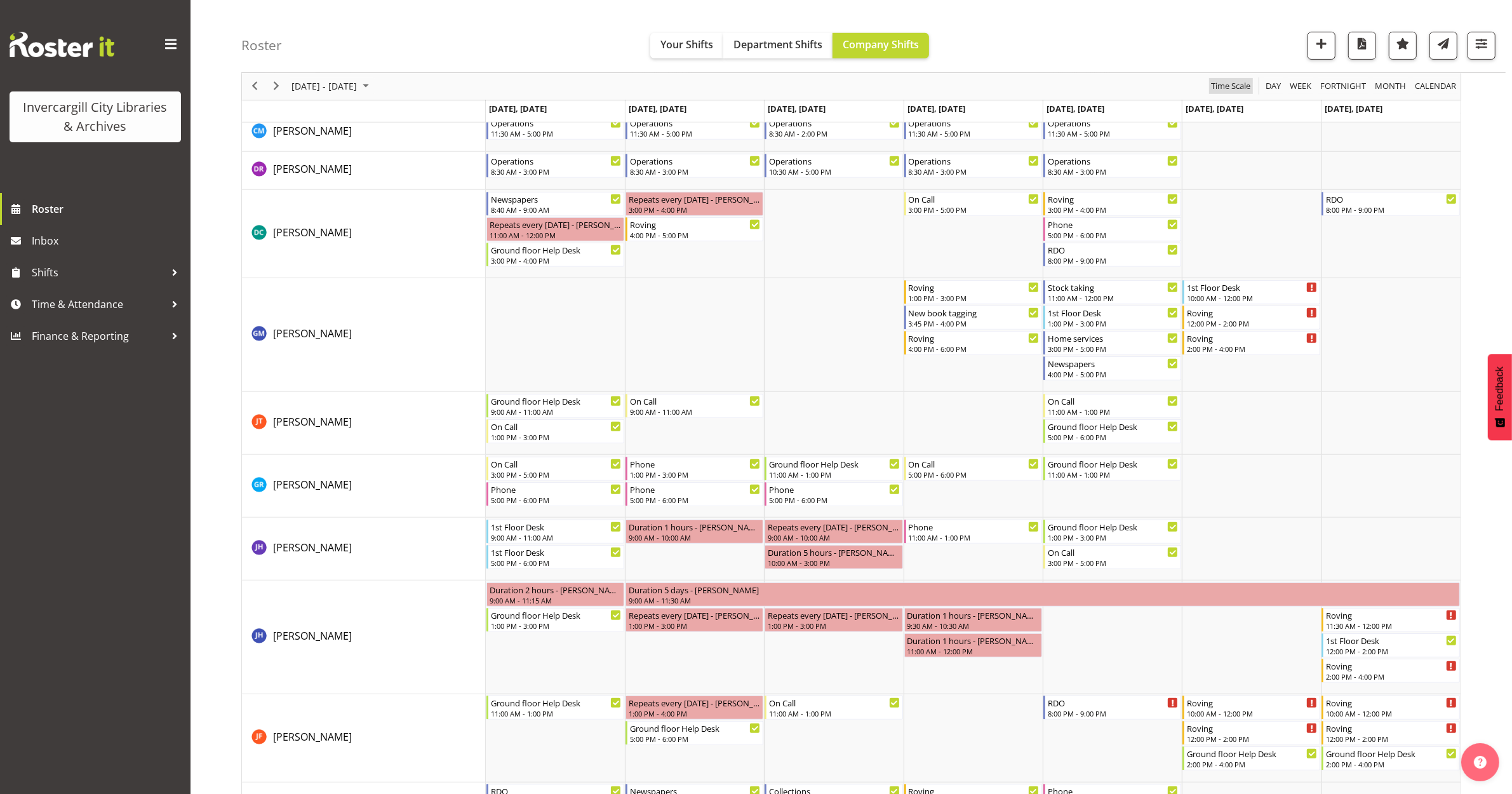
scroll to position [397, 0]
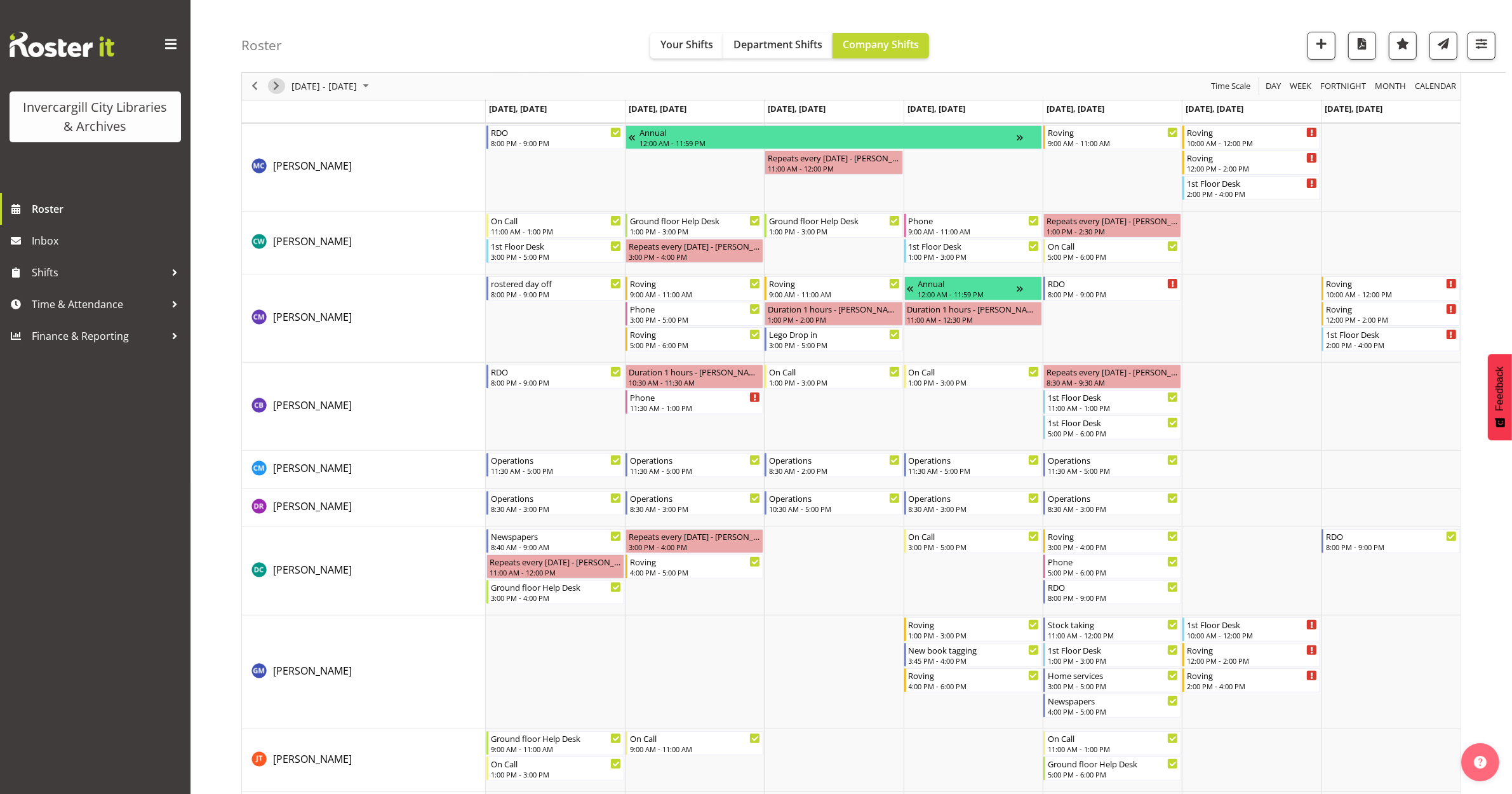
drag, startPoint x: 270, startPoint y: 84, endPoint x: 293, endPoint y: 128, distance: 49.6
click at [272, 84] on span "Next" at bounding box center [276, 86] width 15 height 16
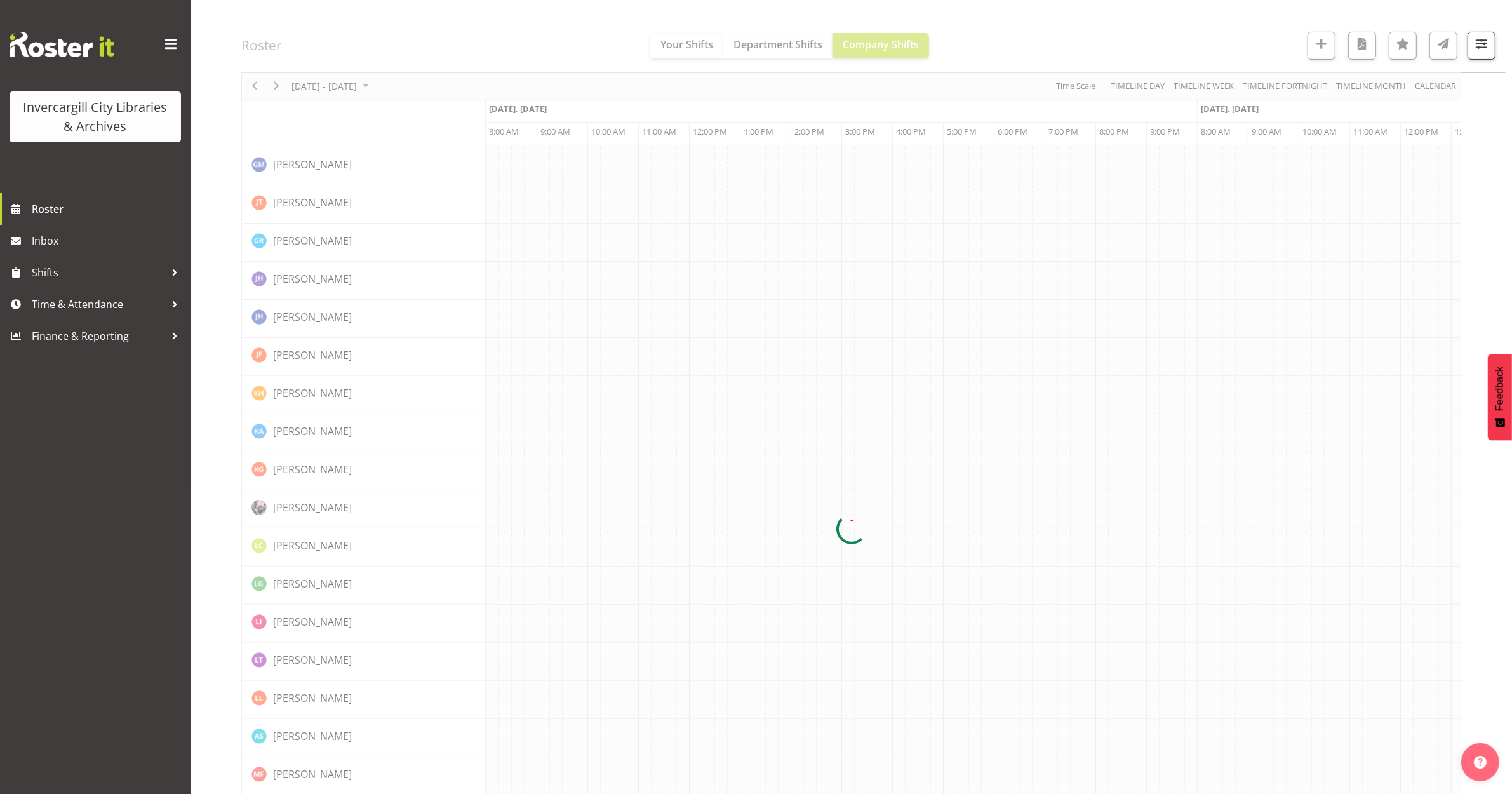
scroll to position [0, 0]
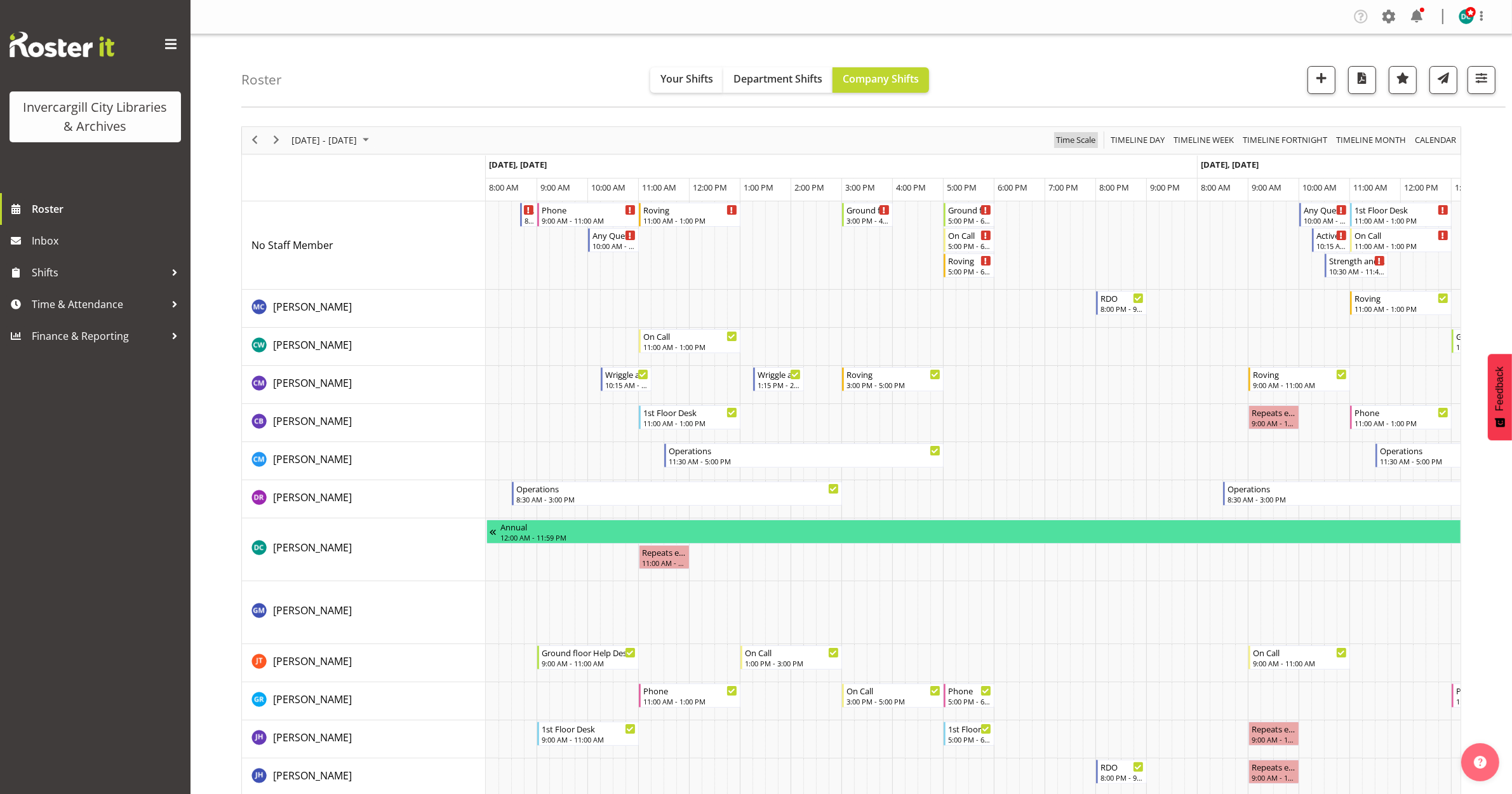
click at [1074, 140] on span "Time Scale" at bounding box center [1075, 139] width 42 height 16
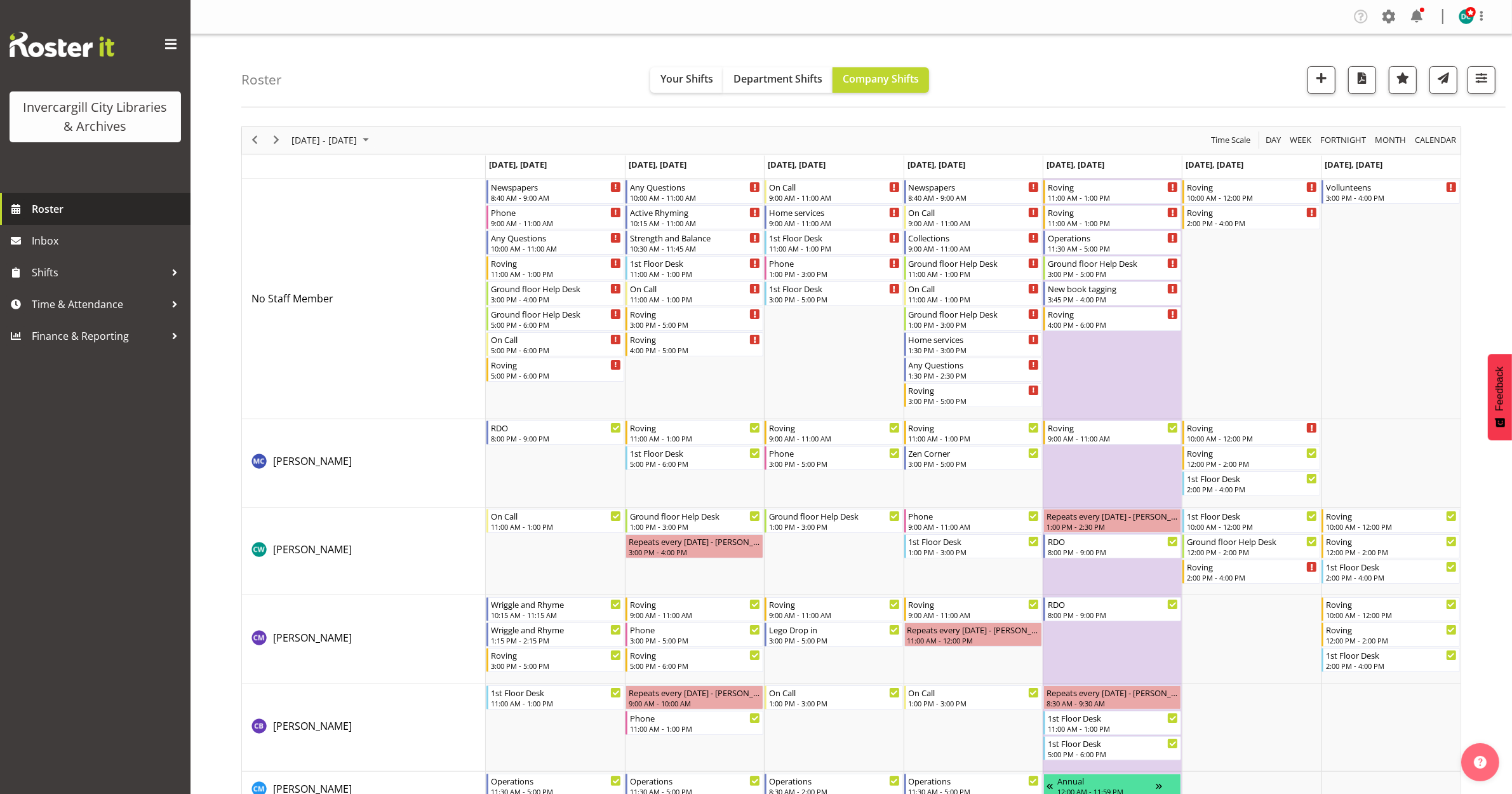
click at [52, 216] on span "Roster" at bounding box center [108, 209] width 152 height 19
